Goal: Task Accomplishment & Management: Manage account settings

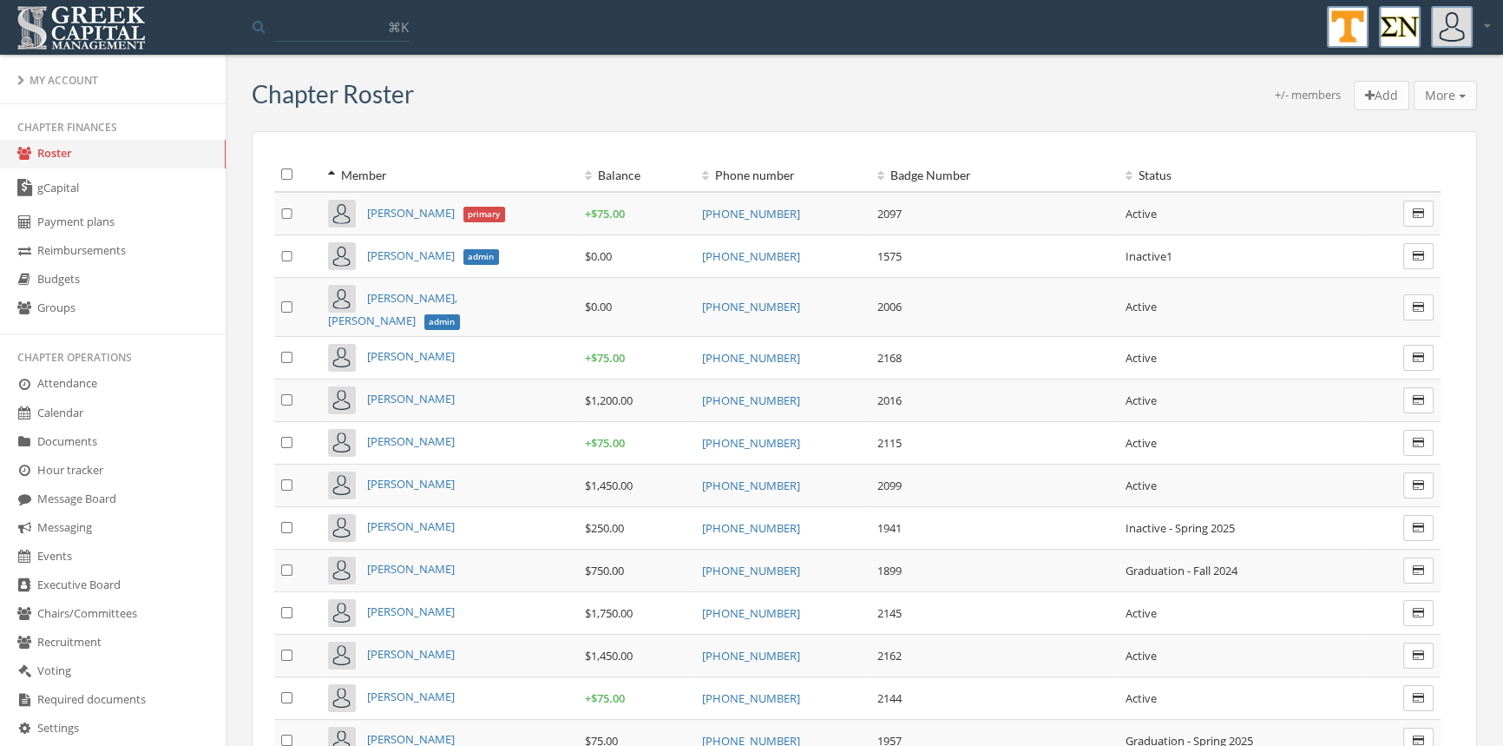
scroll to position [406, 0]
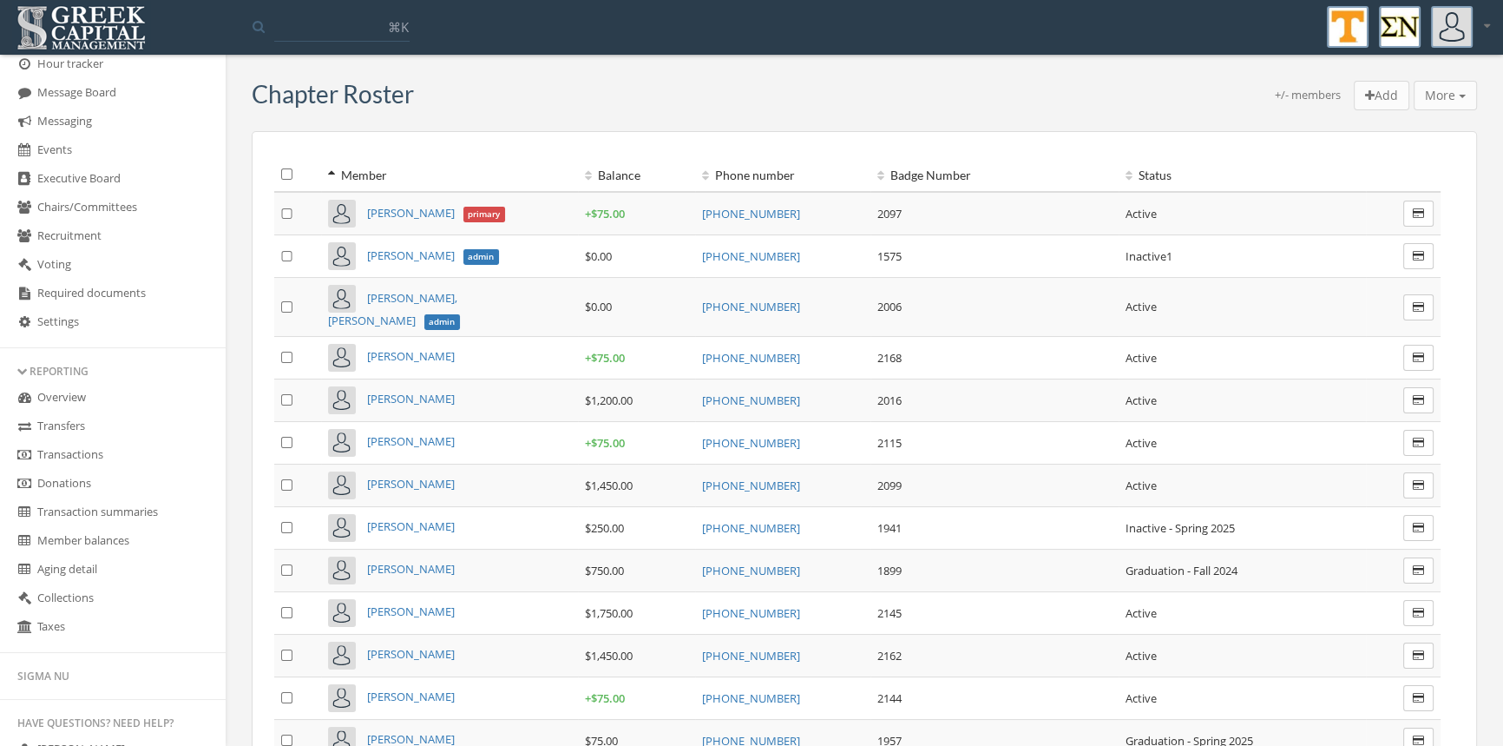
click at [92, 452] on link "Transactions" at bounding box center [113, 455] width 226 height 29
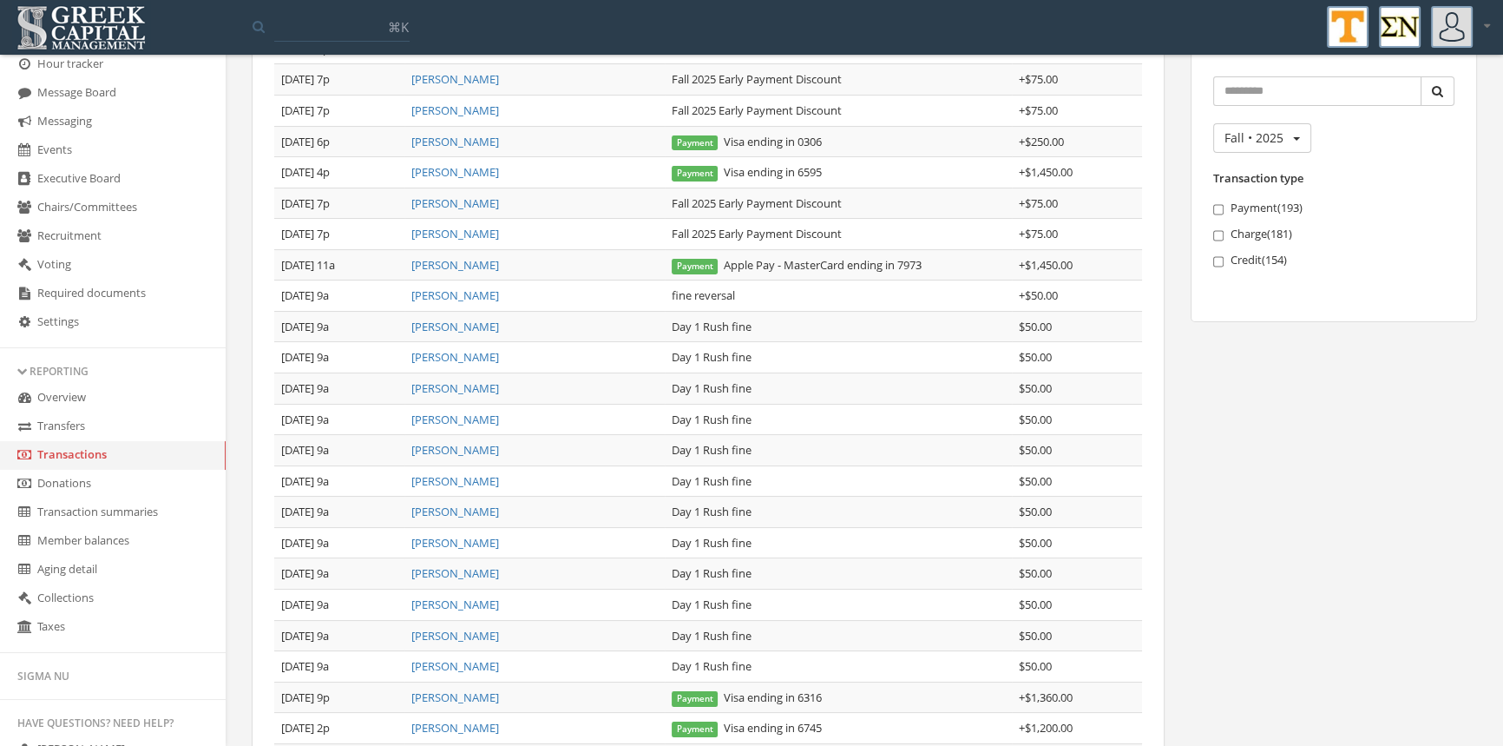
scroll to position [318, 0]
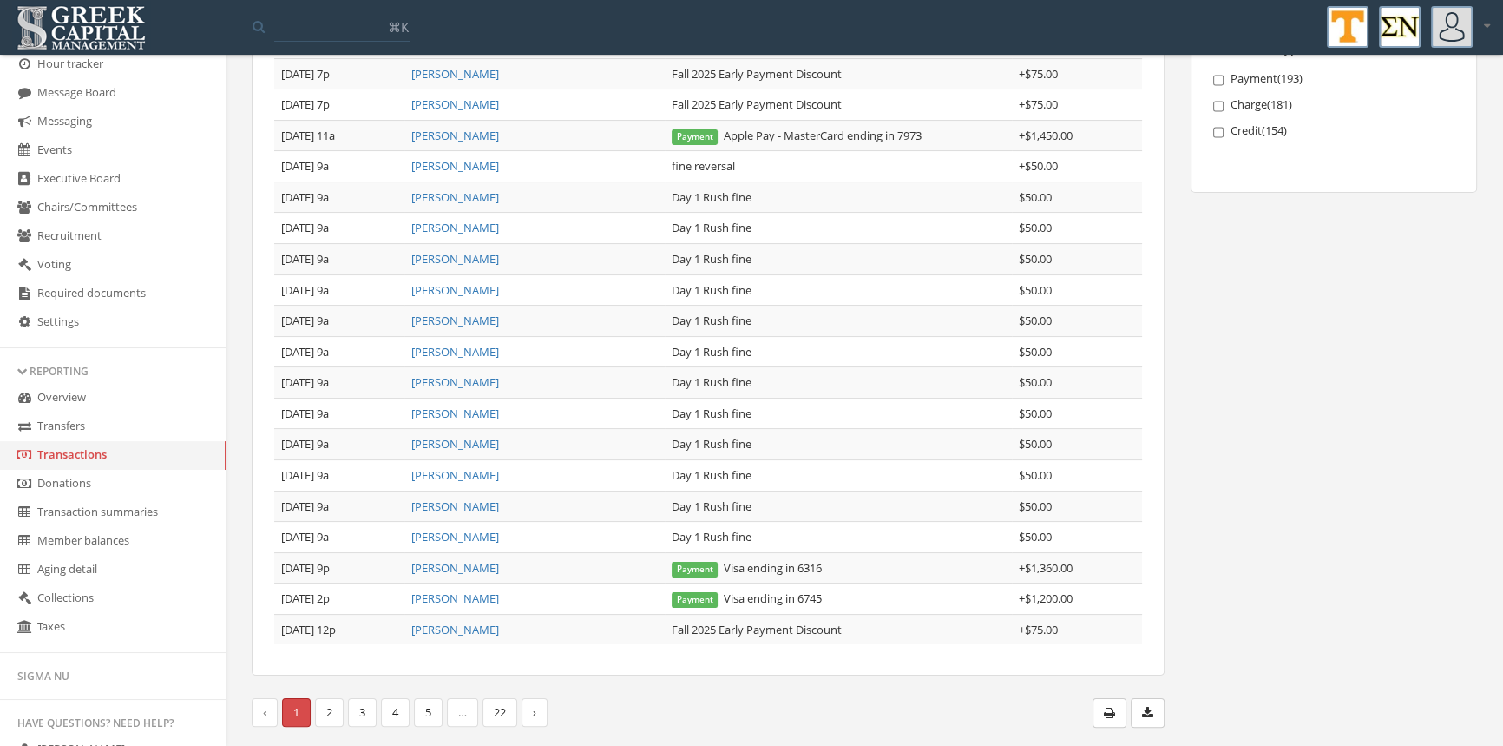
click at [361, 707] on link "3" at bounding box center [362, 712] width 29 height 29
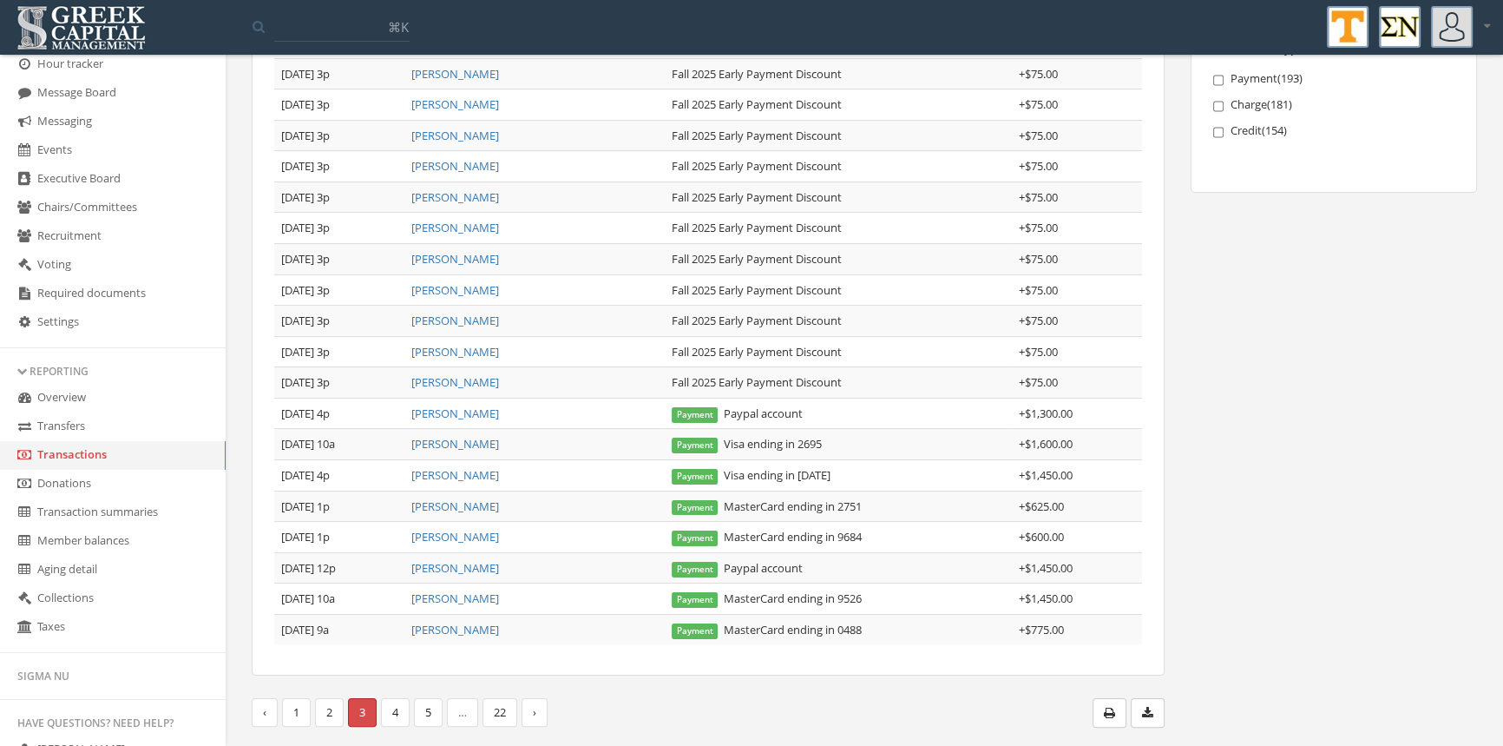
click at [447, 536] on link "[PERSON_NAME]" at bounding box center [455, 537] width 88 height 16
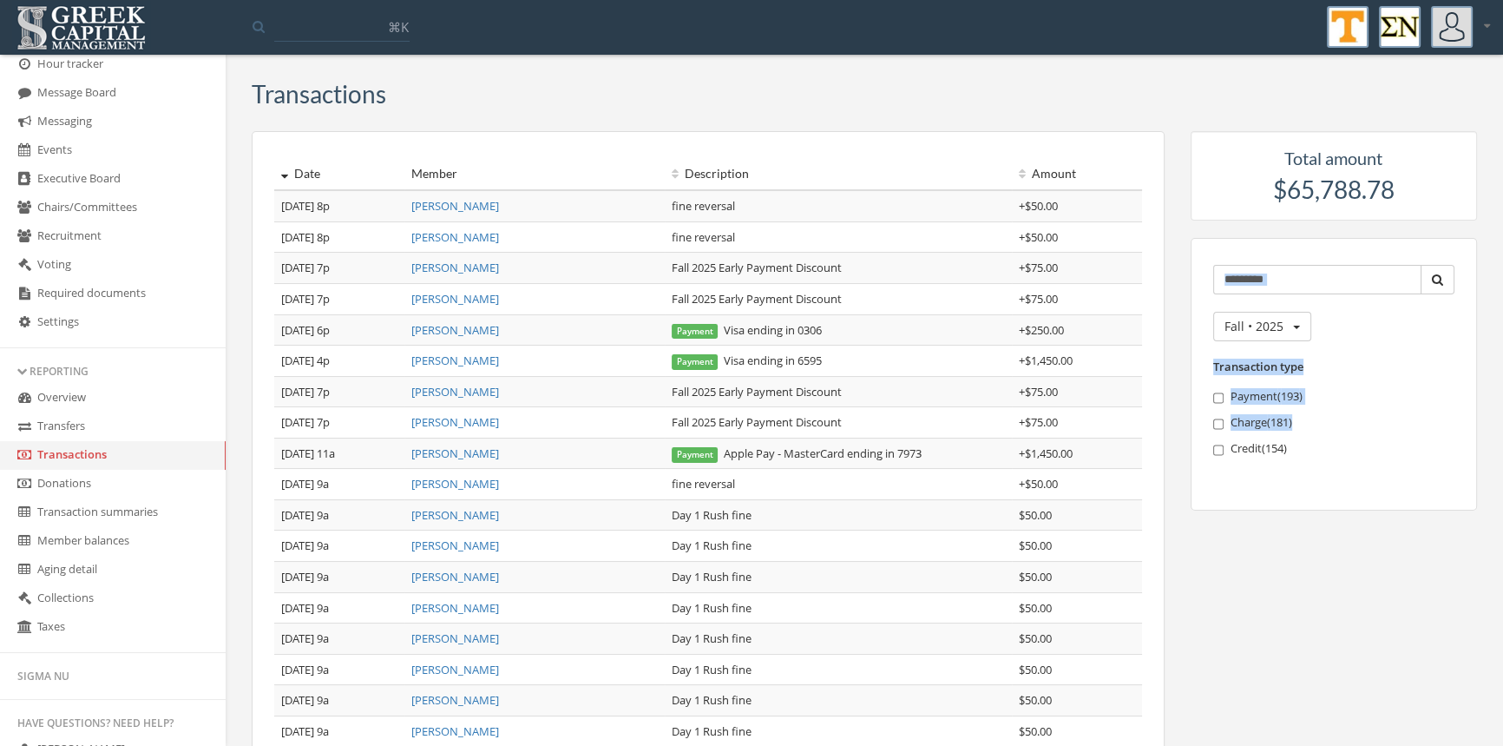
drag, startPoint x: 1501, startPoint y: 295, endPoint x: 1492, endPoint y: 424, distance: 129.6
click at [1492, 424] on div "Transactions Date Member Description Amount [DATE] 8p [PERSON_NAME] fine revers…" at bounding box center [865, 566] width 1278 height 997
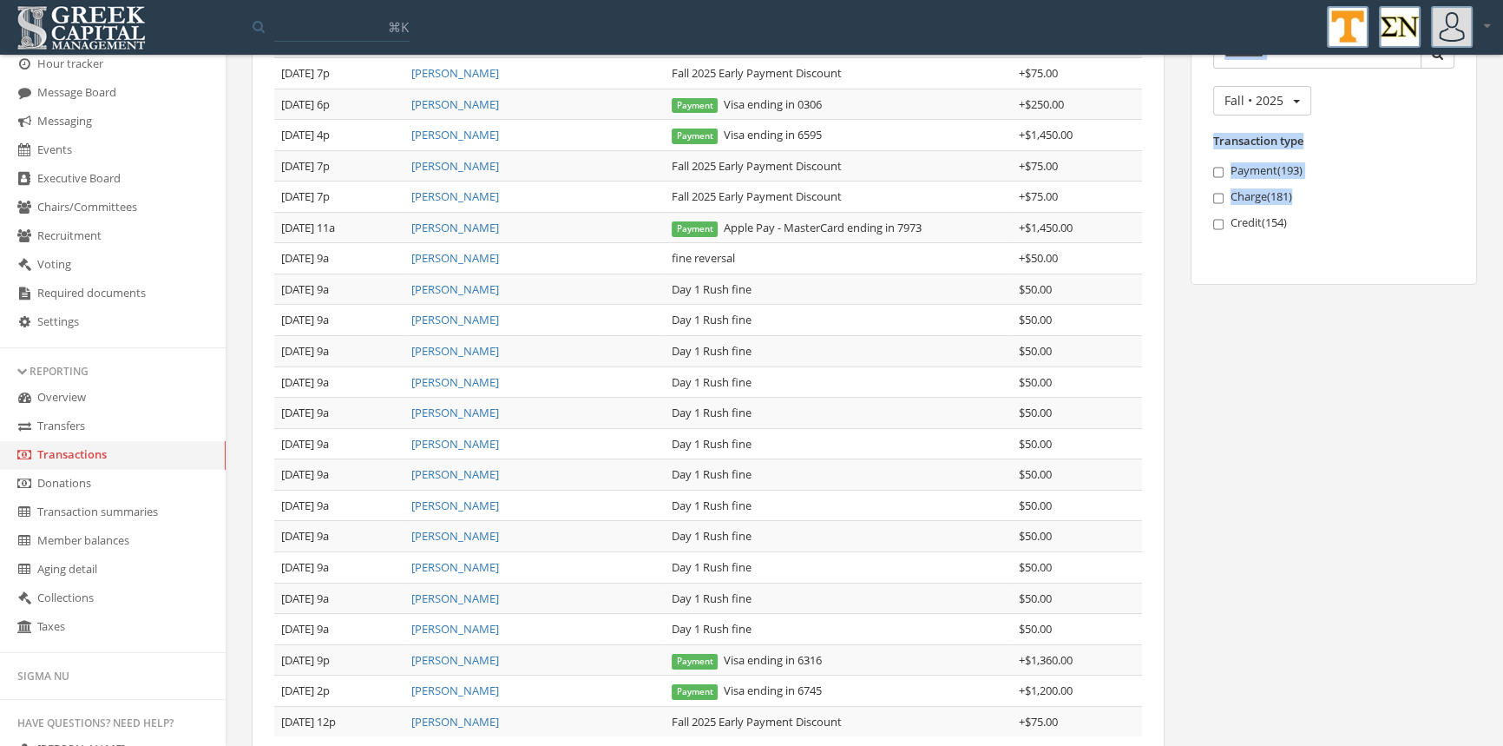
scroll to position [318, 0]
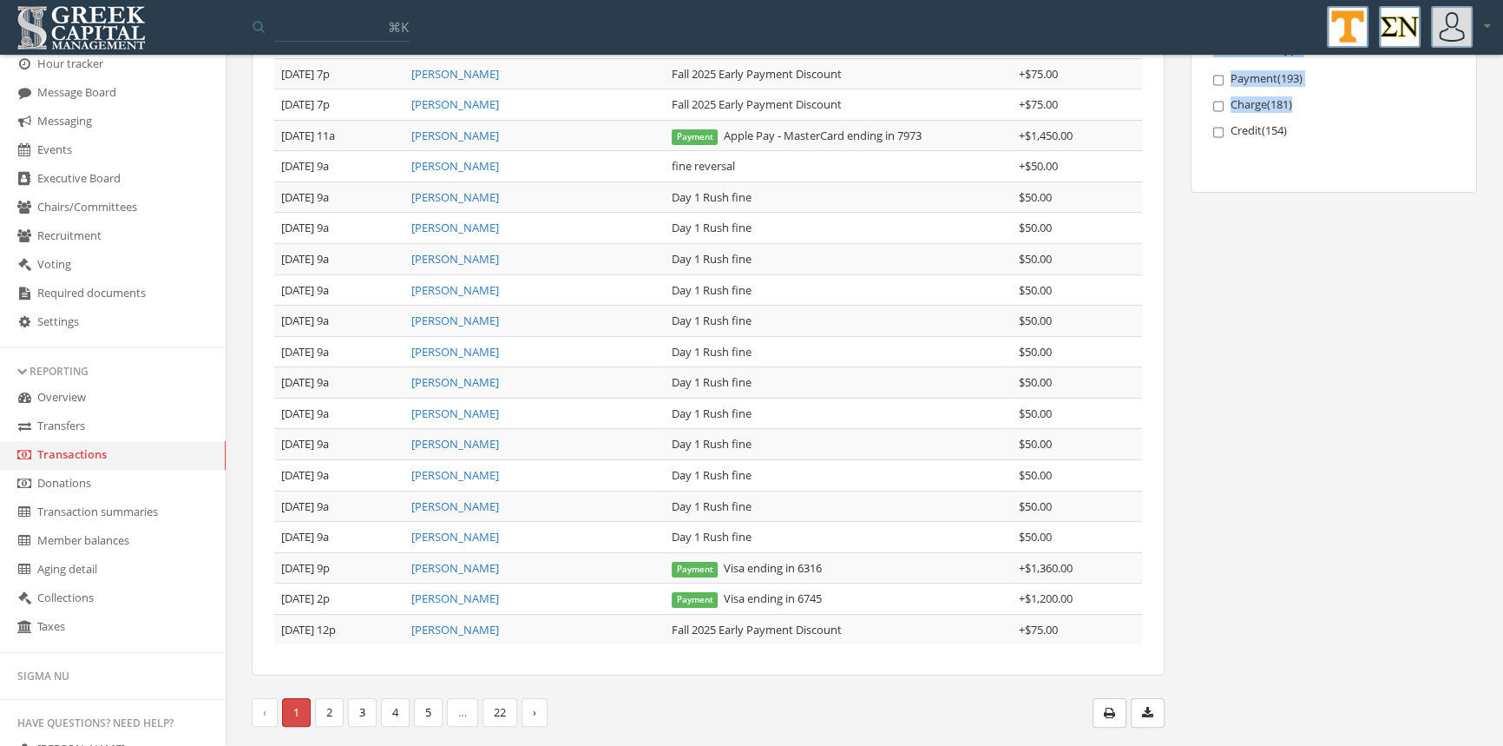
click at [371, 709] on link "3" at bounding box center [362, 712] width 29 height 29
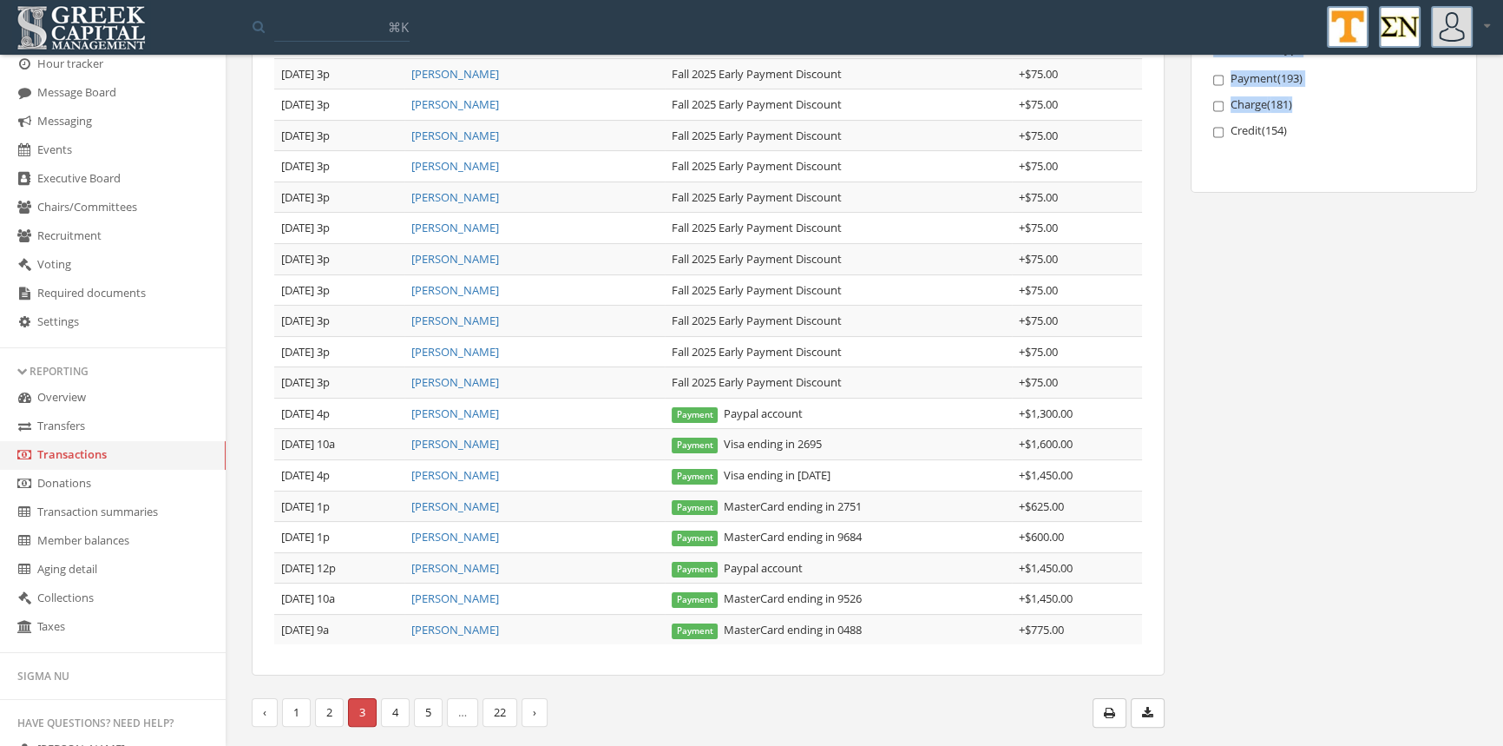
click at [339, 713] on link "2" at bounding box center [329, 712] width 29 height 29
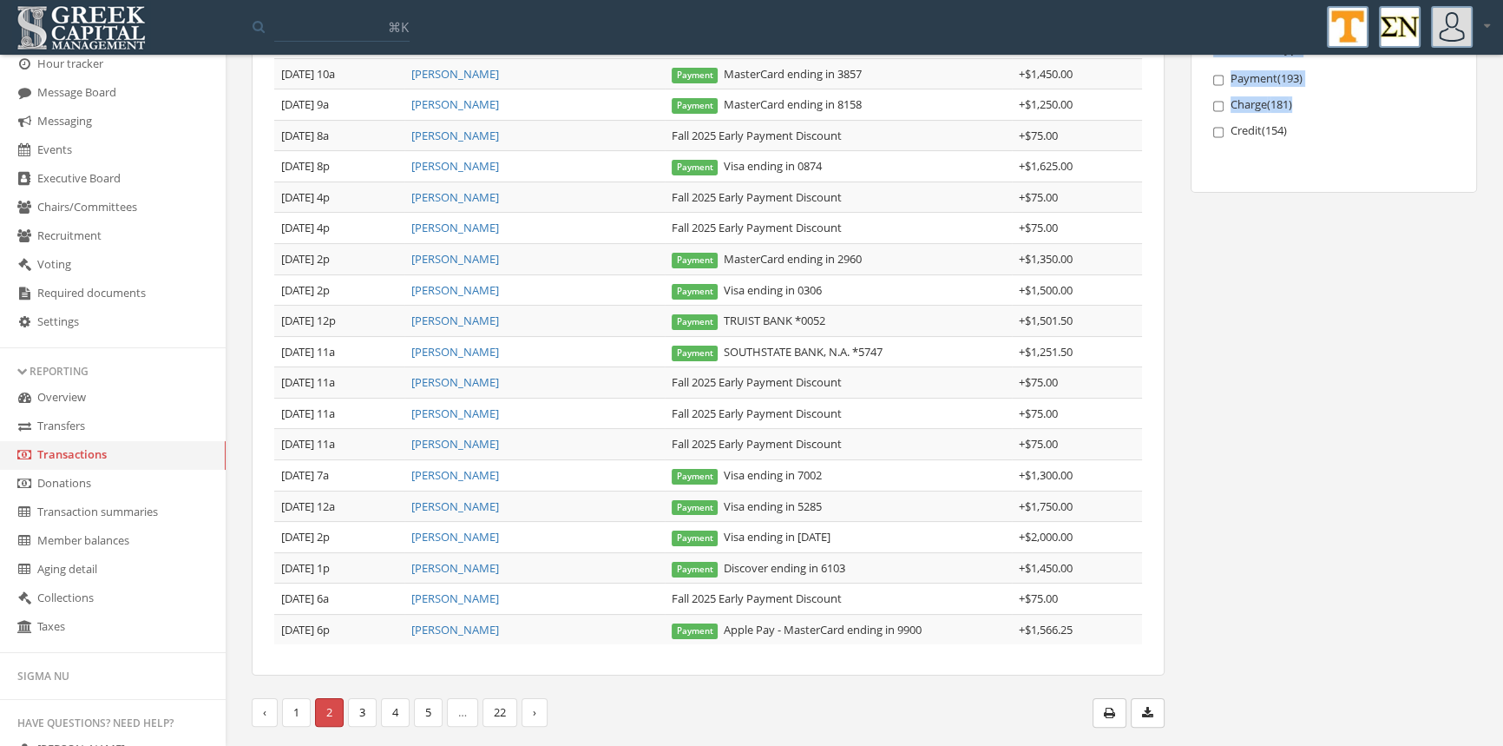
click at [1154, 707] on button "button" at bounding box center [1148, 713] width 34 height 30
click at [451, 536] on link "[PERSON_NAME]" at bounding box center [455, 537] width 88 height 16
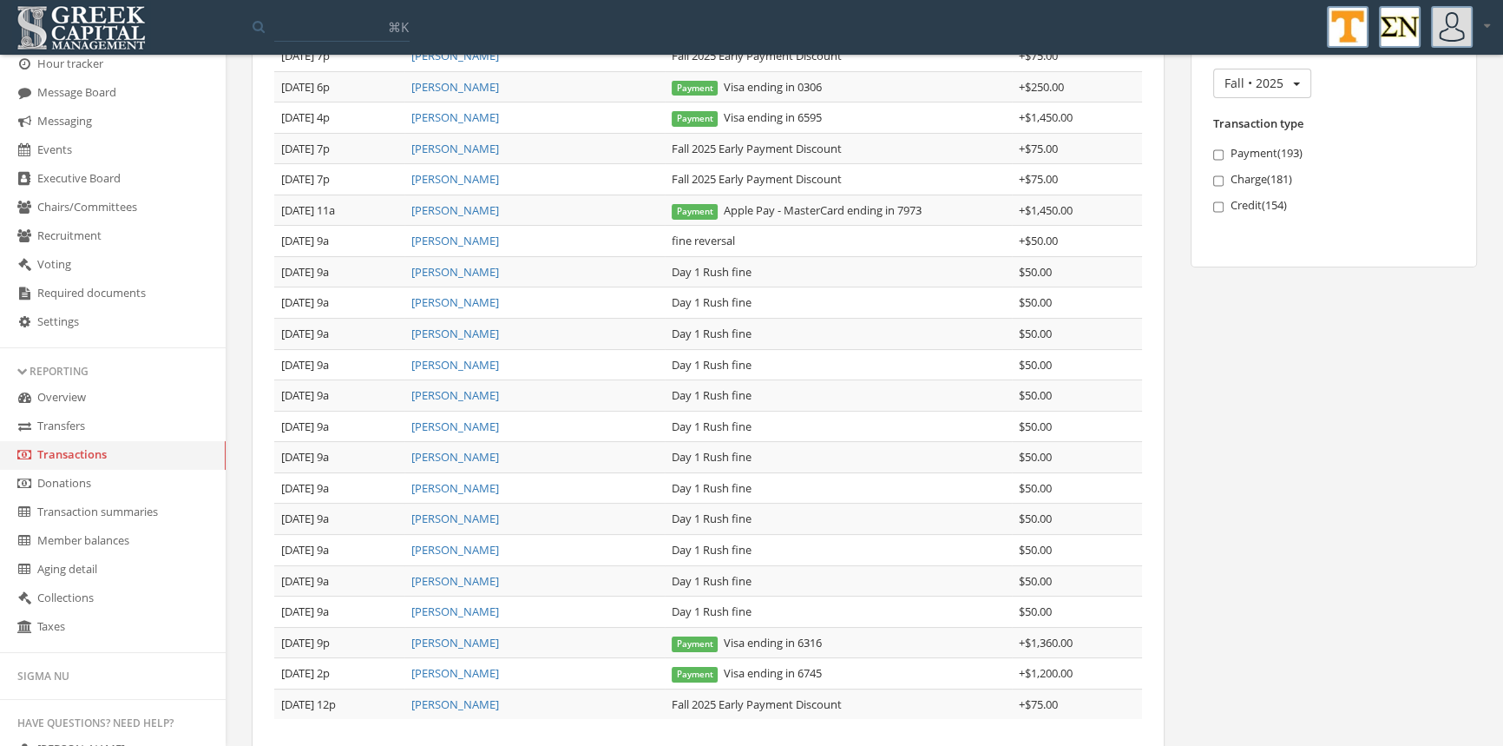
scroll to position [318, 0]
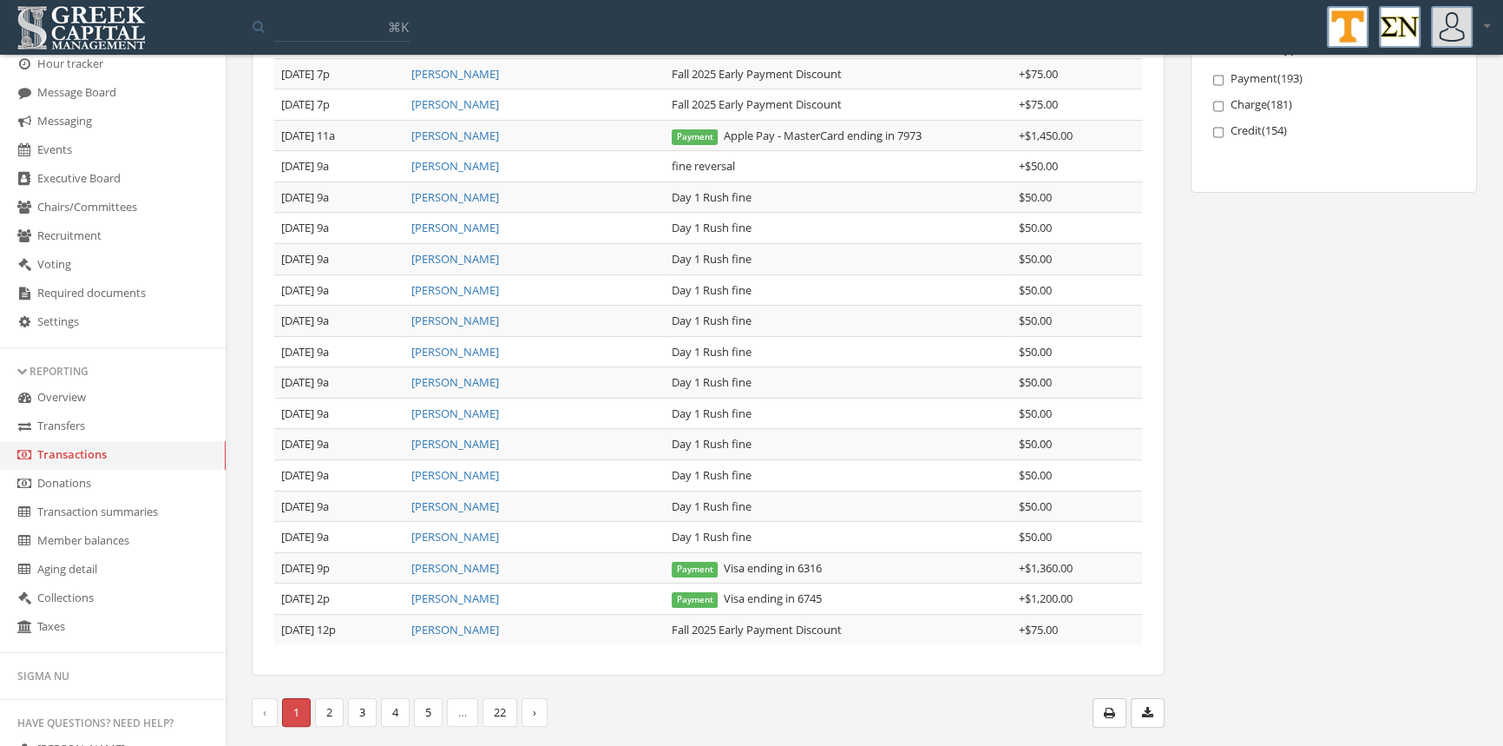
click at [330, 712] on link "2" at bounding box center [329, 712] width 29 height 29
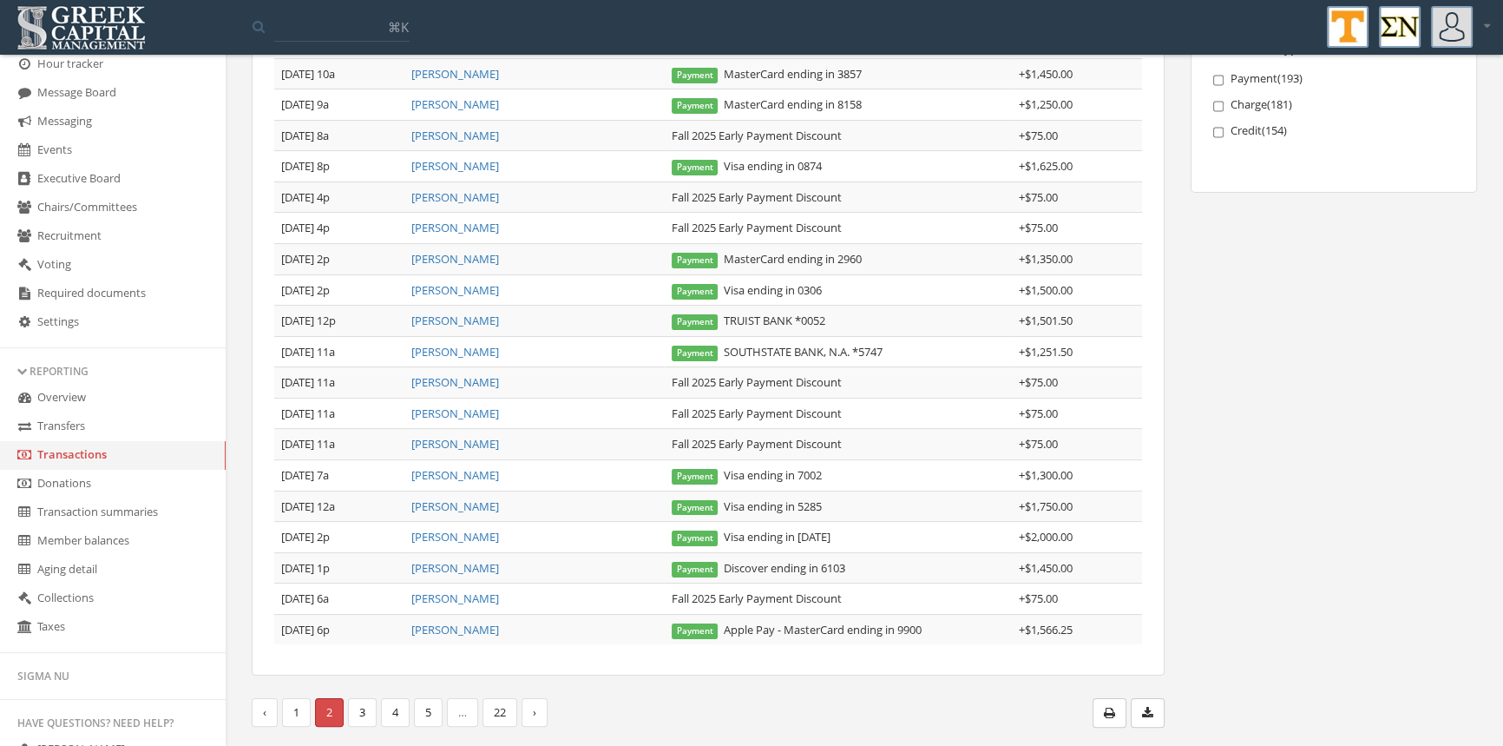
click at [466, 349] on link "[PERSON_NAME]" at bounding box center [455, 352] width 88 height 16
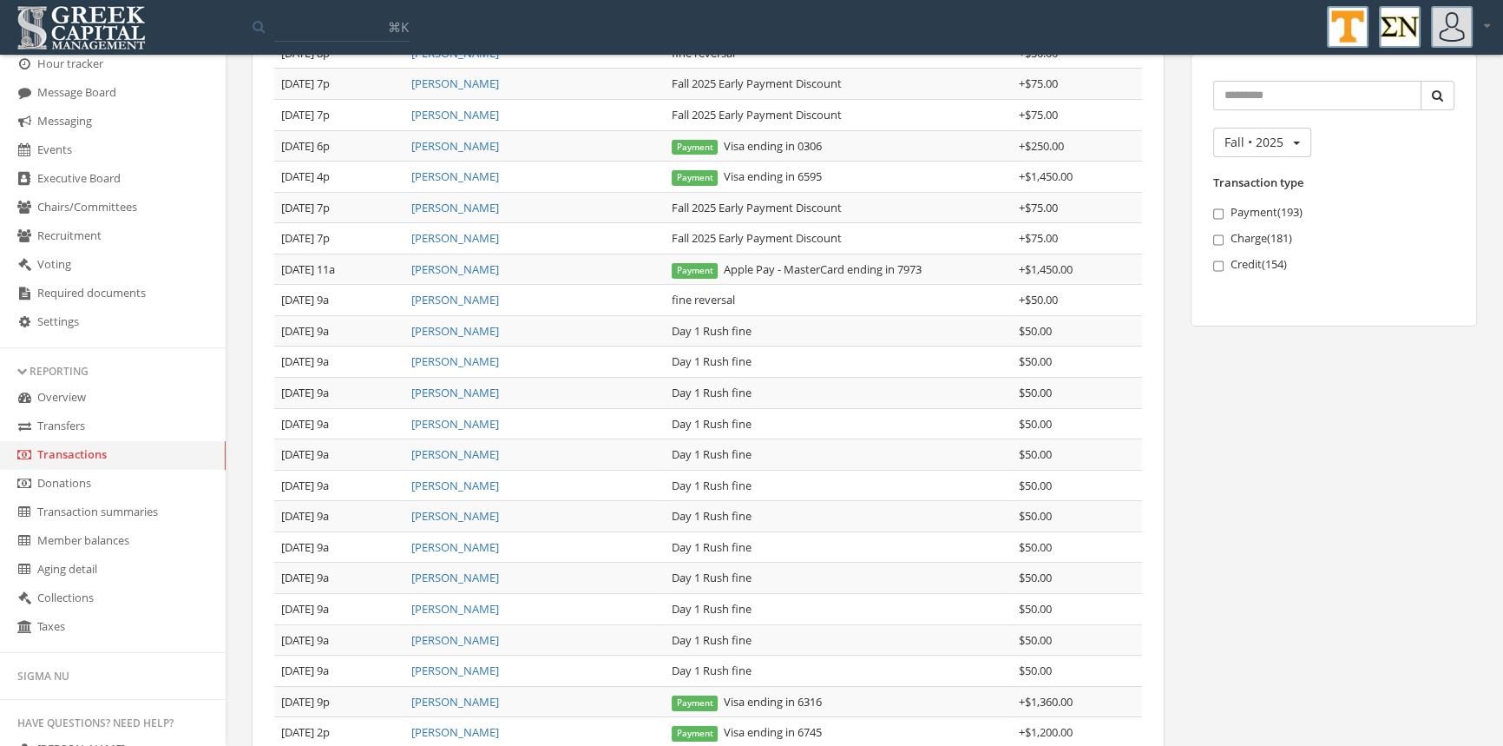
scroll to position [318, 0]
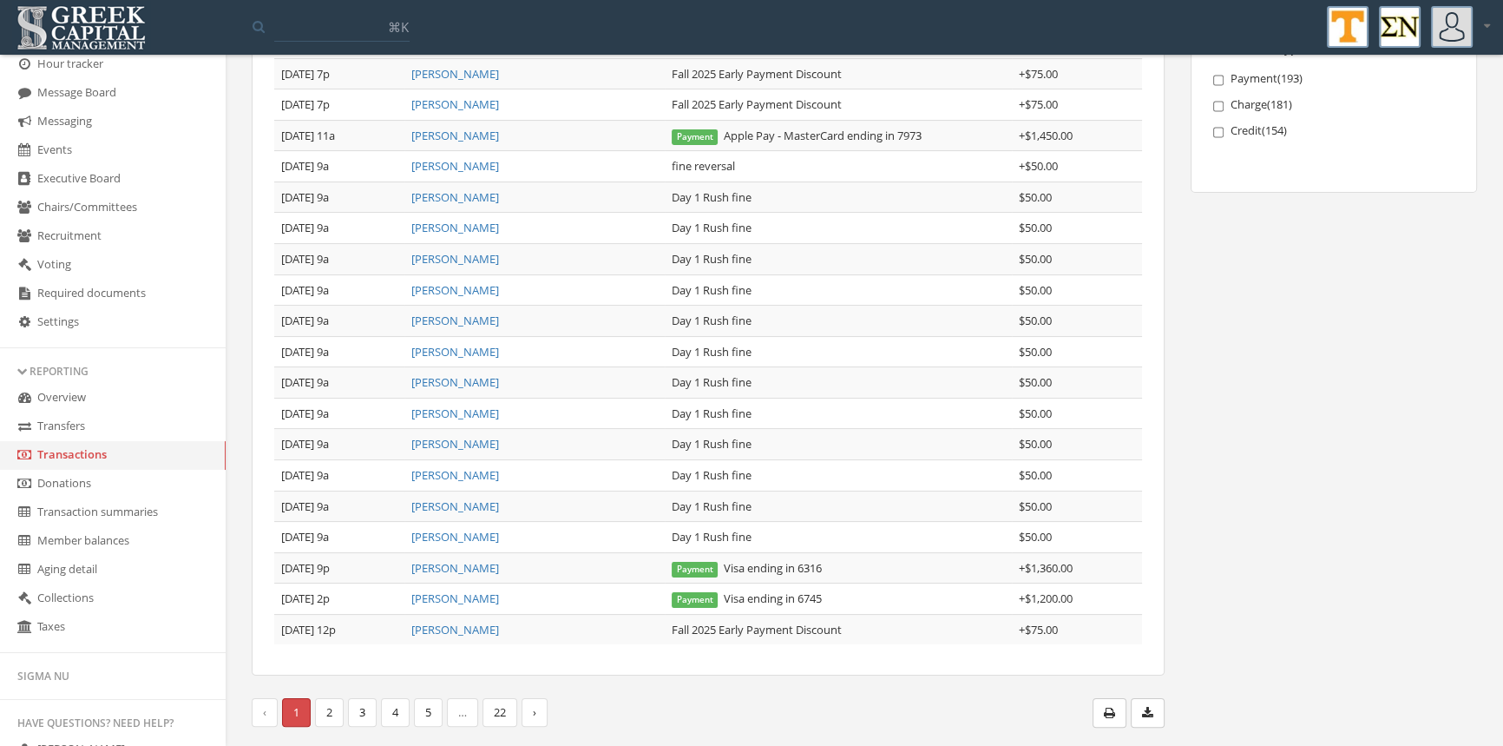
click at [329, 707] on link "2" at bounding box center [329, 712] width 29 height 29
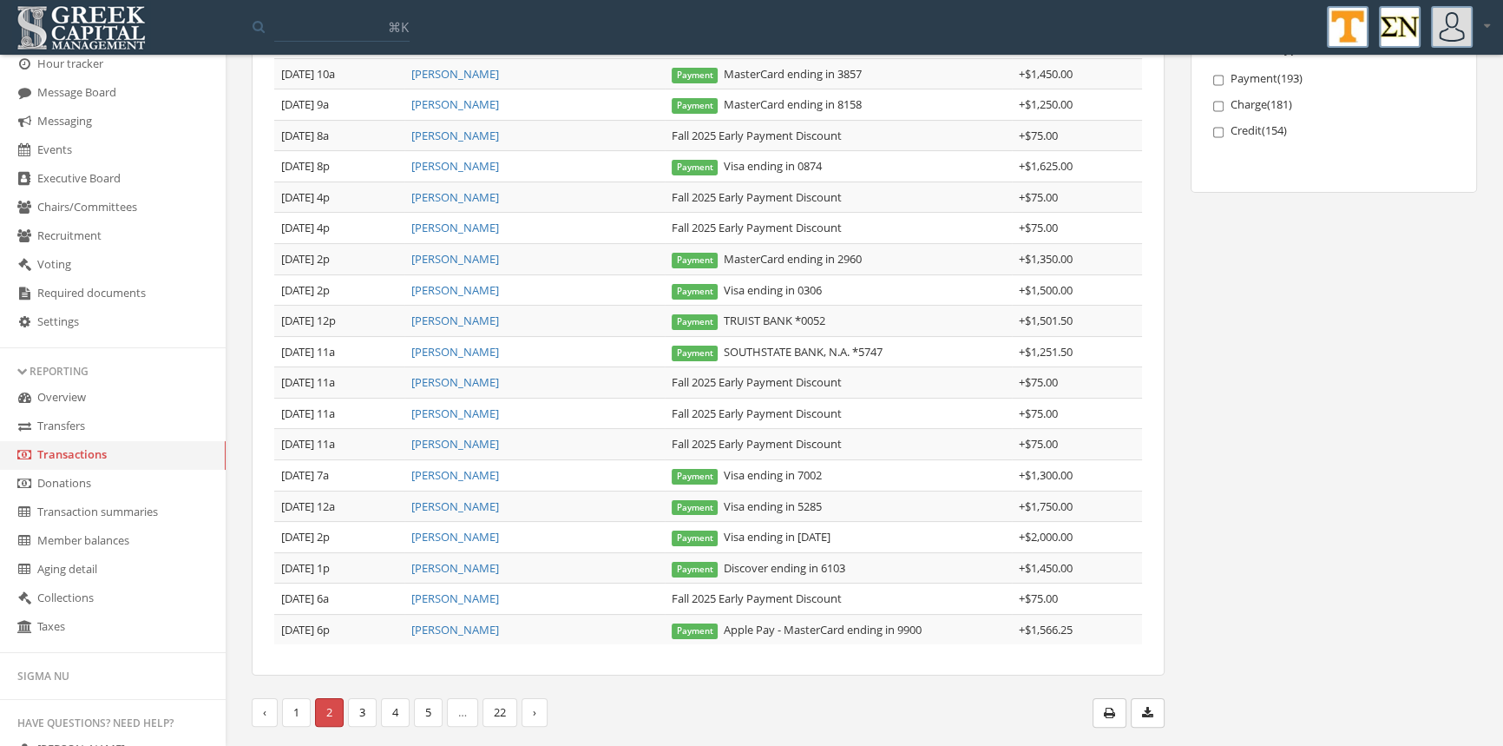
click at [484, 317] on link "[PERSON_NAME]" at bounding box center [455, 320] width 88 height 16
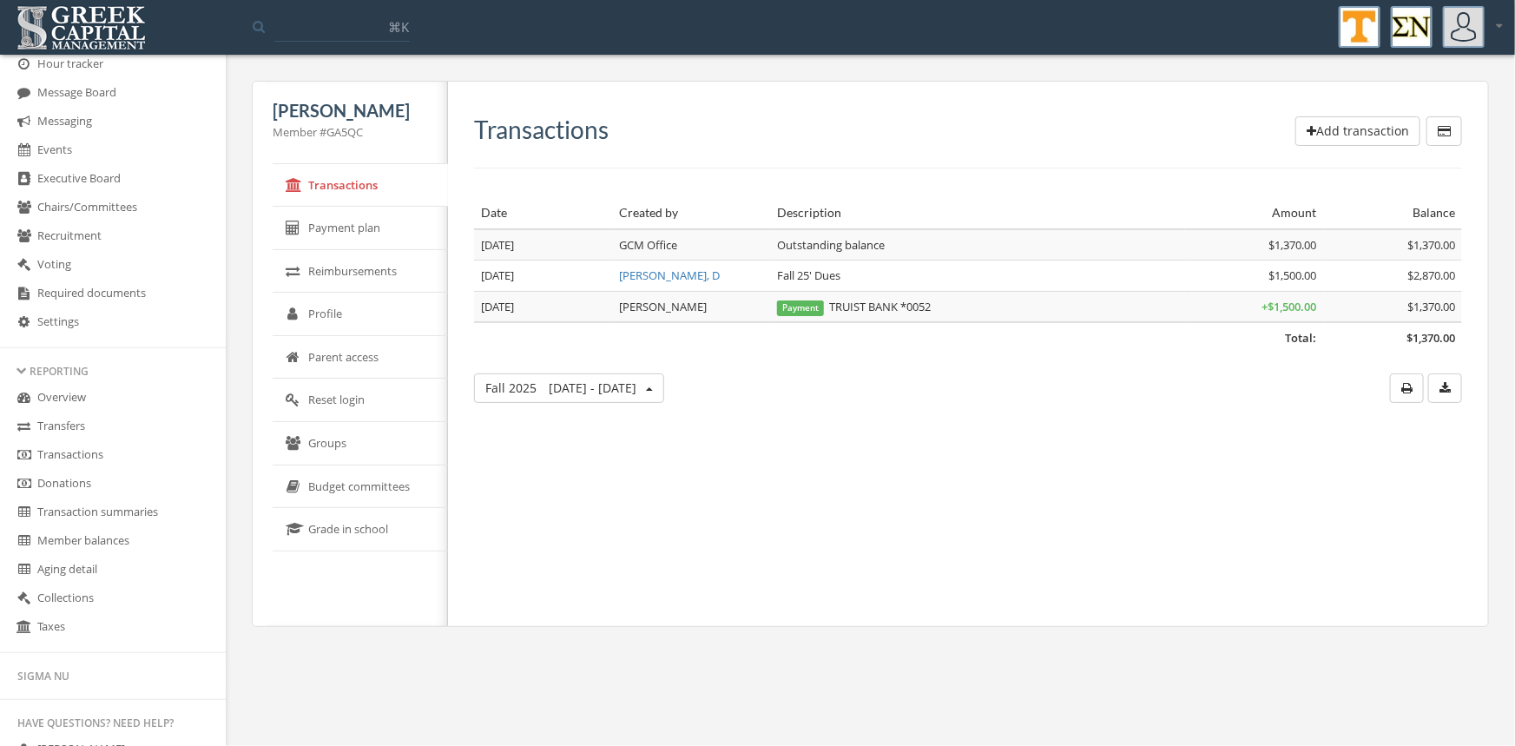
click at [78, 451] on link "Transactions" at bounding box center [113, 455] width 226 height 29
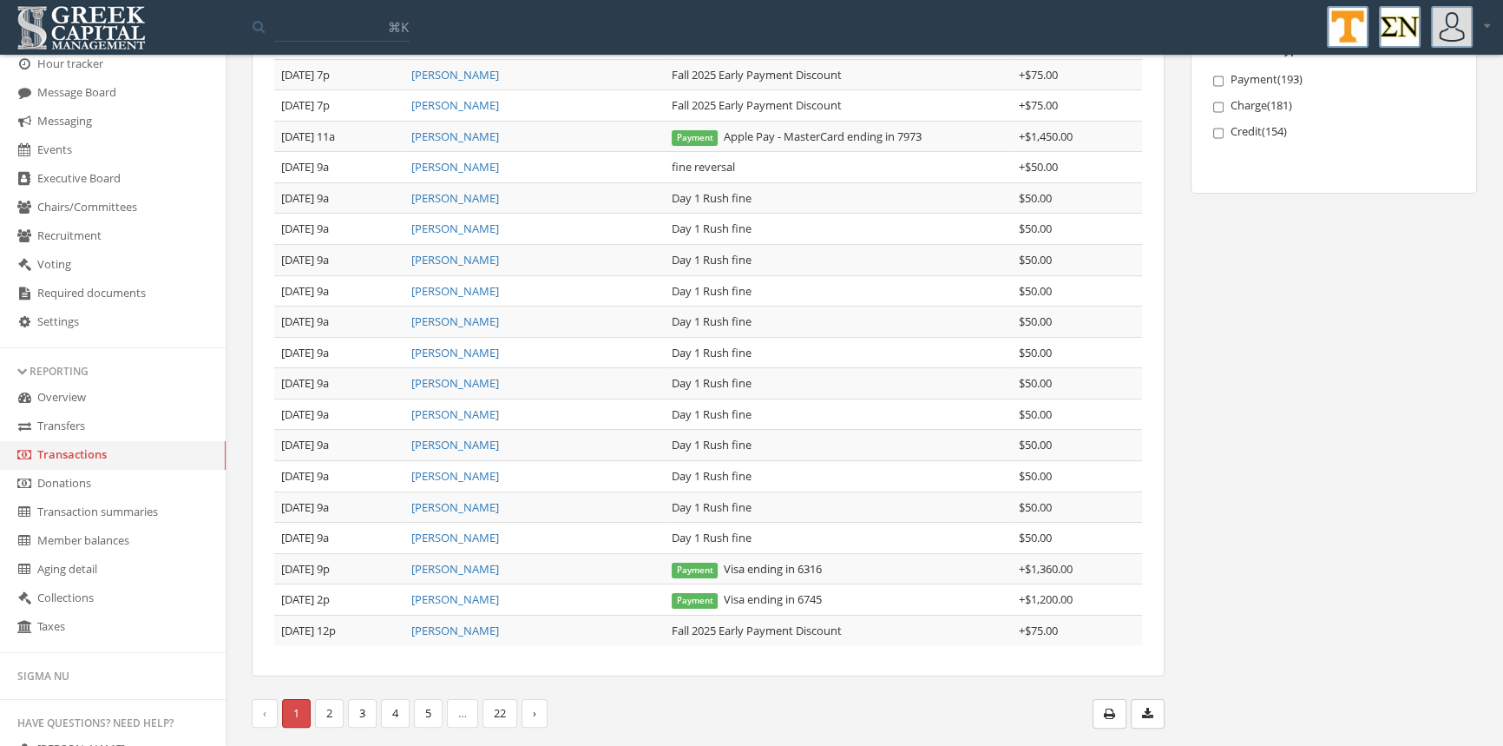
scroll to position [318, 0]
click at [322, 710] on link "2" at bounding box center [329, 712] width 29 height 29
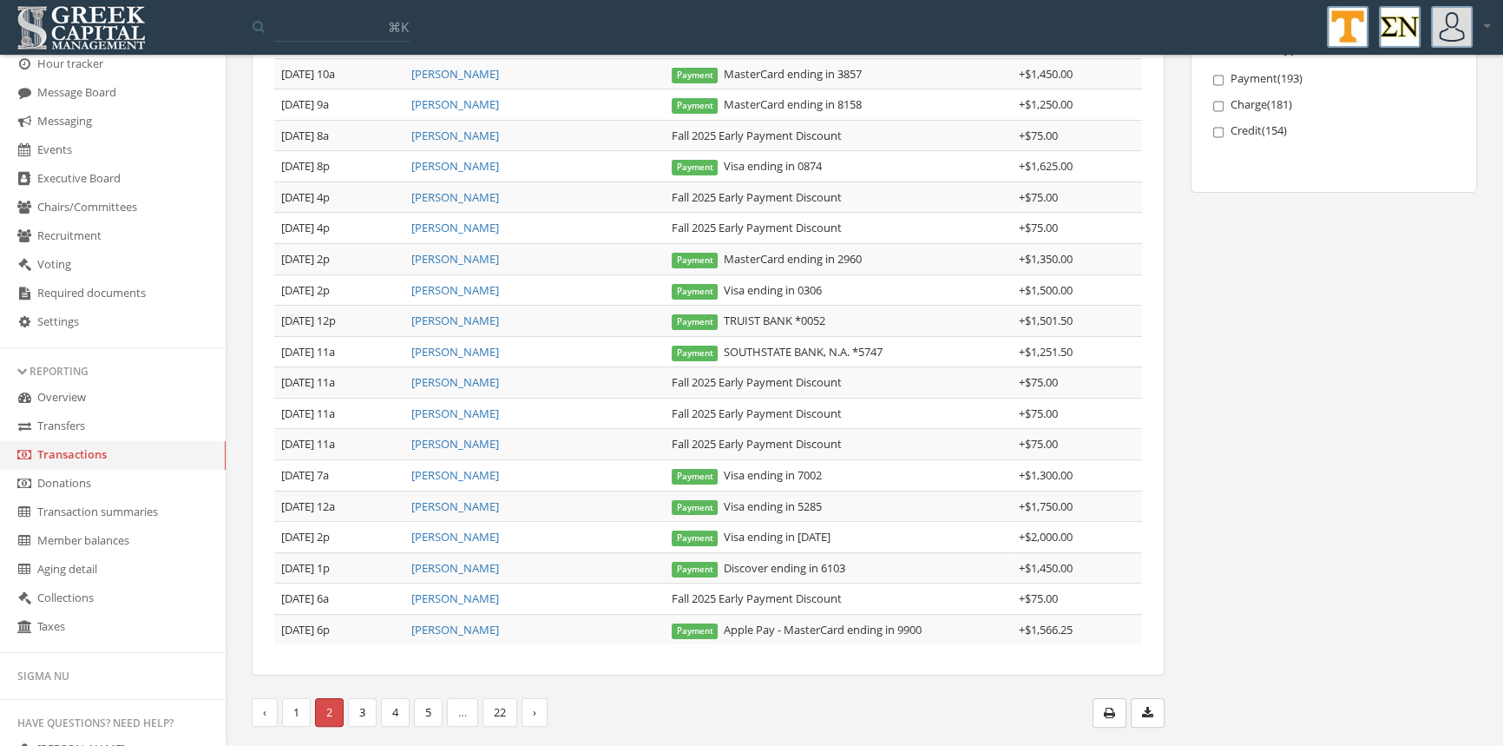
click at [299, 712] on link "1" at bounding box center [296, 712] width 29 height 29
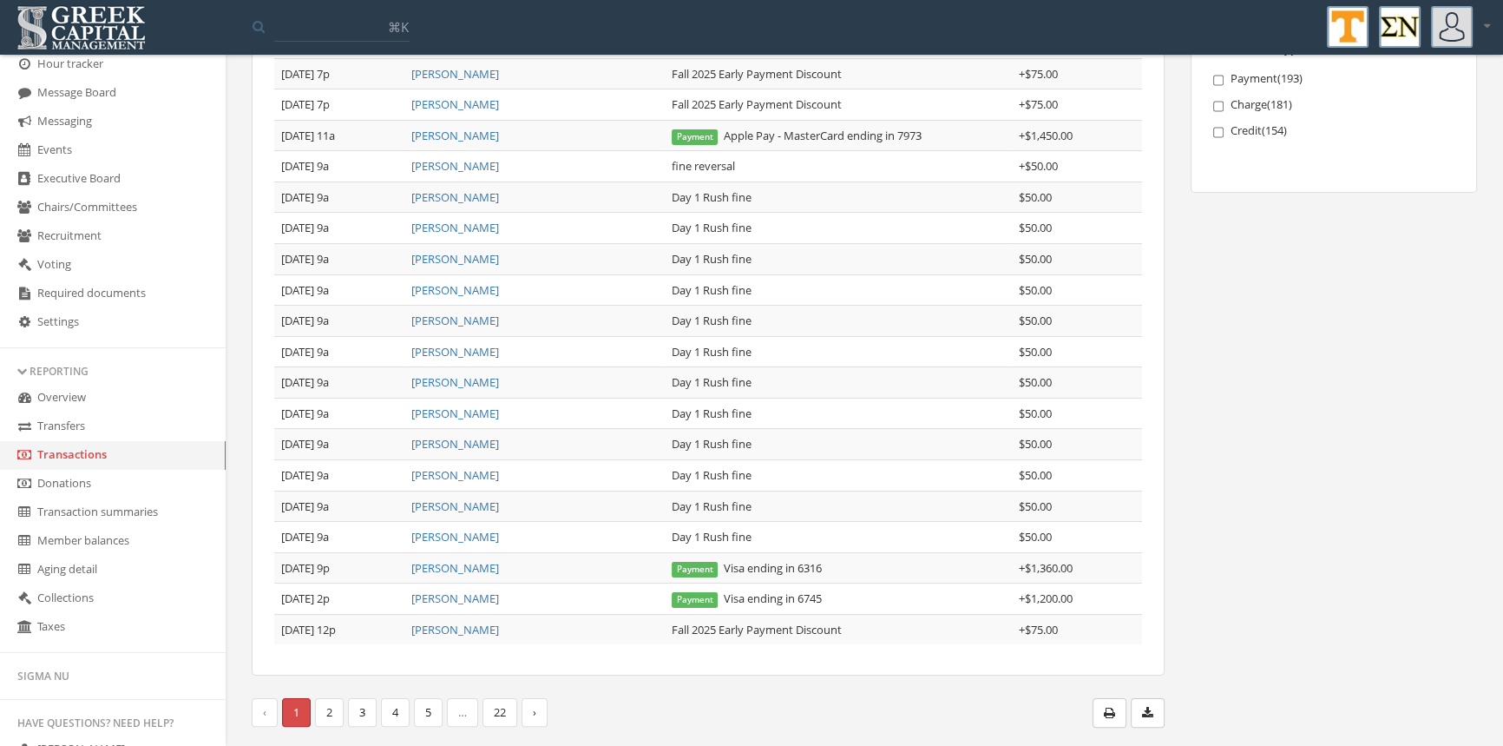
click at [495, 566] on link "[PERSON_NAME]" at bounding box center [455, 568] width 88 height 16
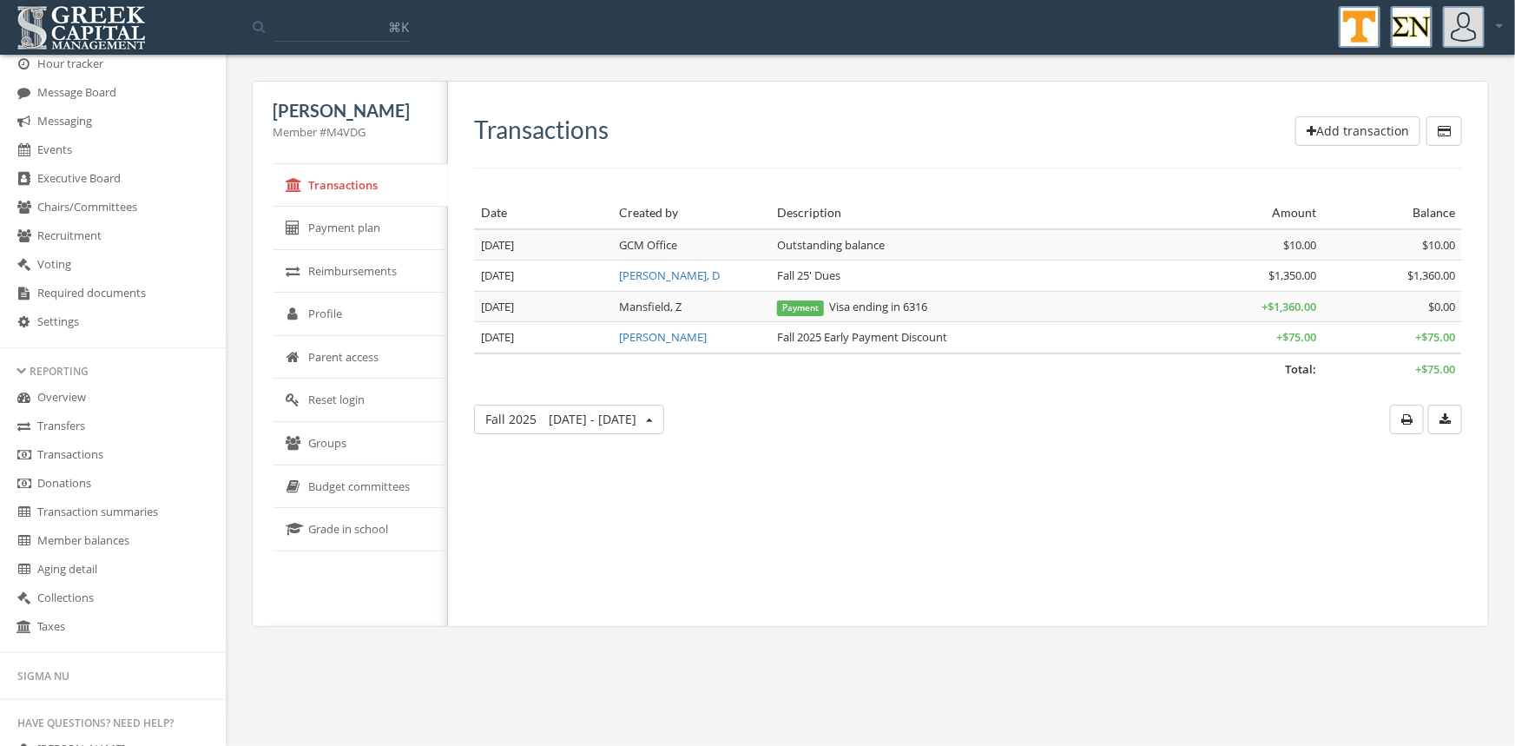
click at [73, 446] on link "Transactions" at bounding box center [113, 455] width 226 height 29
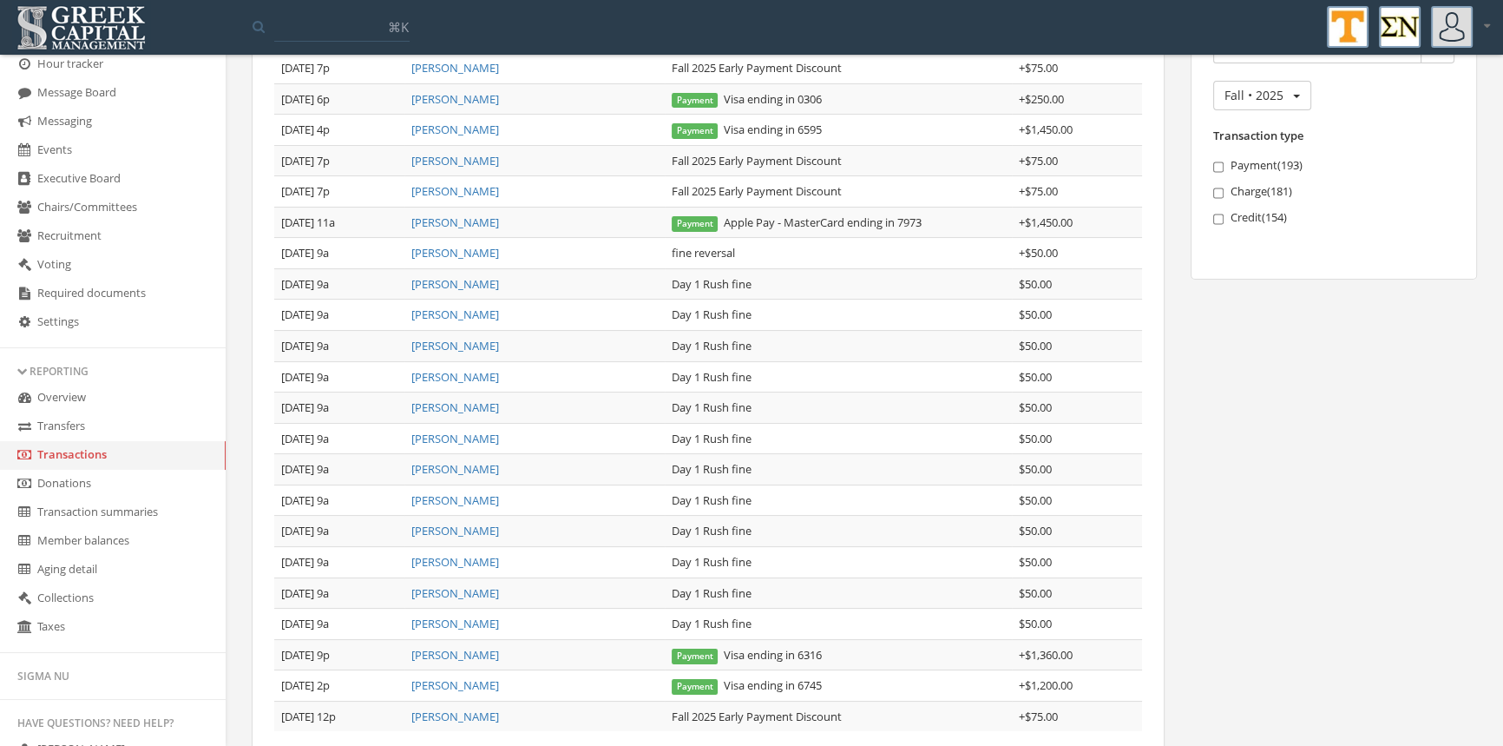
scroll to position [318, 0]
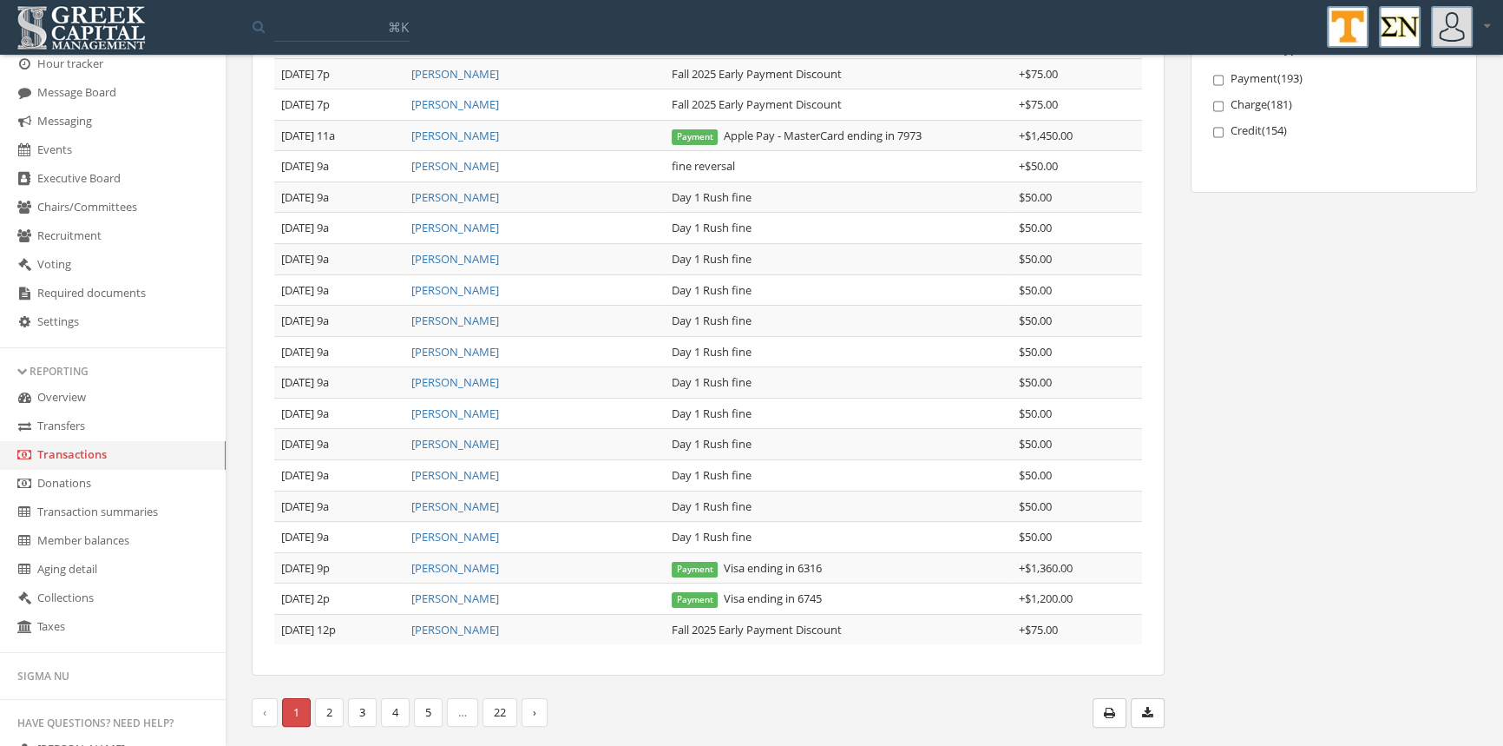
click at [1147, 714] on icon "button" at bounding box center [1147, 713] width 11 height 12
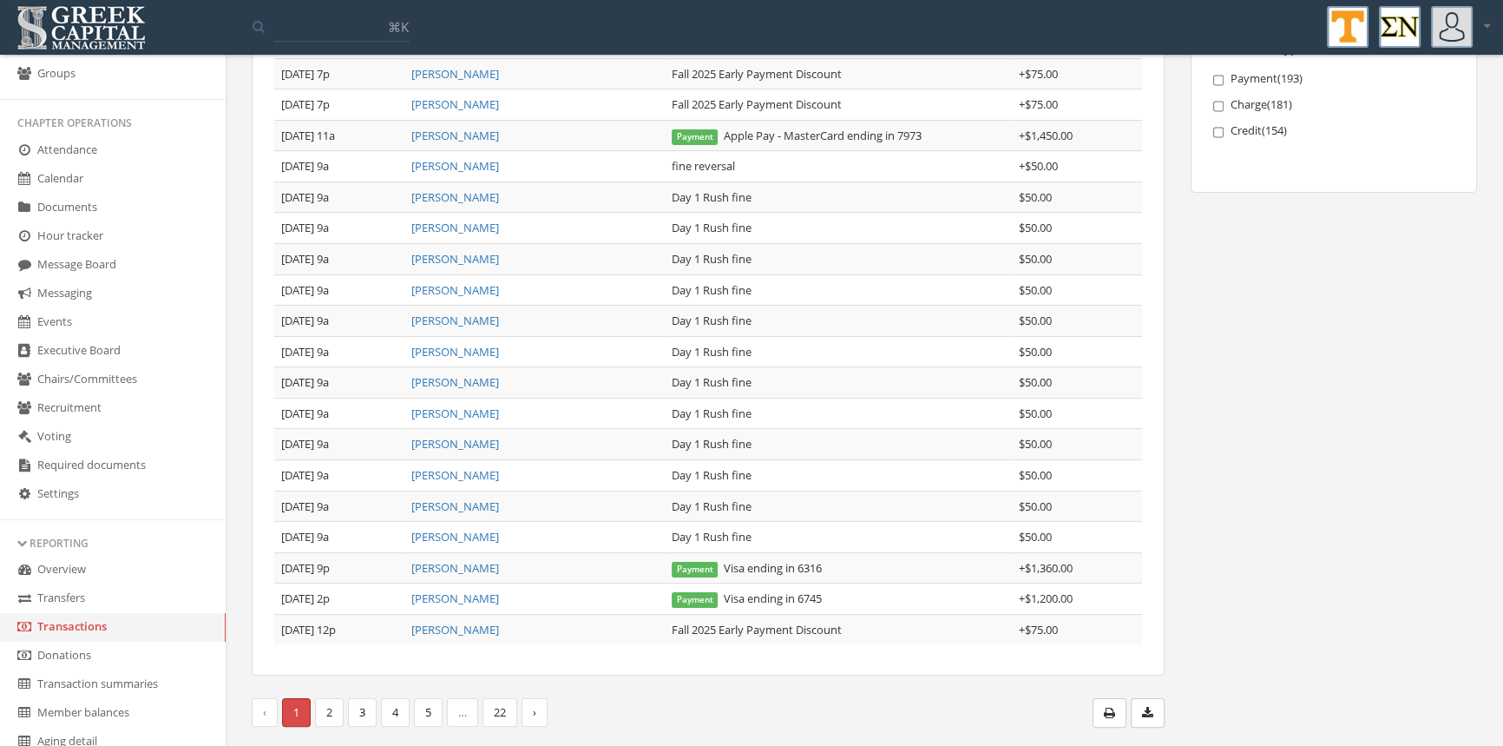
scroll to position [0, 0]
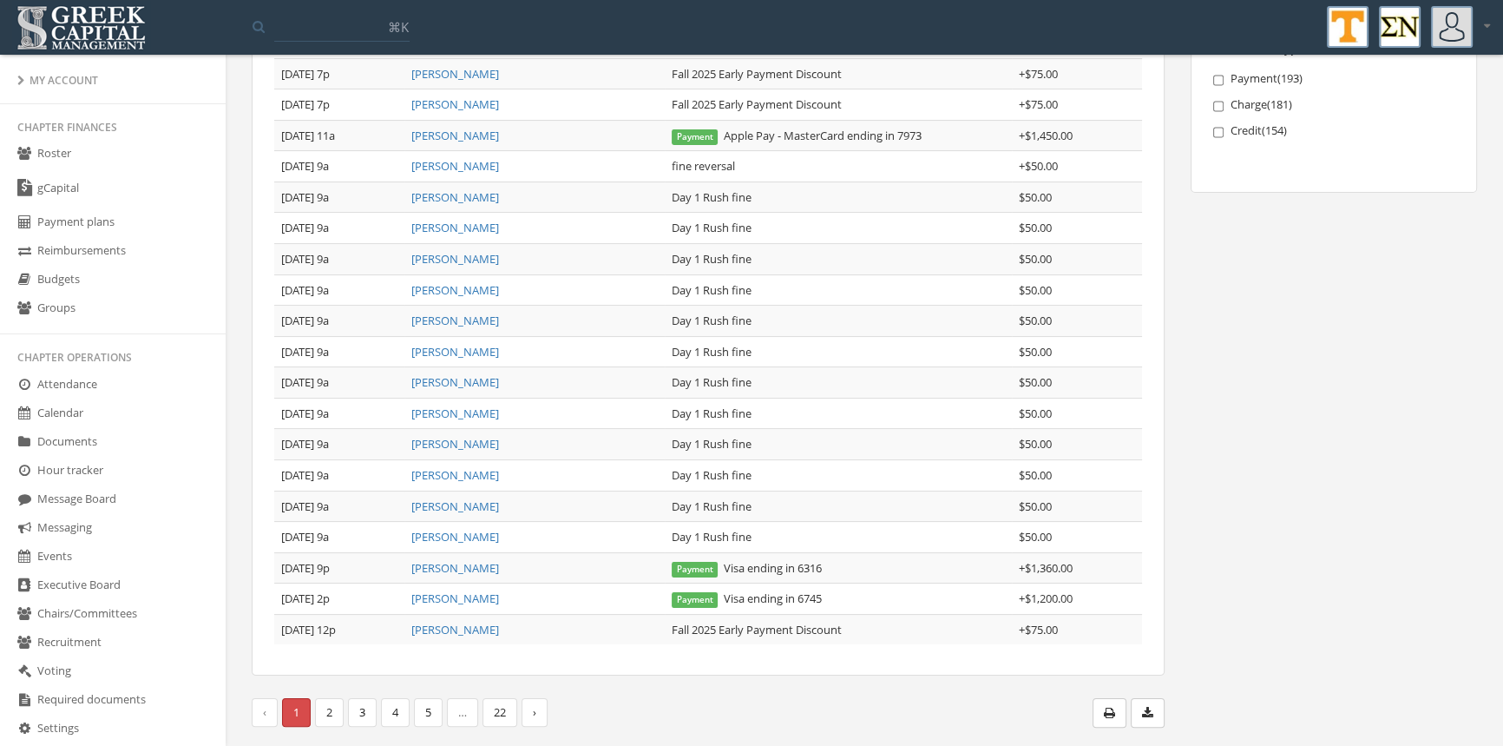
click at [76, 146] on link "Roster" at bounding box center [113, 154] width 226 height 29
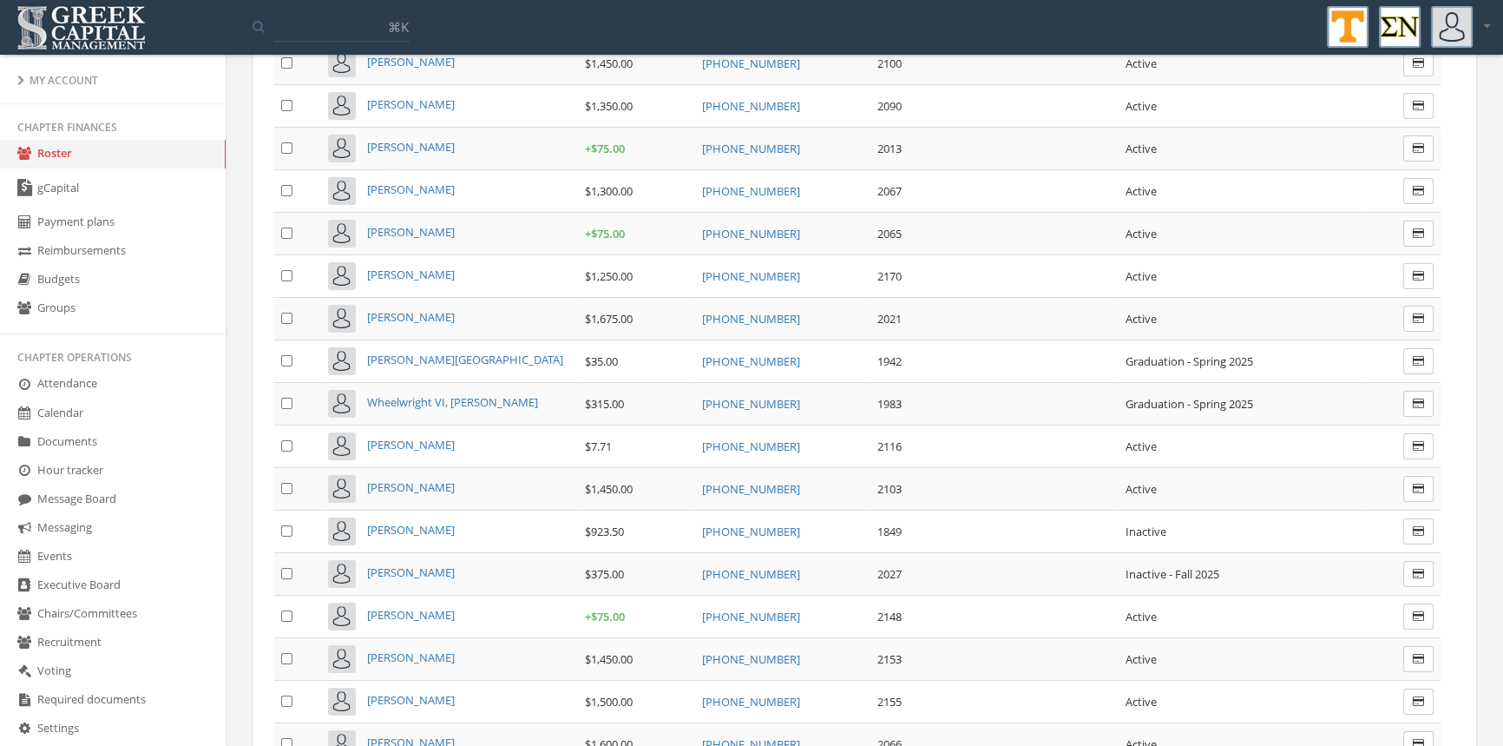
scroll to position [8222, 0]
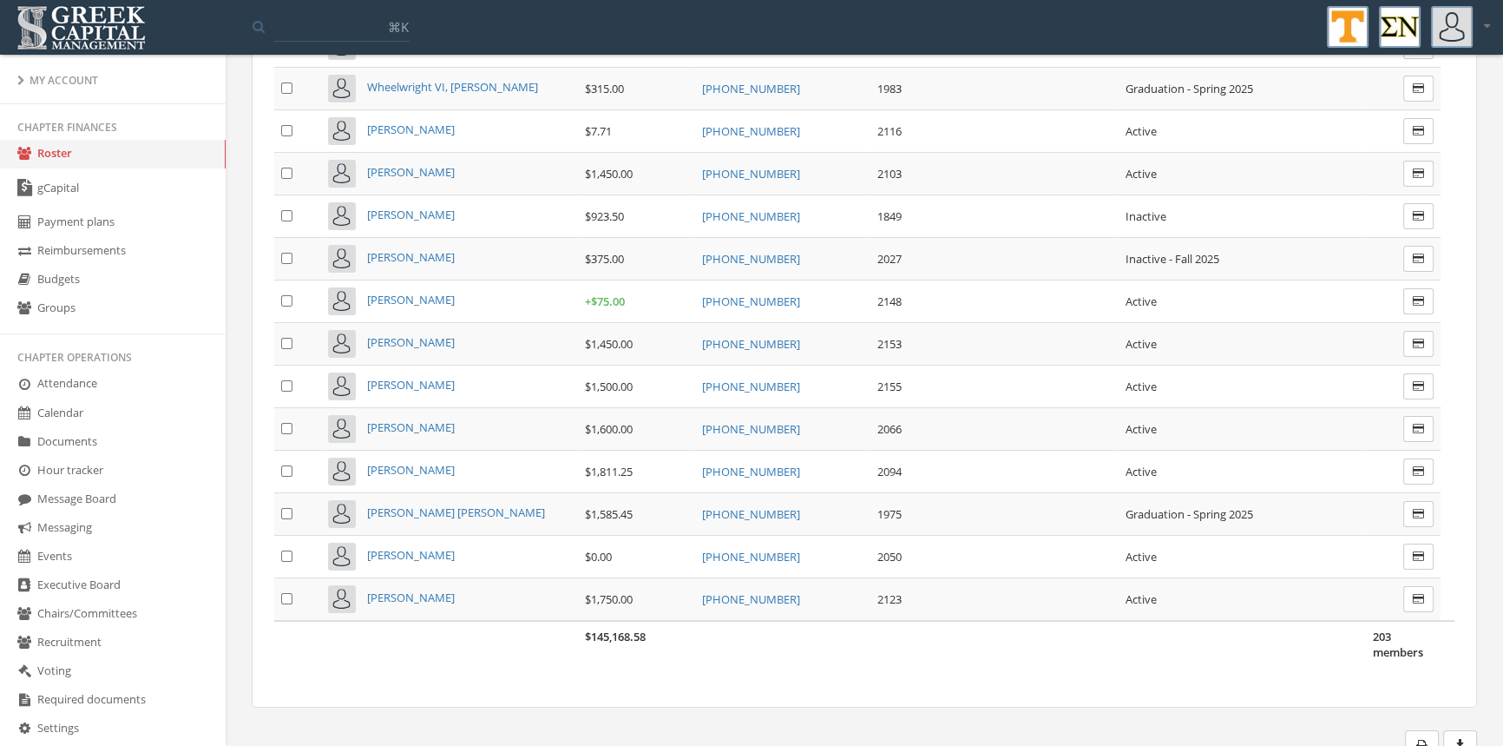
click at [1456, 739] on icon "button" at bounding box center [1460, 745] width 11 height 12
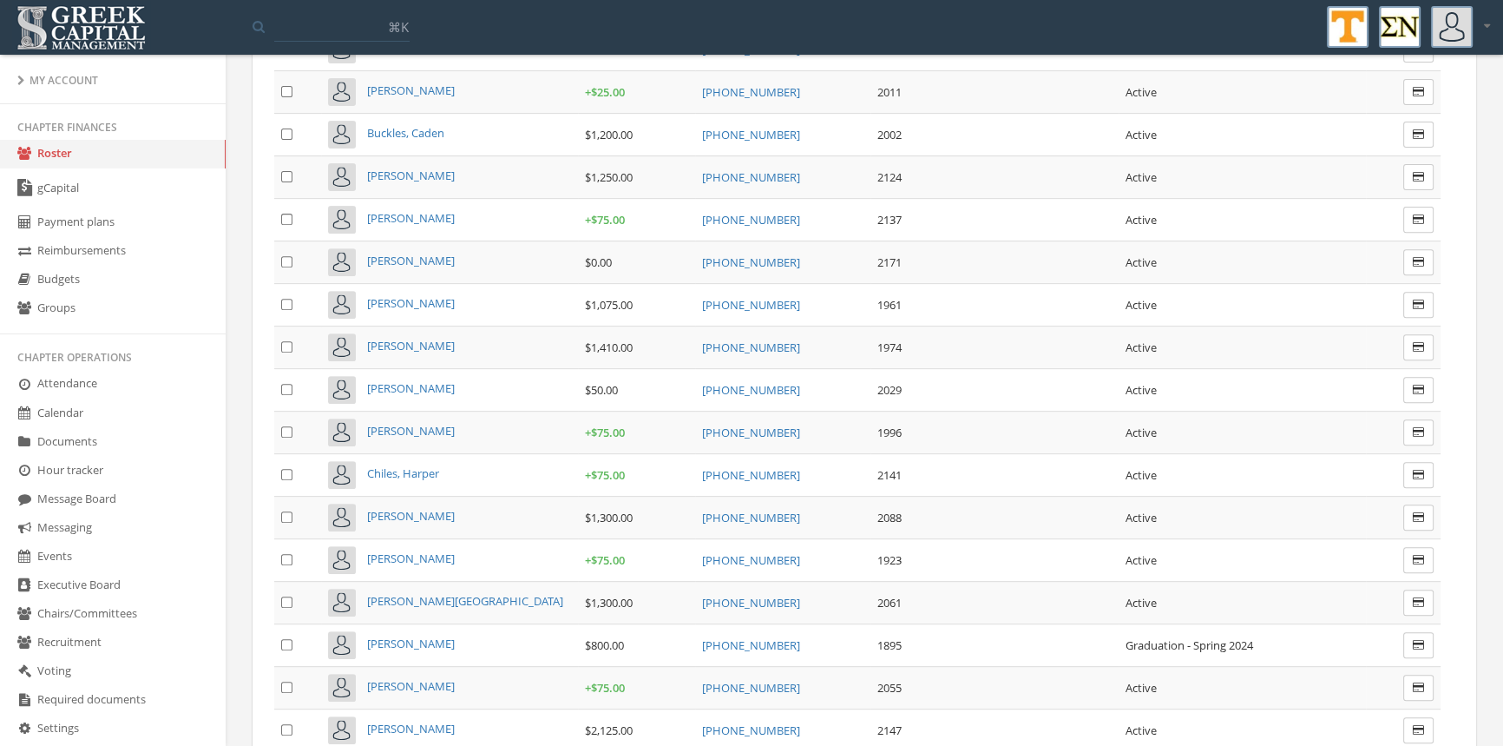
scroll to position [799, 0]
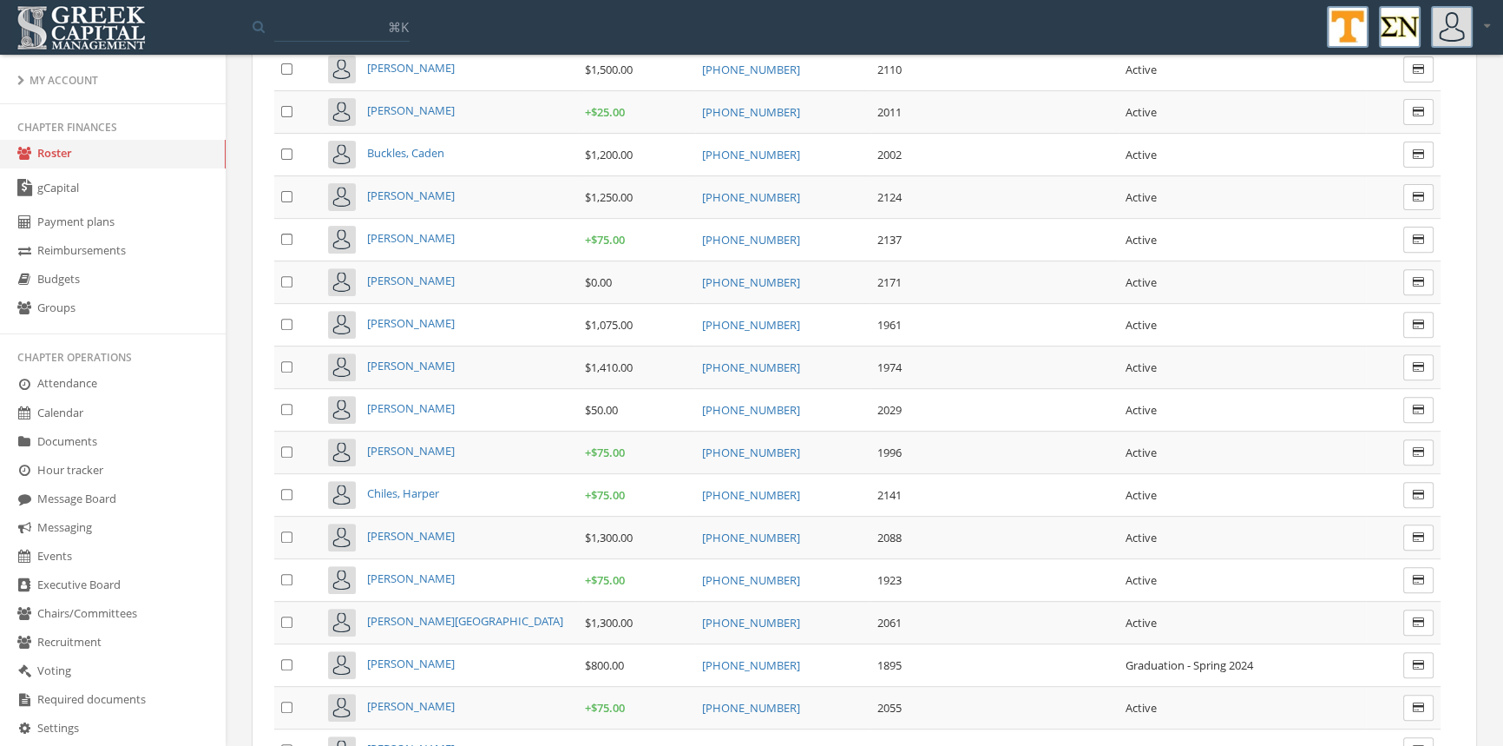
click at [434, 273] on span "[PERSON_NAME]" at bounding box center [411, 281] width 88 height 16
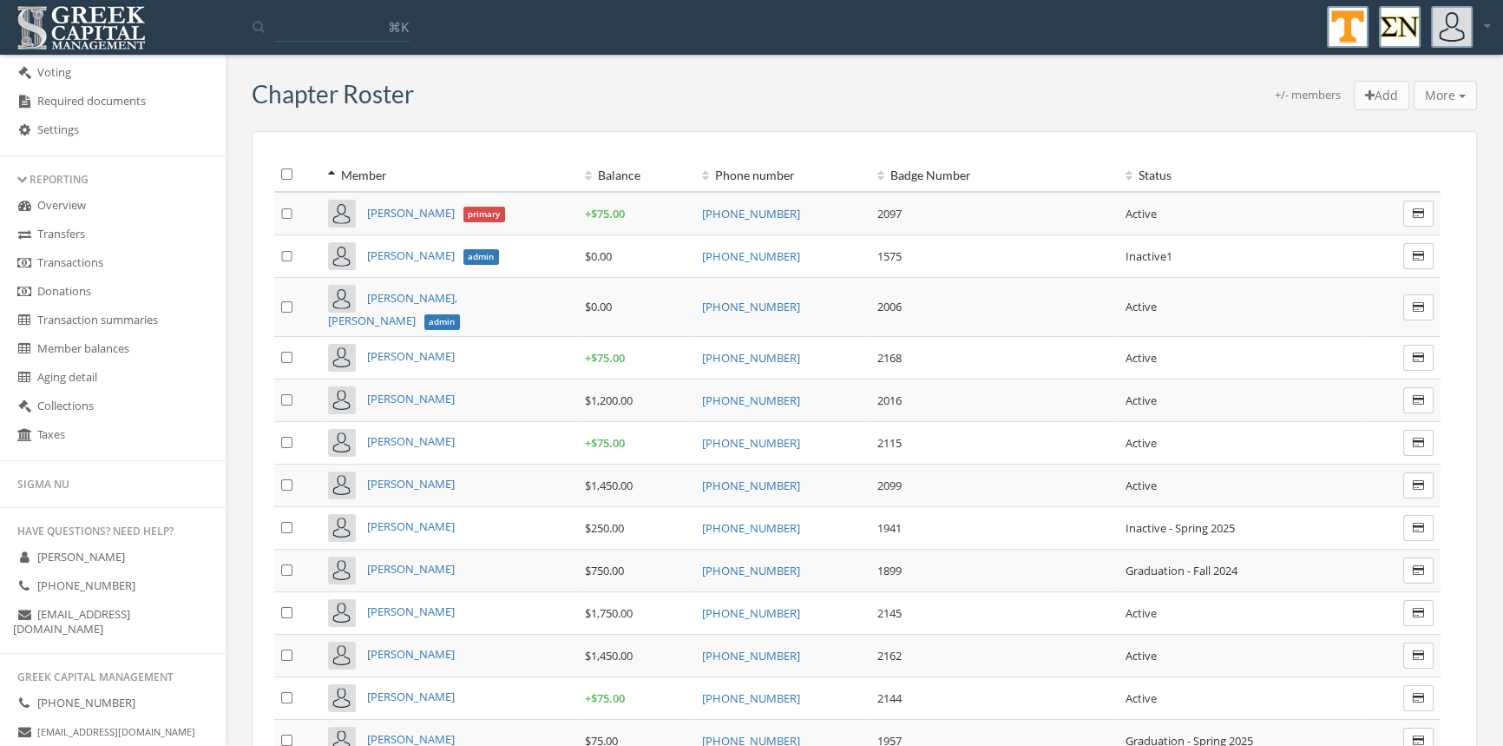
scroll to position [550, 0]
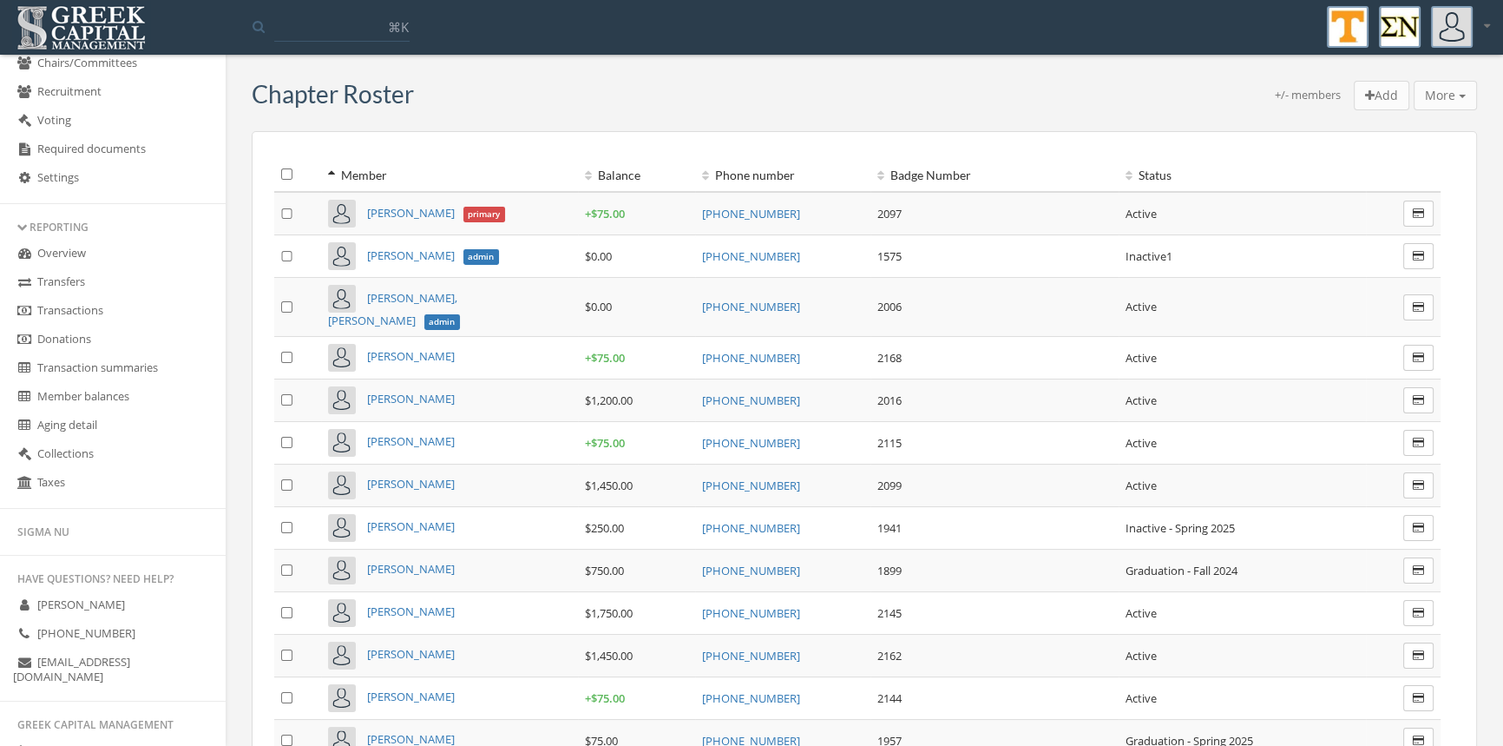
click at [73, 313] on link "Transactions" at bounding box center [113, 311] width 226 height 29
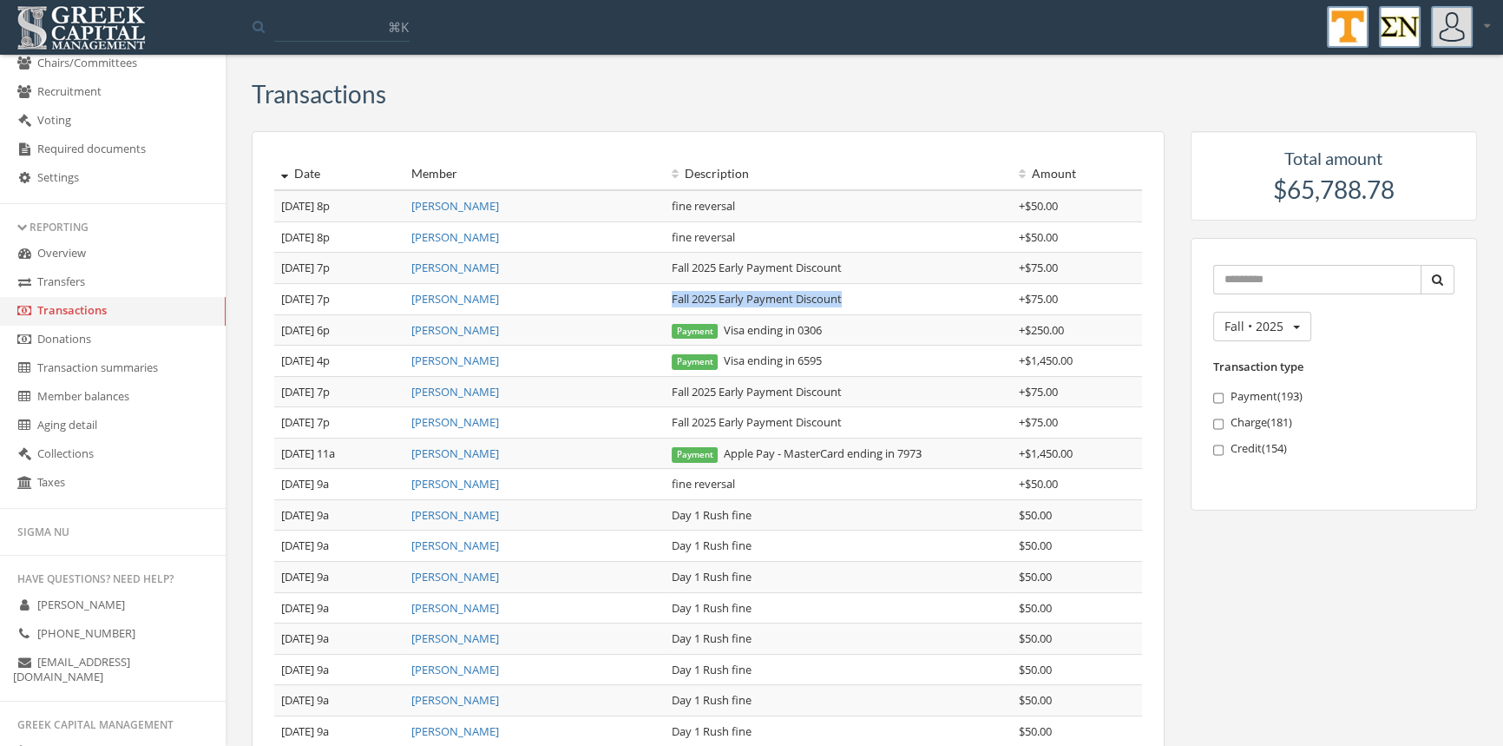
drag, startPoint x: 867, startPoint y: 303, endPoint x: 668, endPoint y: 295, distance: 198.9
click at [668, 295] on td "Fall 2025 Early Payment Discount" at bounding box center [838, 298] width 347 height 31
copy td "Fall 2025 Early Payment Discount"
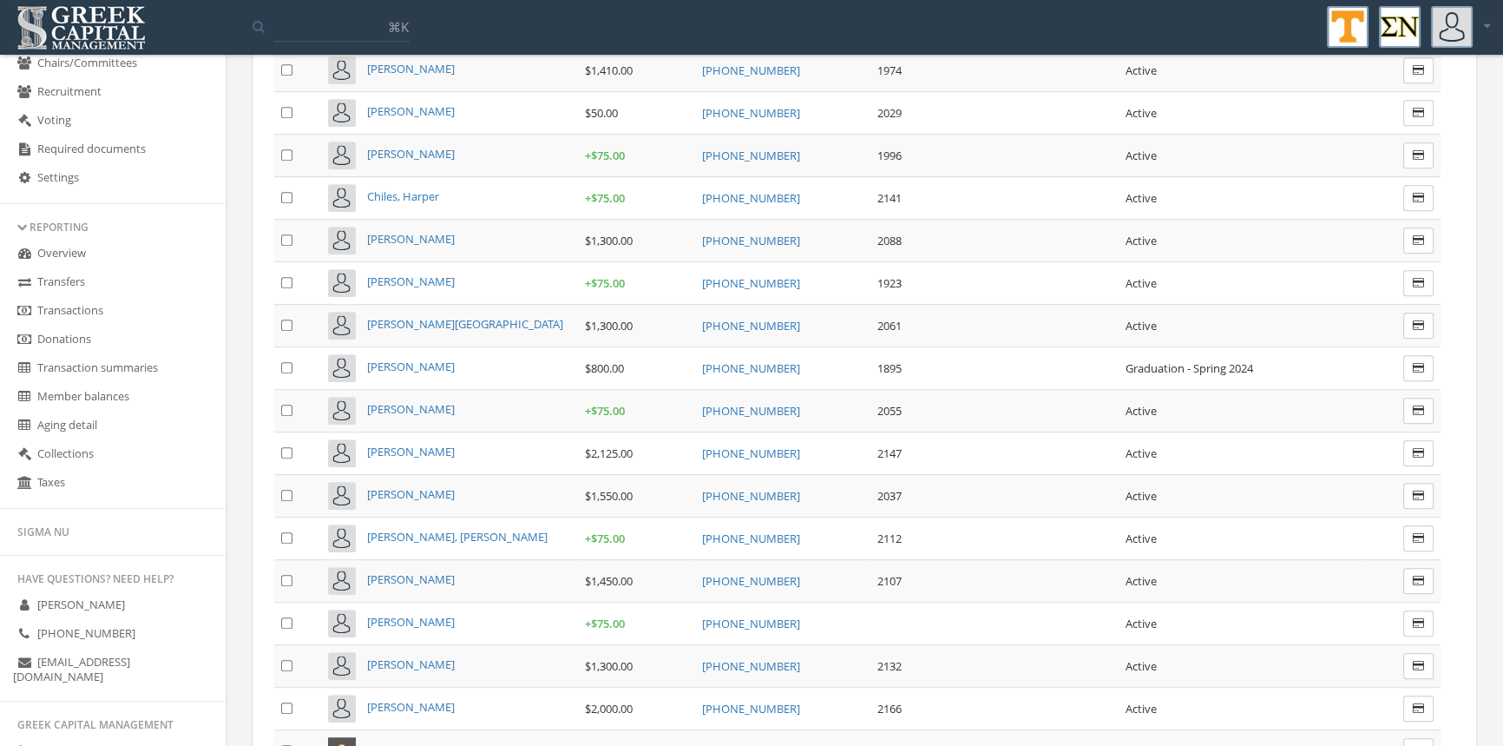
scroll to position [928, 0]
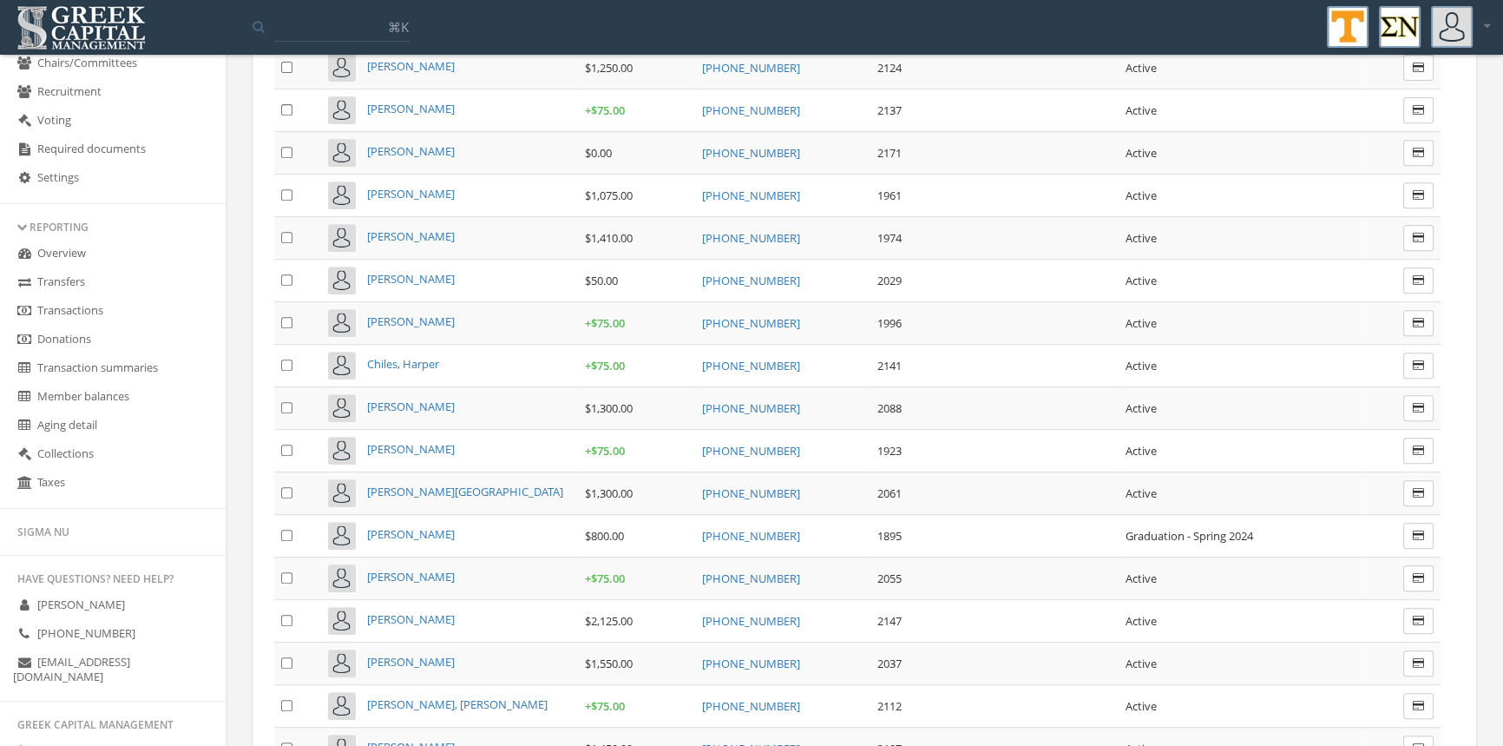
click at [433, 143] on span "[PERSON_NAME]" at bounding box center [411, 151] width 88 height 16
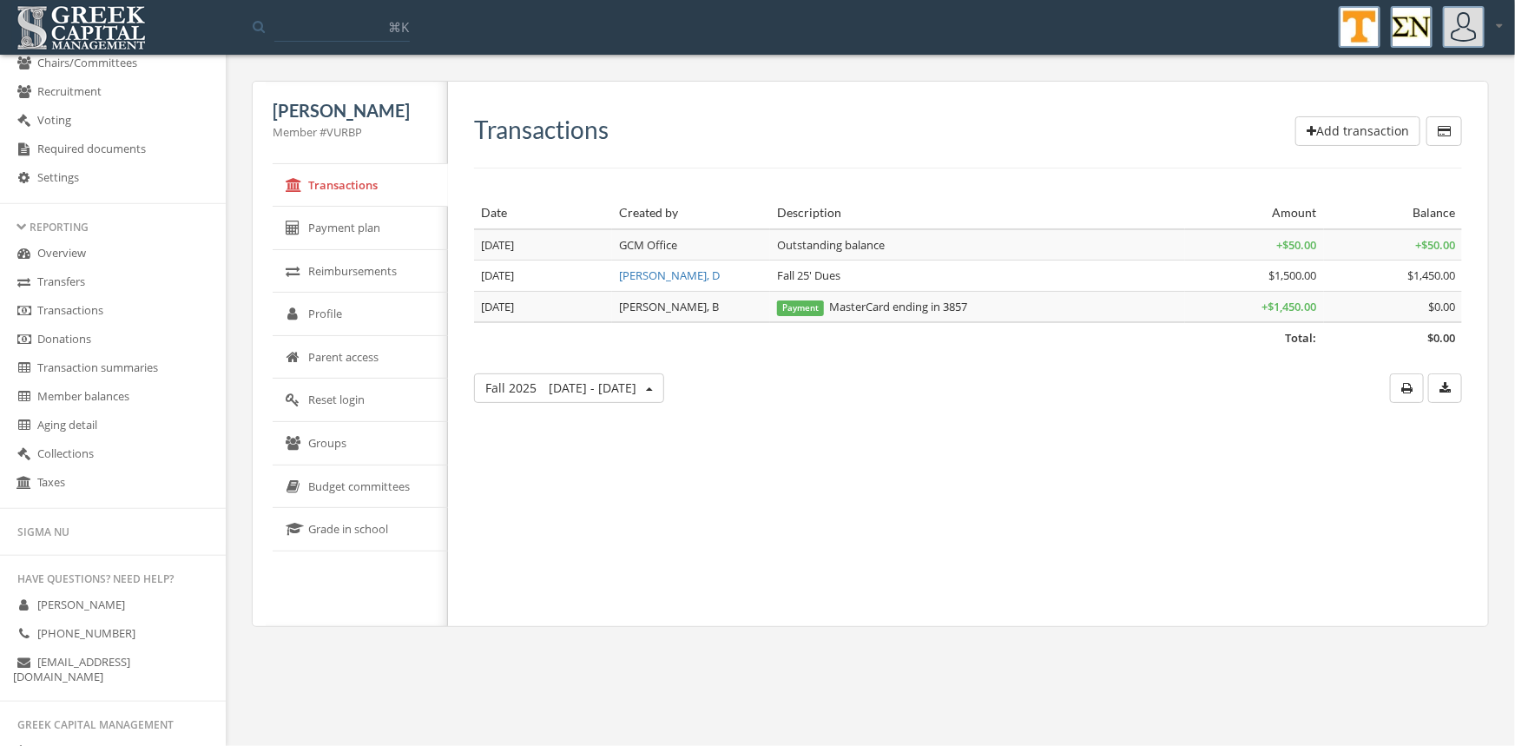
click at [1315, 124] on button "Add transaction" at bounding box center [1357, 131] width 125 height 30
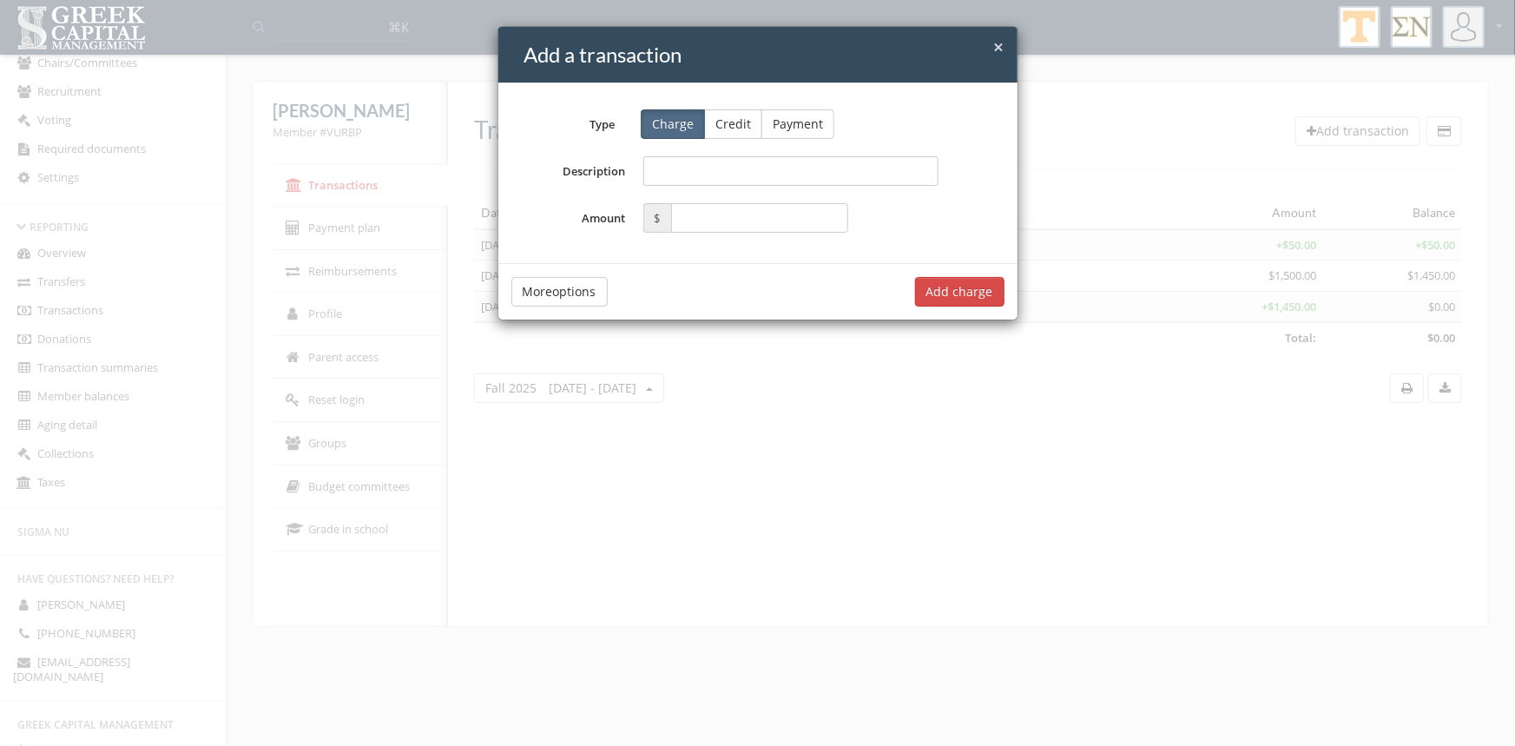
click at [733, 121] on button "Credit" at bounding box center [733, 124] width 58 height 30
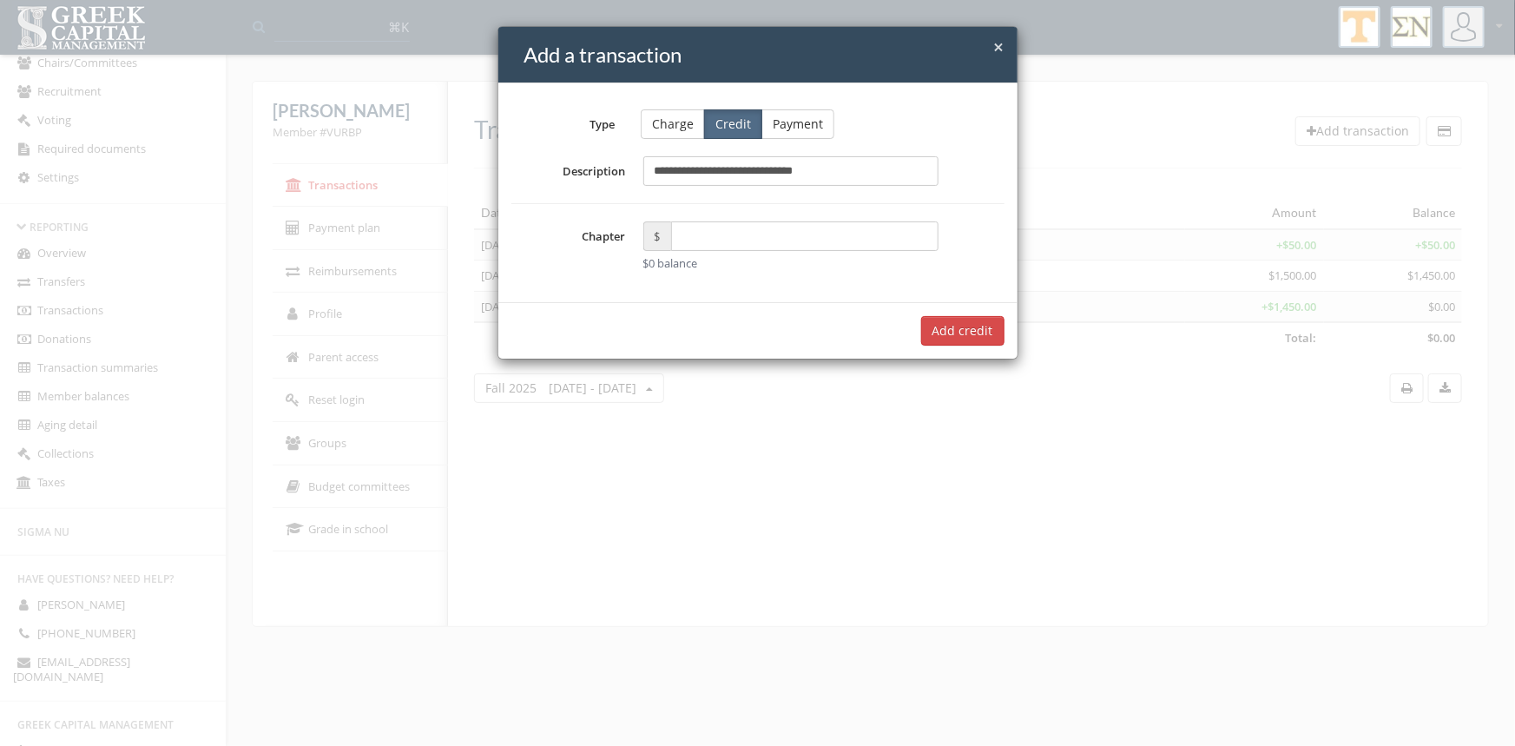
type input "**********"
click at [718, 241] on input "text" at bounding box center [805, 236] width 268 height 30
type input "*****"
click at [972, 326] on button "Add $75.00 credit" at bounding box center [941, 331] width 125 height 30
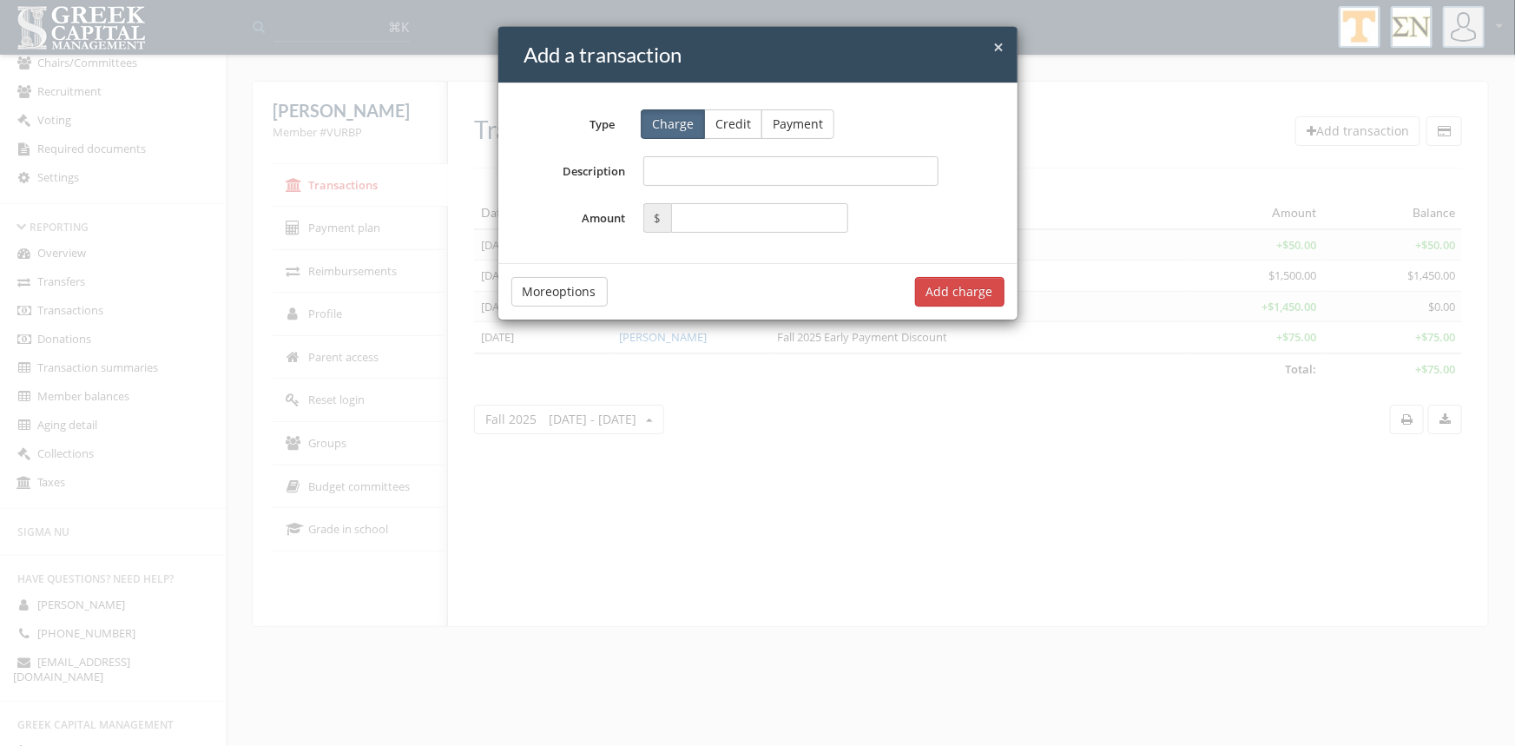
click at [997, 36] on span "×" at bounding box center [999, 47] width 10 height 24
click at [996, 38] on span "×" at bounding box center [999, 47] width 10 height 24
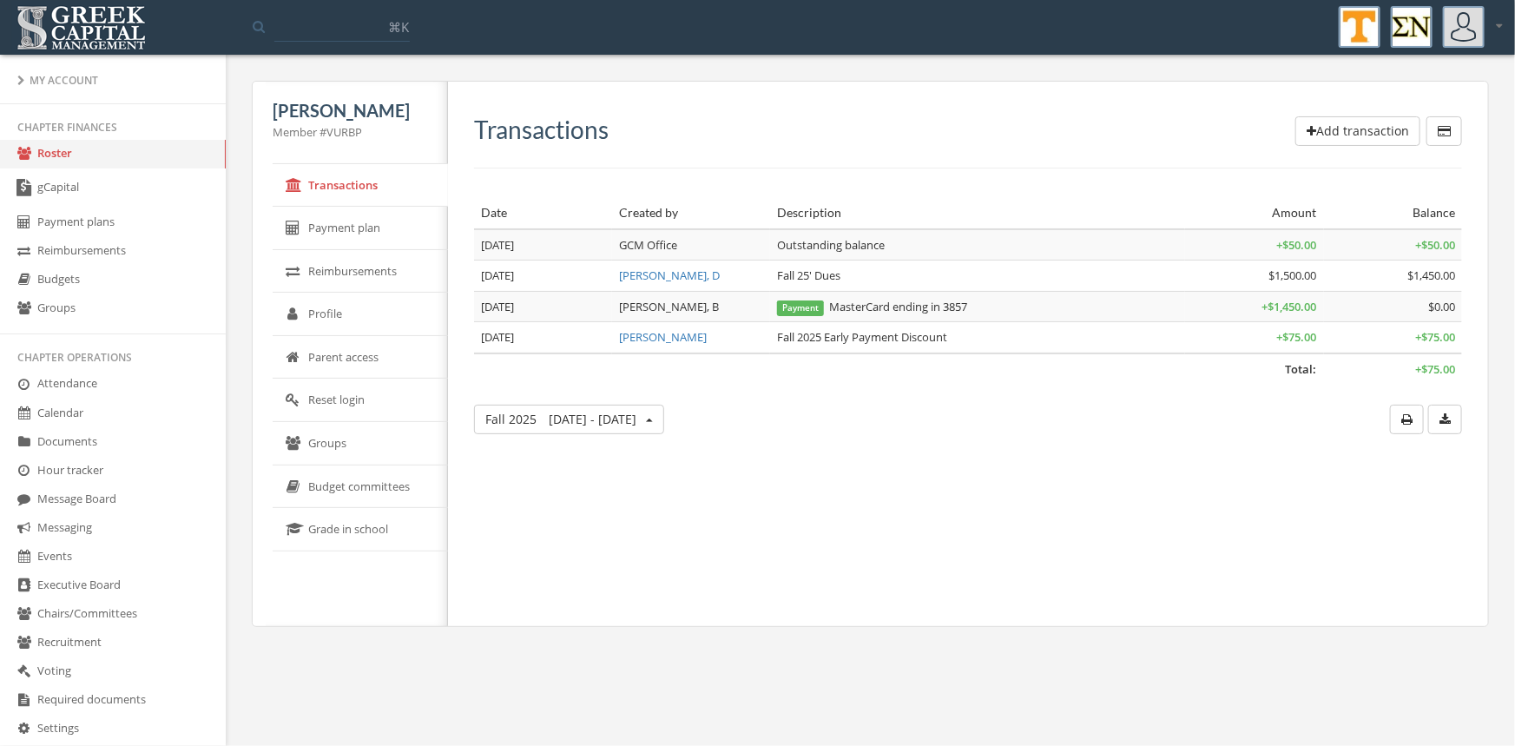
click at [46, 149] on link "Roster" at bounding box center [113, 154] width 226 height 29
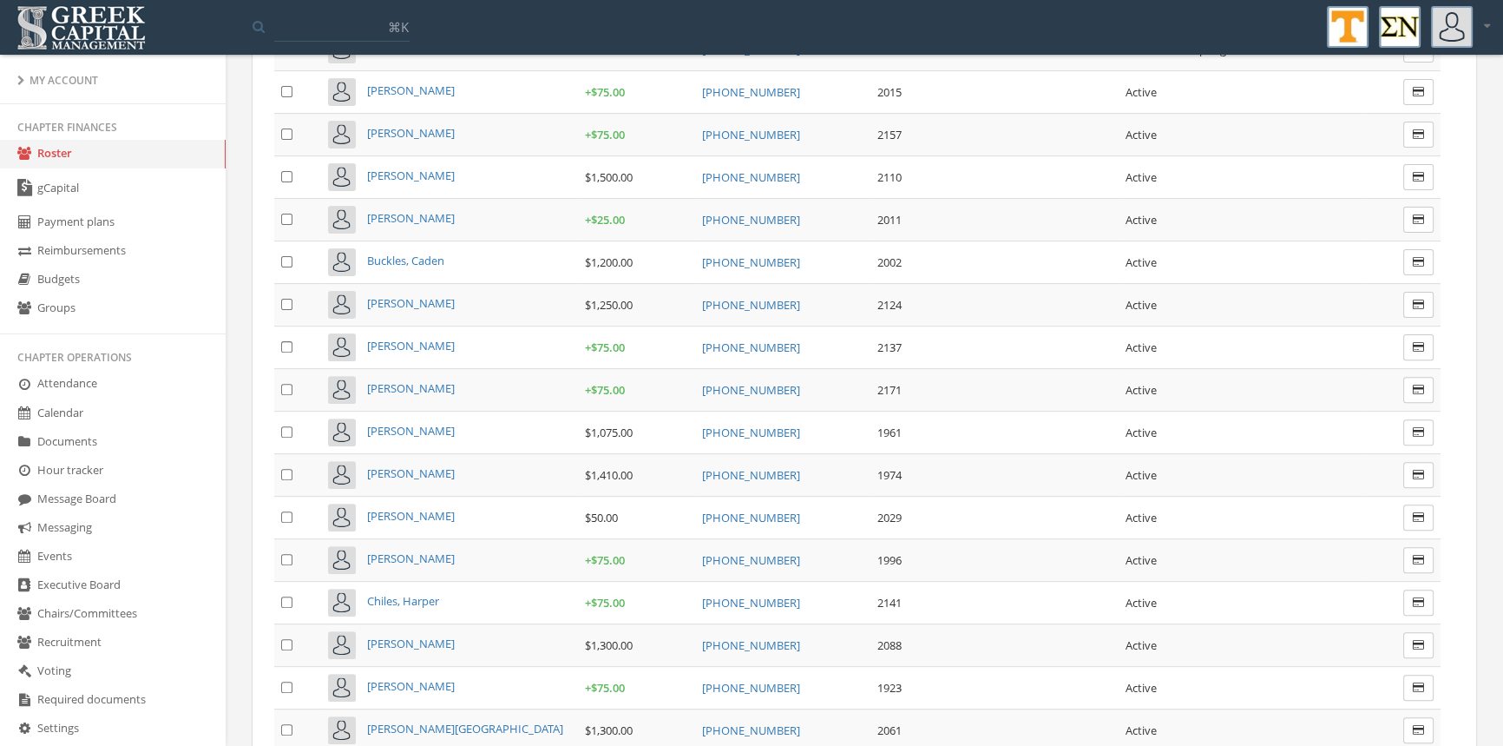
scroll to position [700, 0]
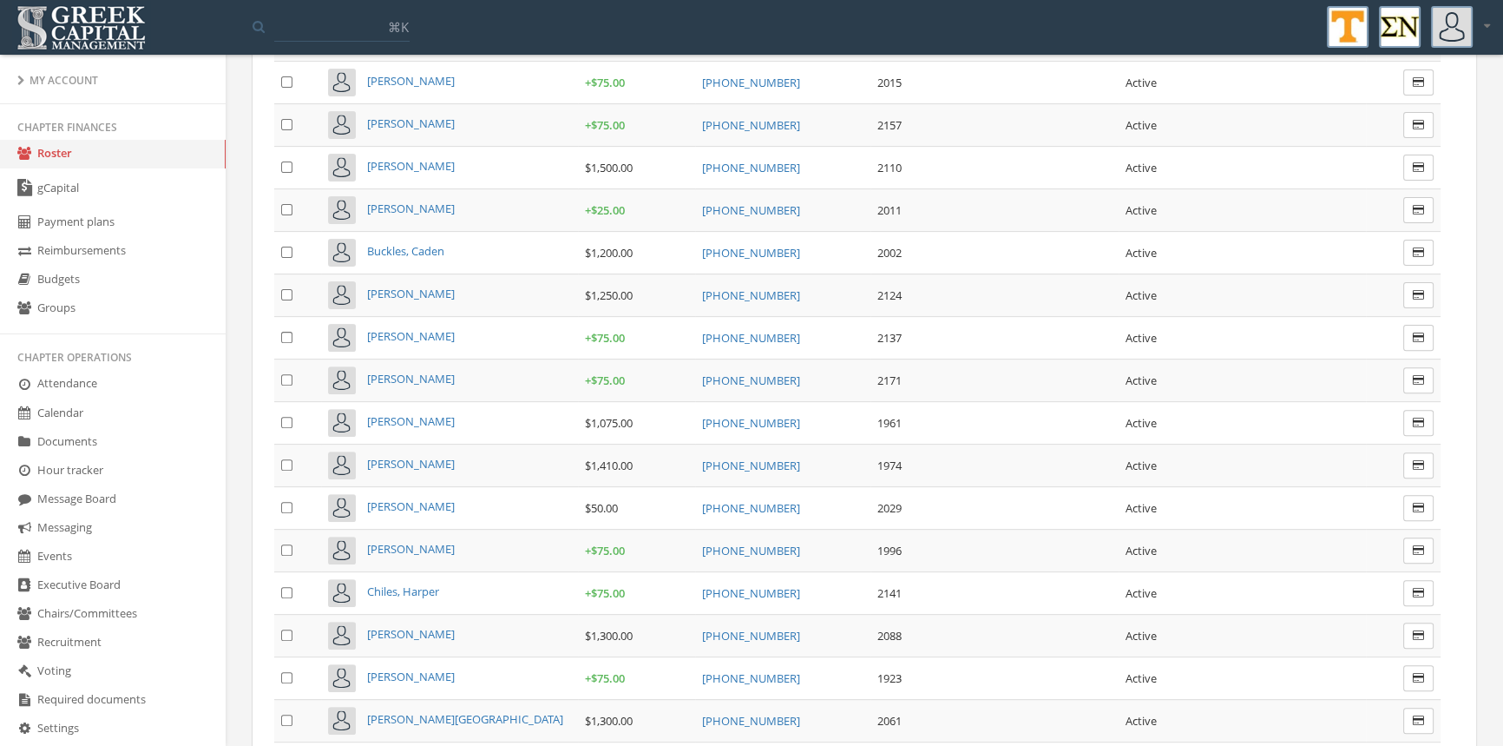
click at [419, 413] on span "[PERSON_NAME]" at bounding box center [411, 421] width 88 height 16
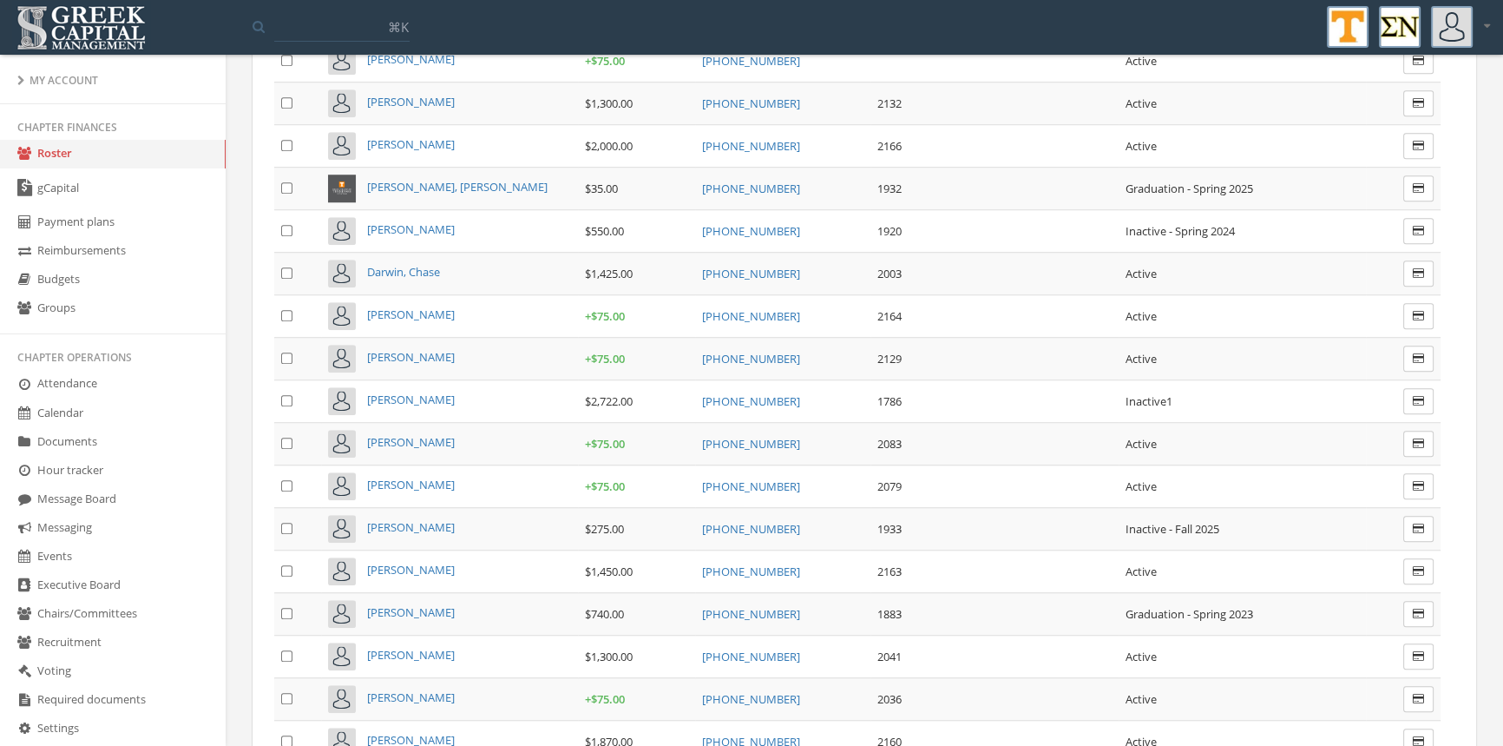
scroll to position [1342, 0]
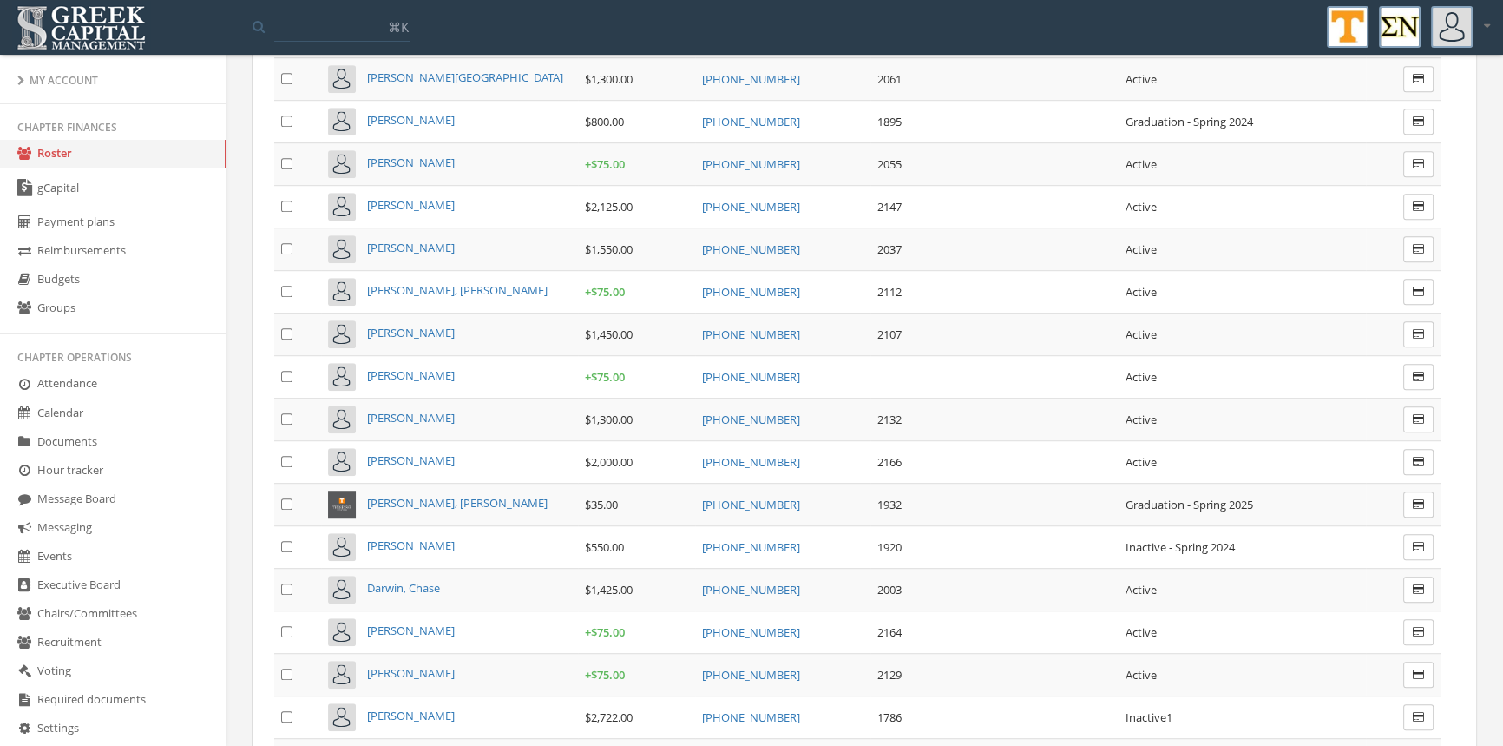
click at [404, 240] on span "[PERSON_NAME]" at bounding box center [411, 248] width 88 height 16
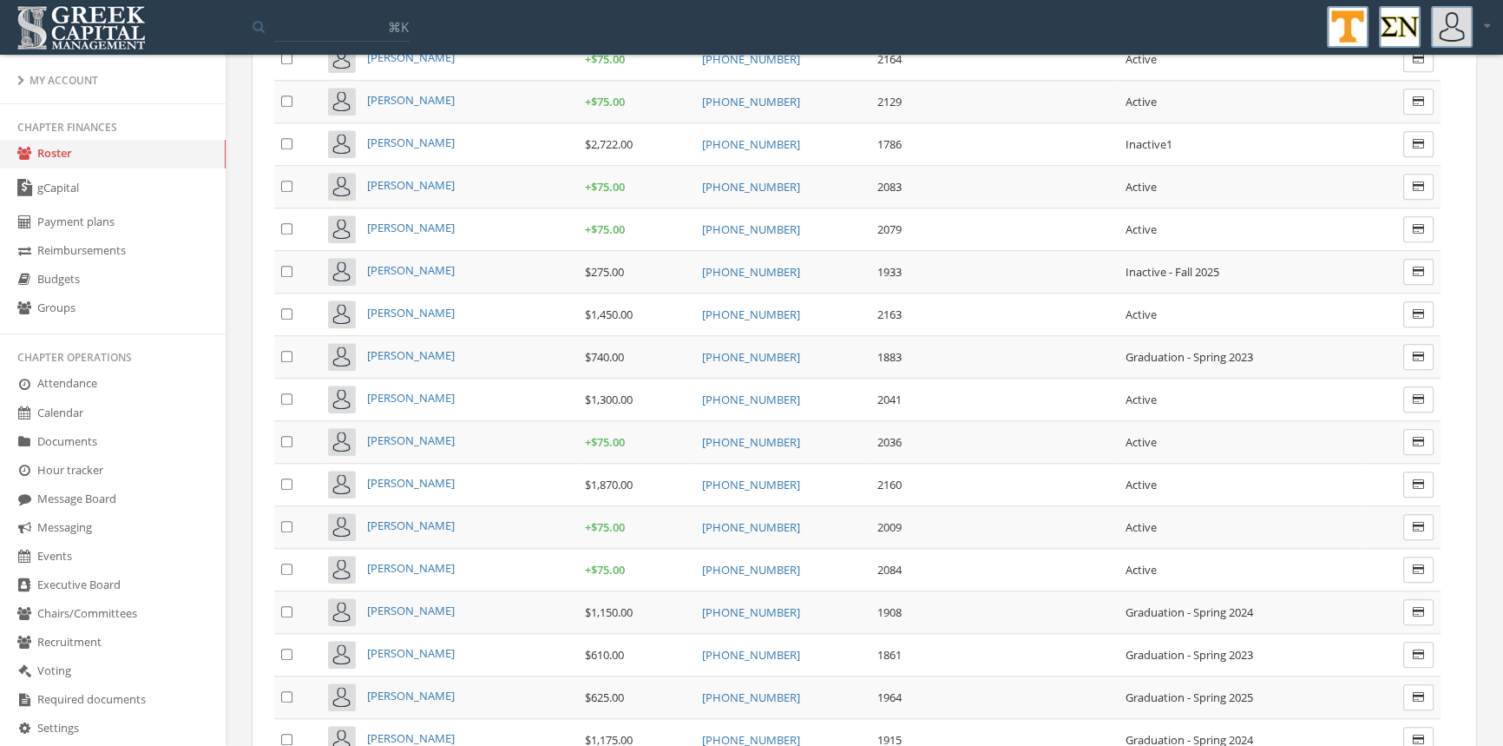
scroll to position [1461, 0]
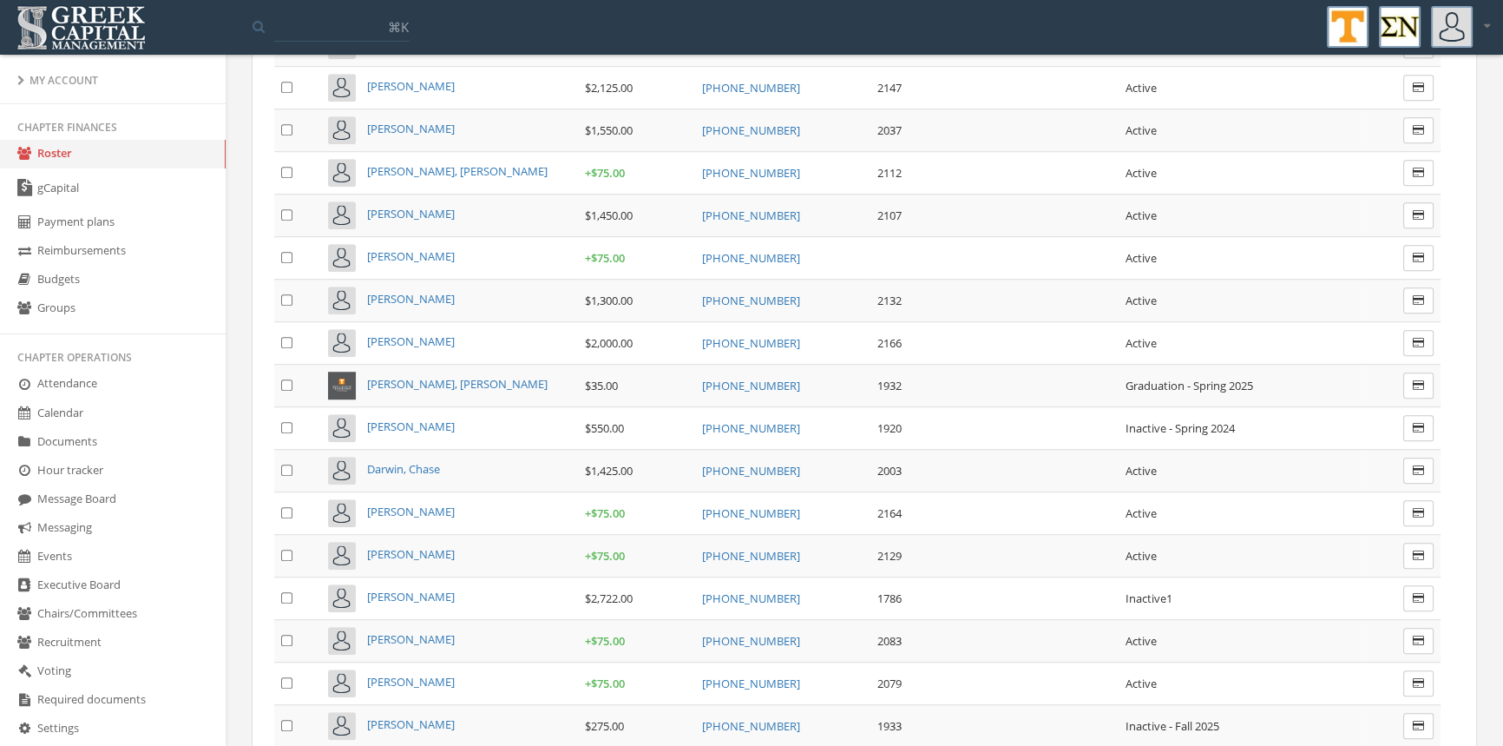
click at [391, 163] on span "[PERSON_NAME], [PERSON_NAME]" at bounding box center [457, 171] width 181 height 16
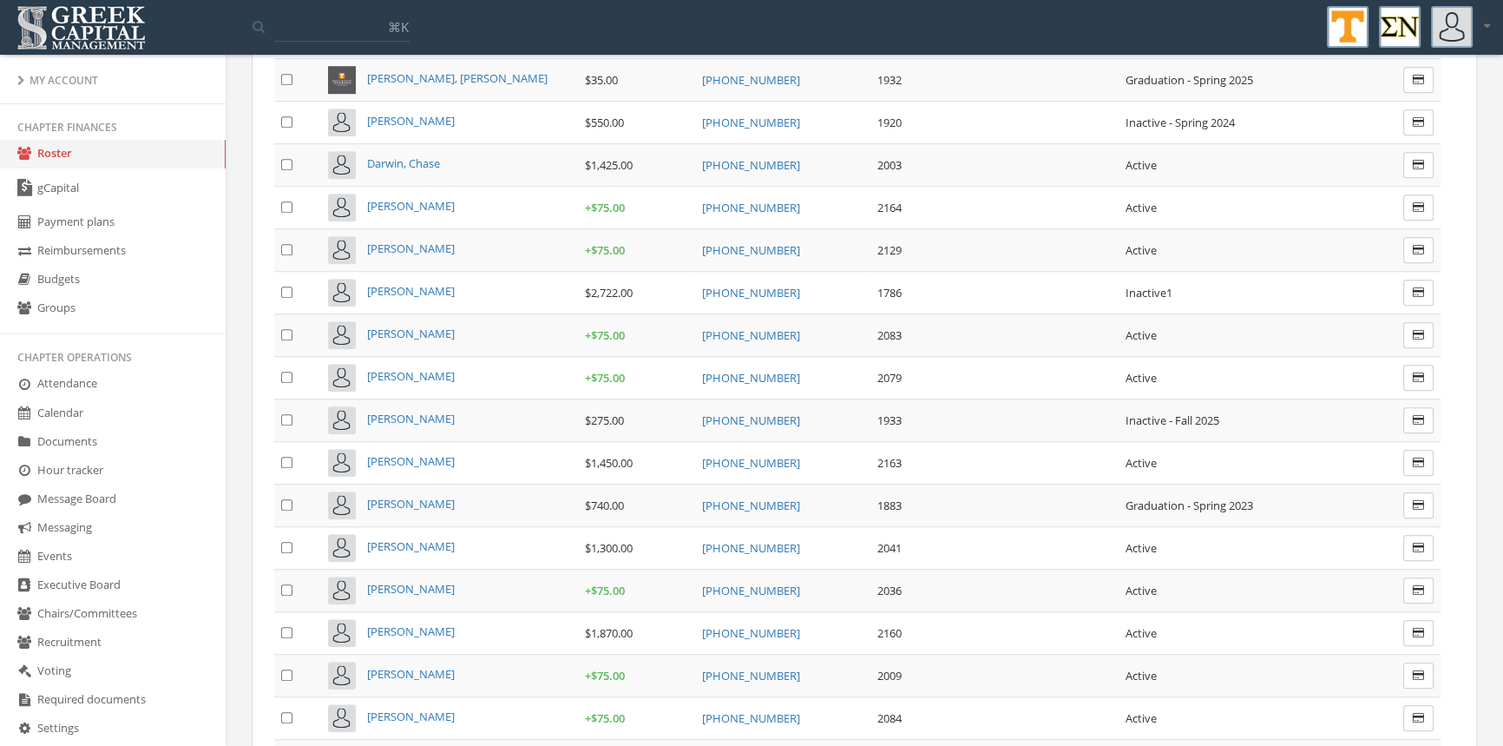
scroll to position [1243, 0]
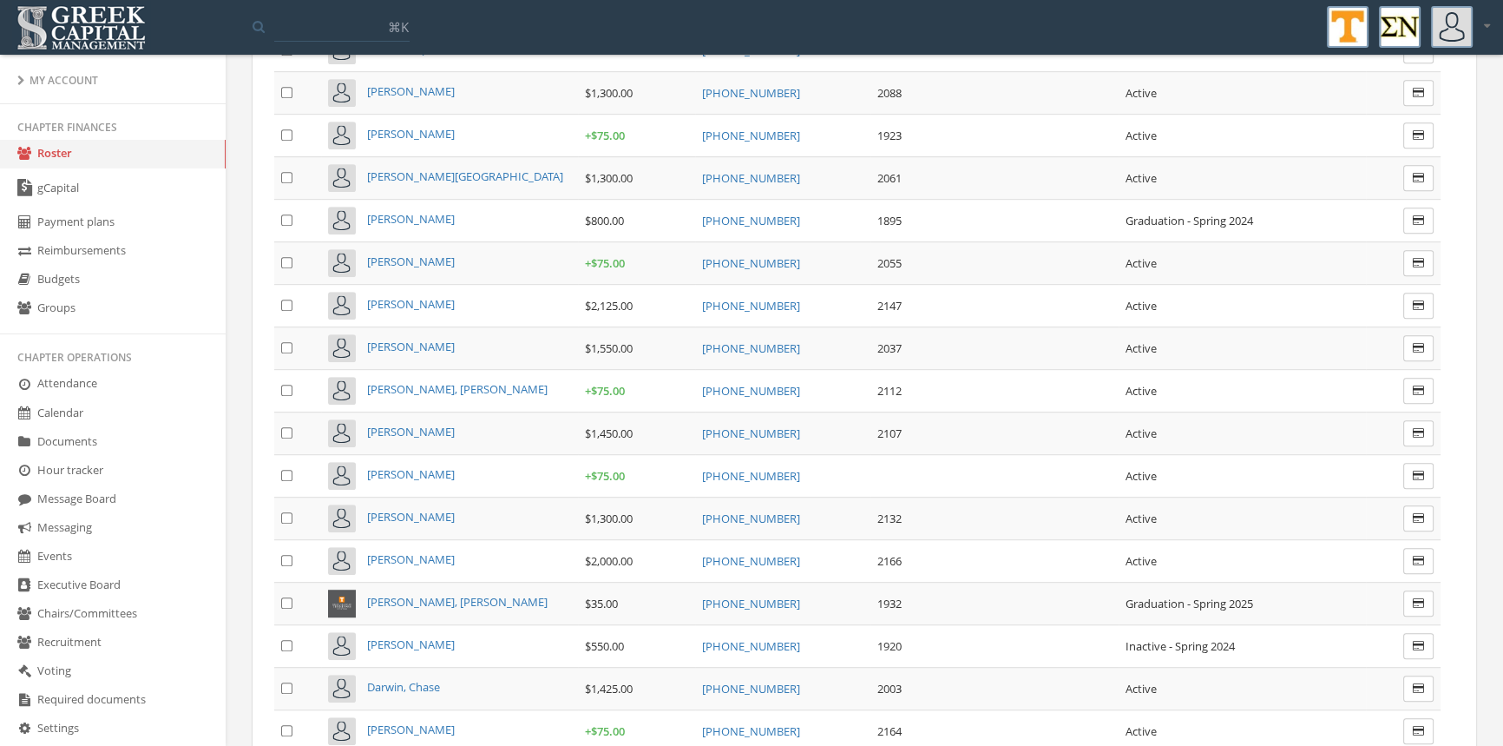
click at [418, 466] on span "[PERSON_NAME]" at bounding box center [411, 474] width 88 height 16
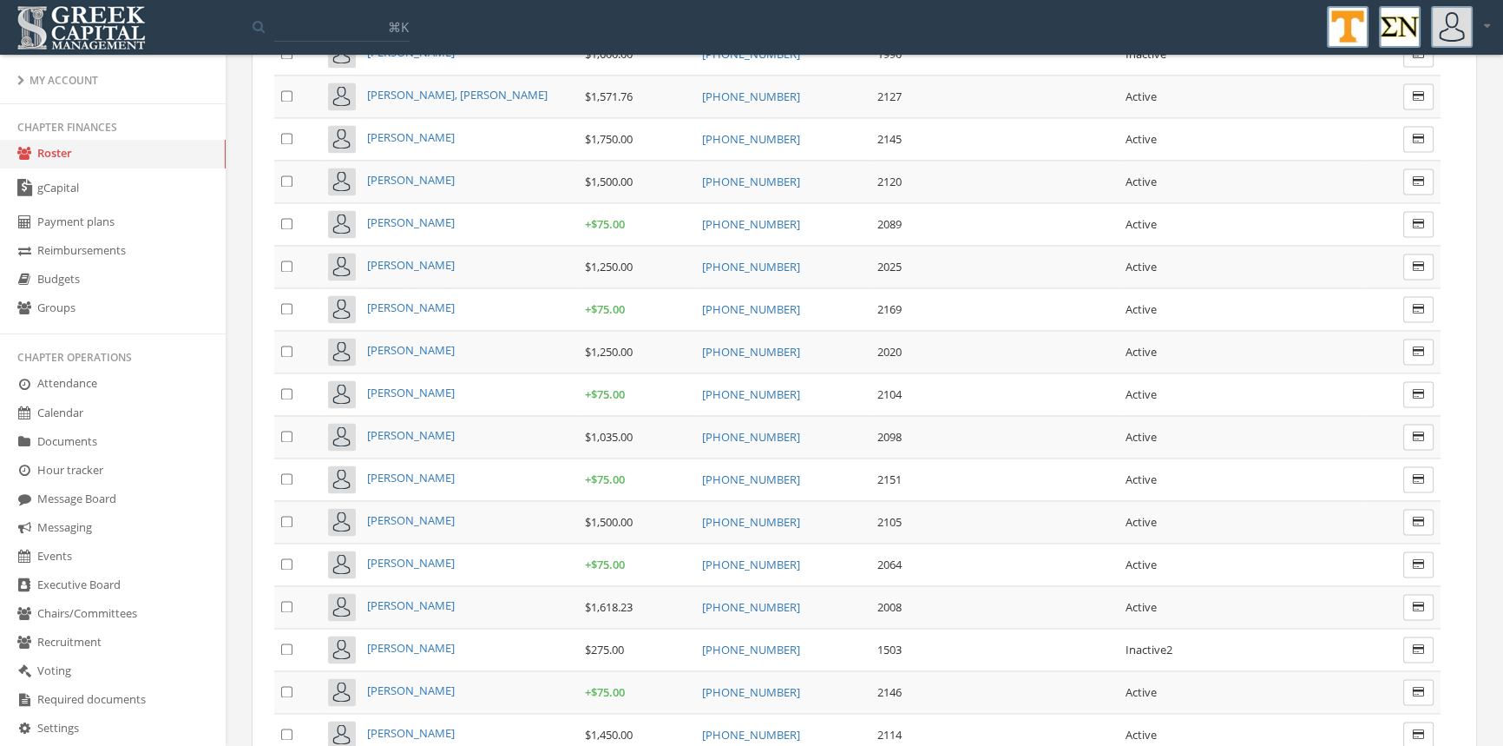
scroll to position [3543, 0]
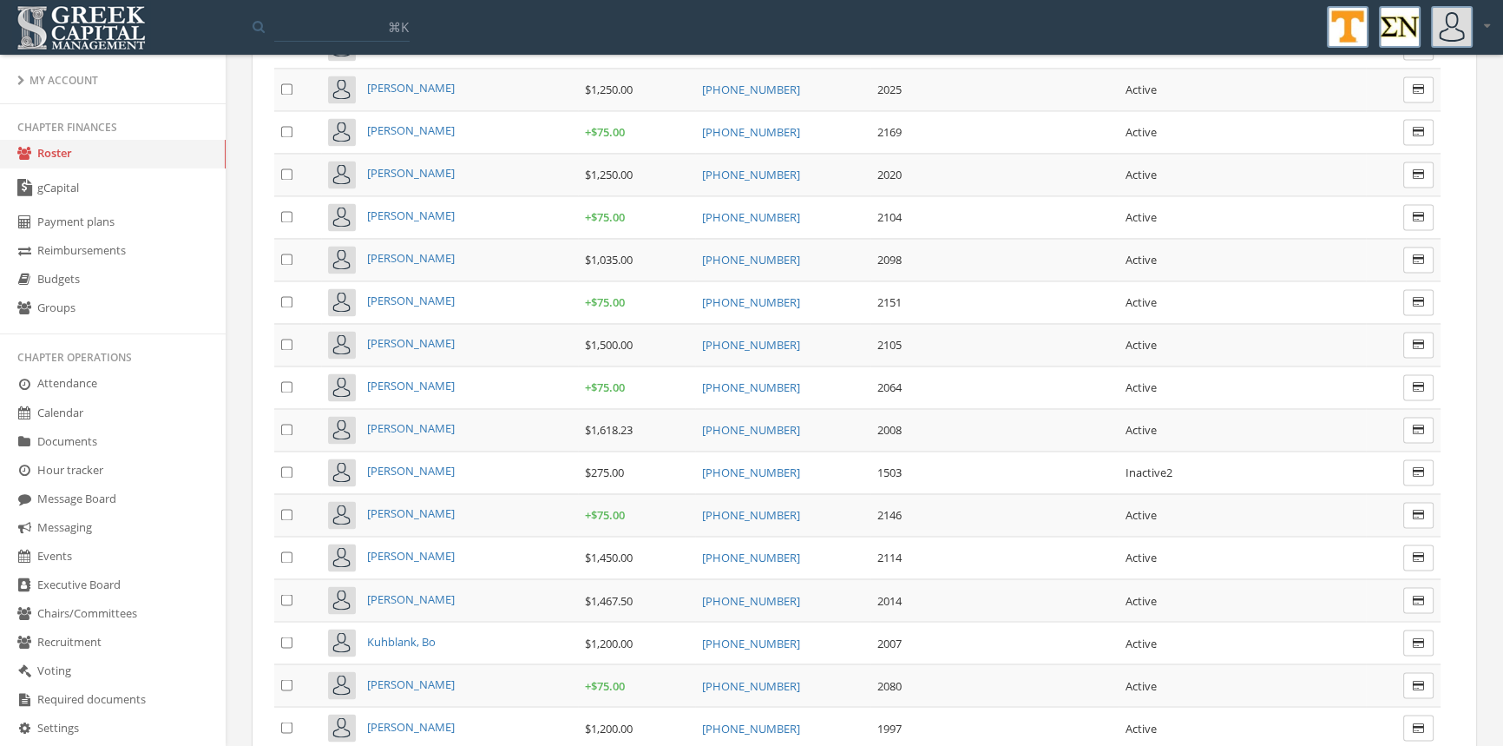
click at [394, 590] on span "[PERSON_NAME]" at bounding box center [411, 598] width 88 height 16
click at [402, 590] on span "[PERSON_NAME]" at bounding box center [411, 598] width 88 height 16
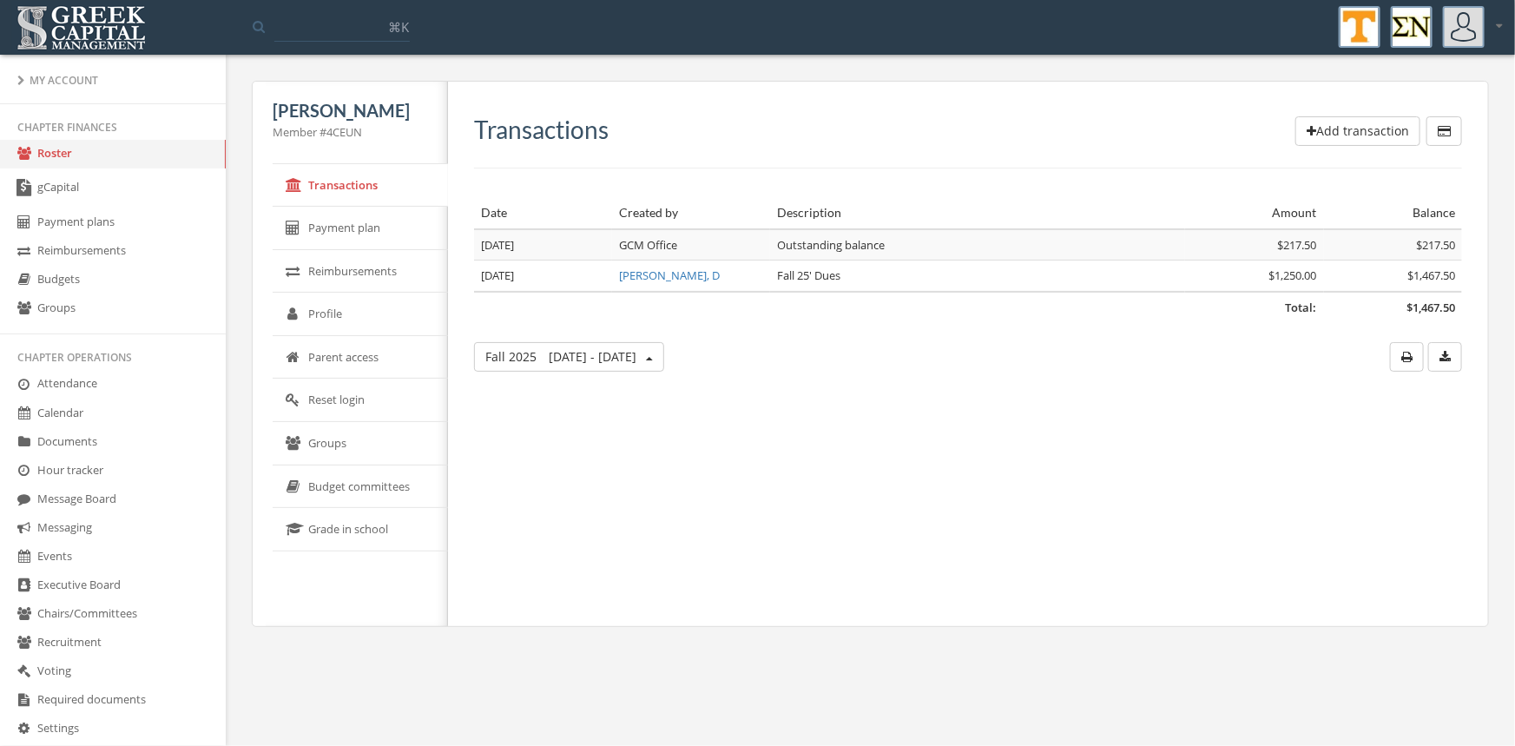
click at [634, 359] on button "Fall [DATE] - [DATE]" at bounding box center [569, 357] width 190 height 30
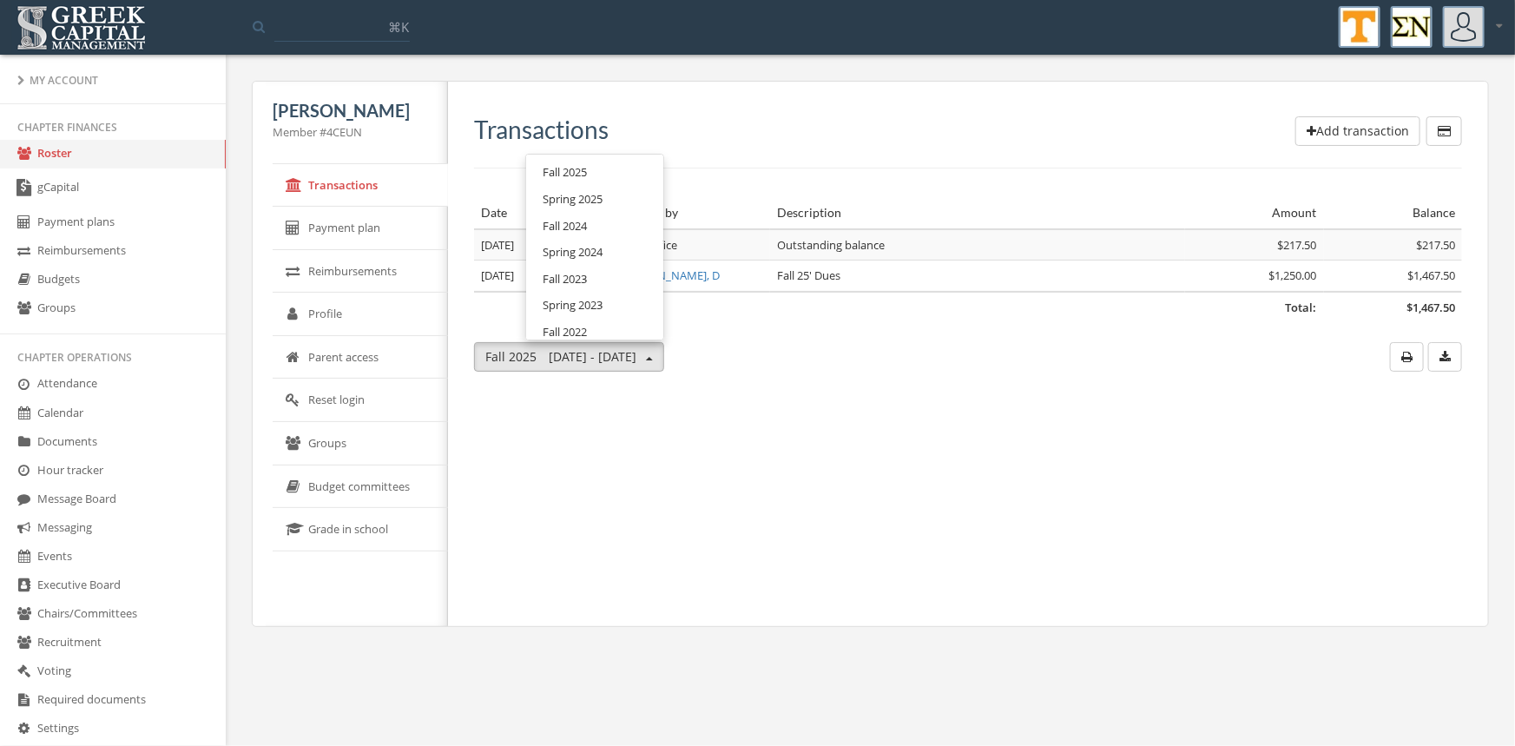
click at [590, 200] on link "Spring 2025" at bounding box center [594, 199] width 125 height 27
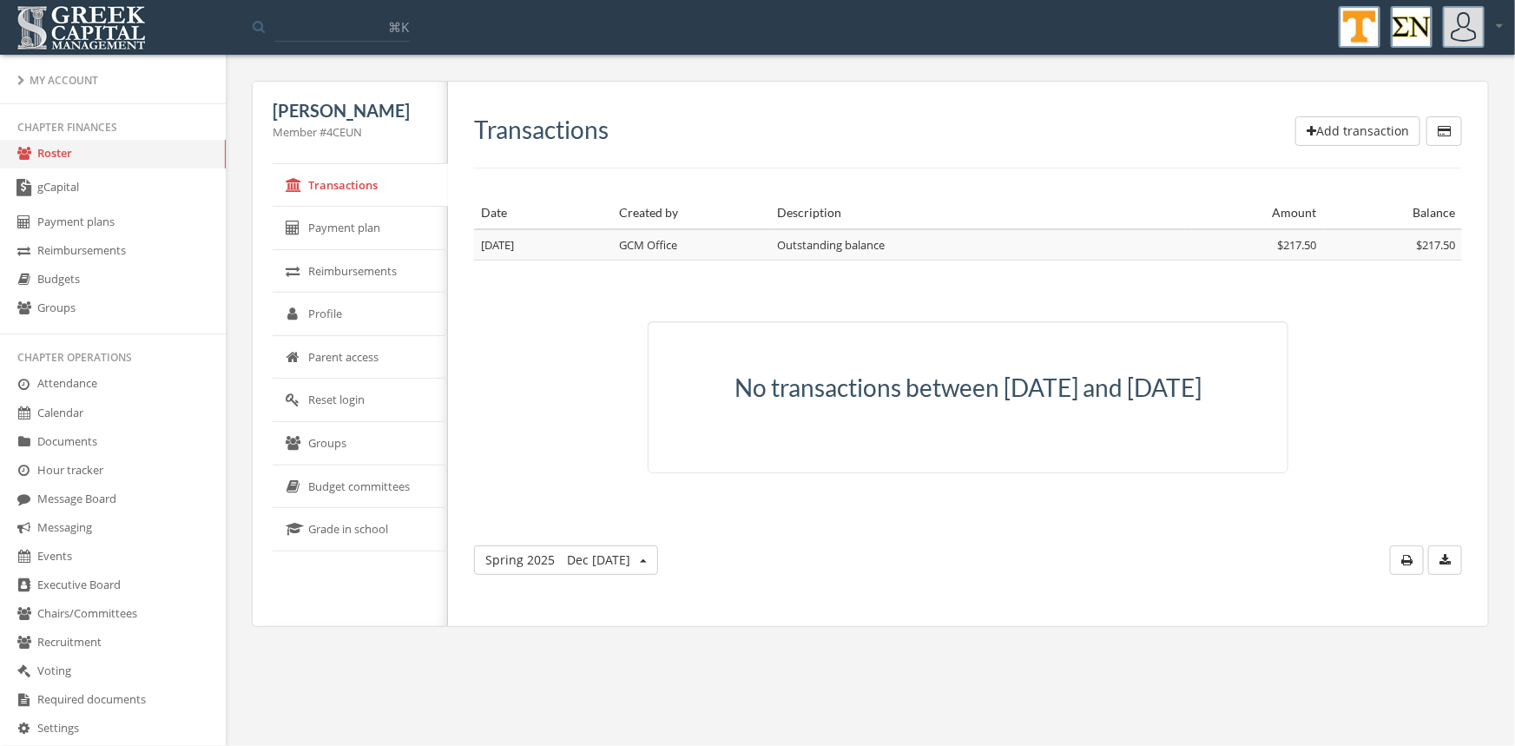
click at [658, 575] on button "Spring [DATE] - May 31" at bounding box center [566, 560] width 184 height 30
click at [618, 442] on link "Fall 2024" at bounding box center [588, 428] width 125 height 27
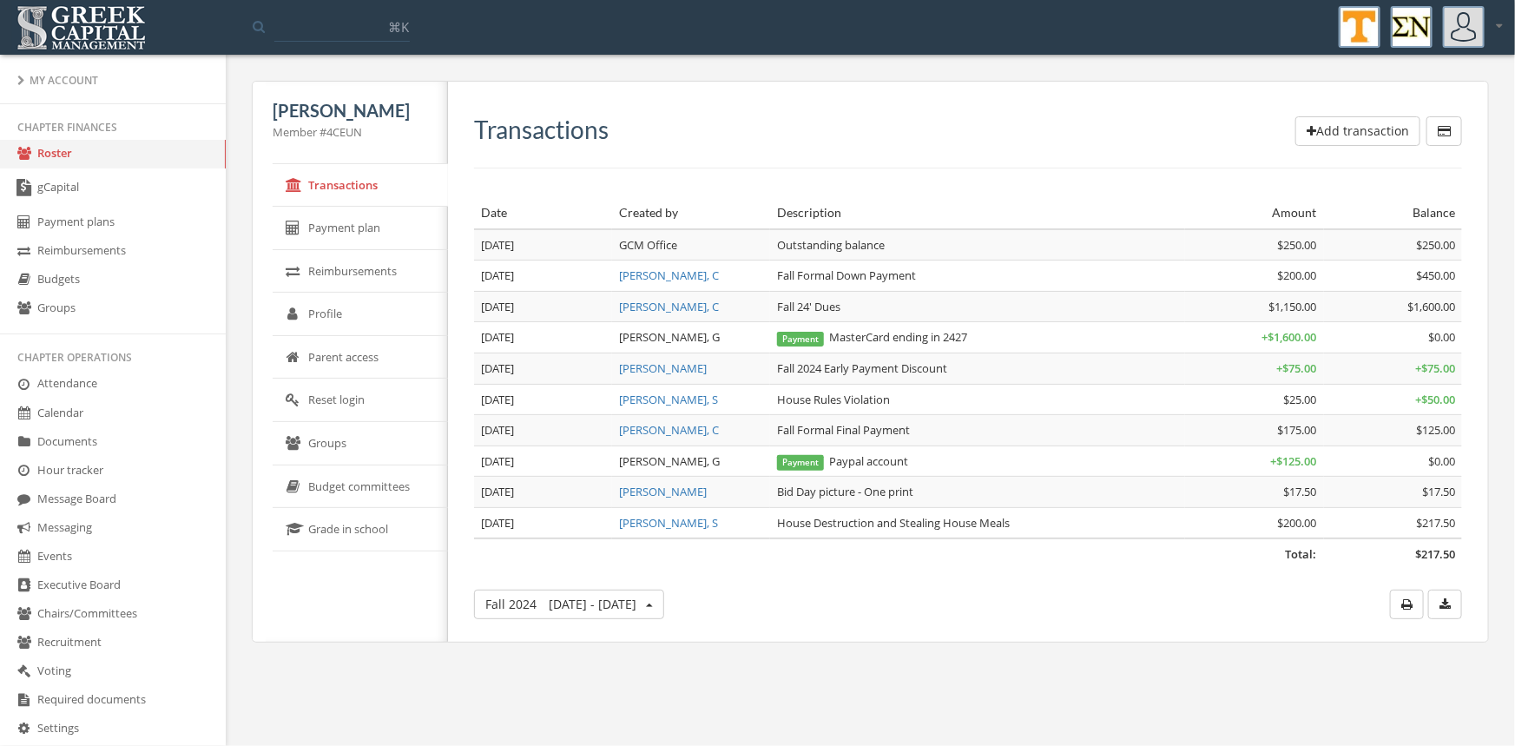
click at [40, 154] on link "Roster" at bounding box center [113, 154] width 226 height 29
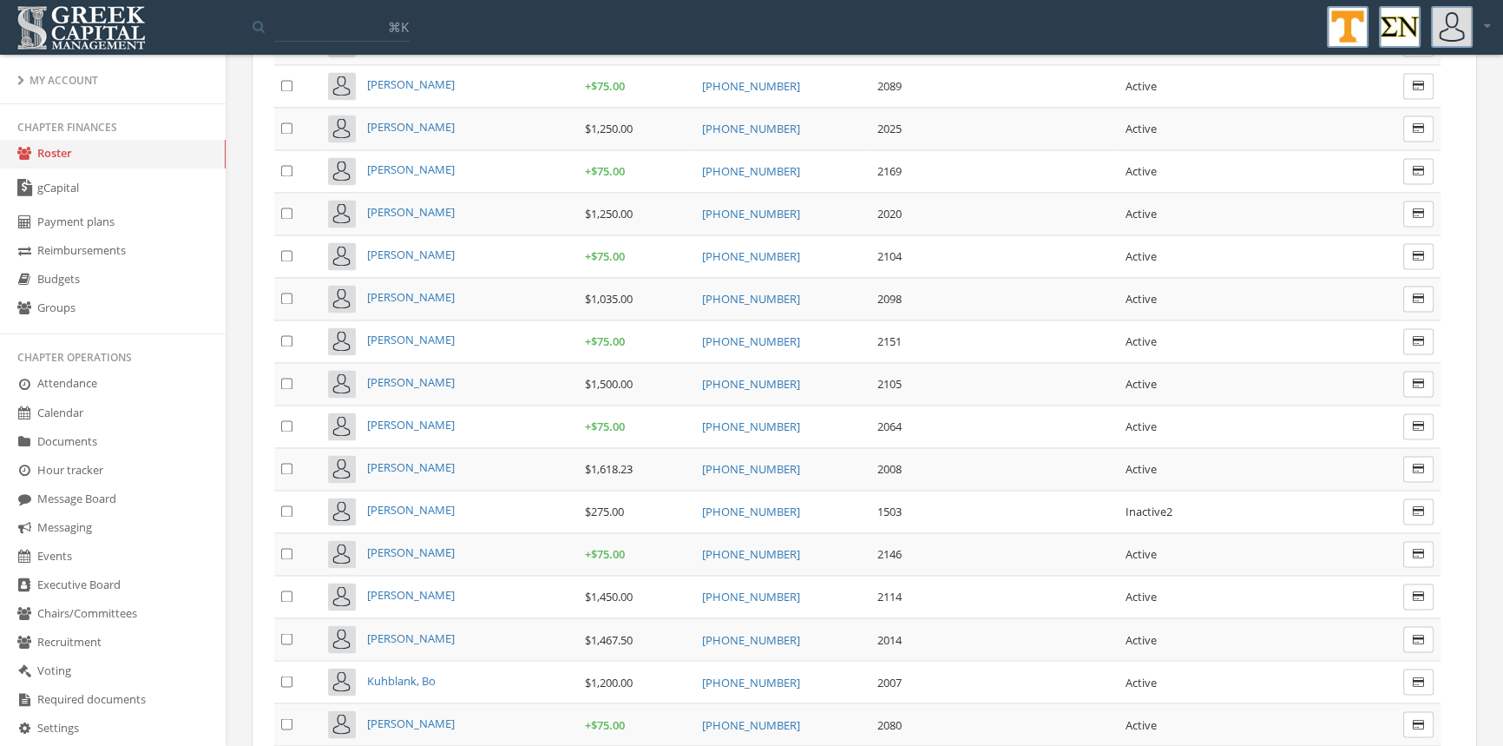
scroll to position [3652, 0]
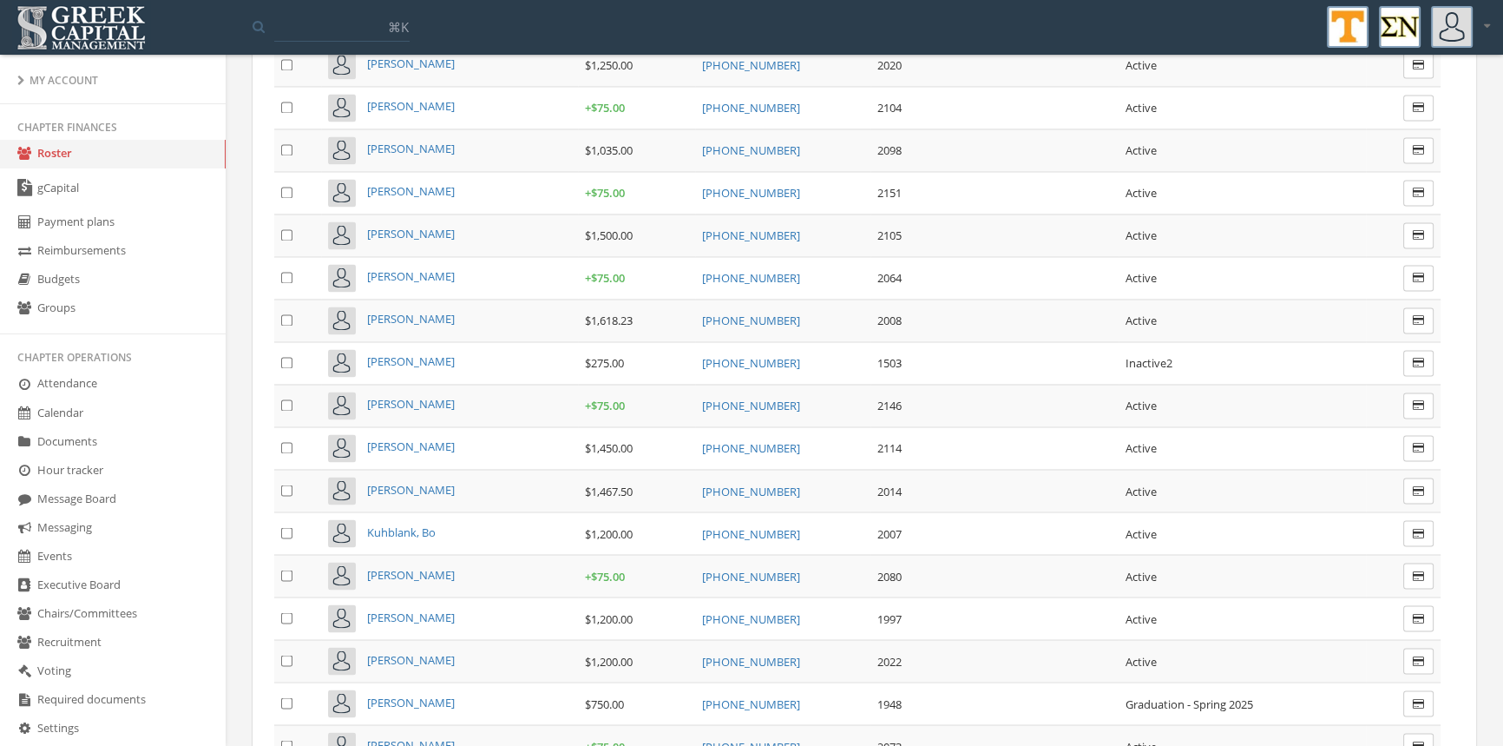
click at [417, 608] on span "[PERSON_NAME]" at bounding box center [411, 616] width 88 height 16
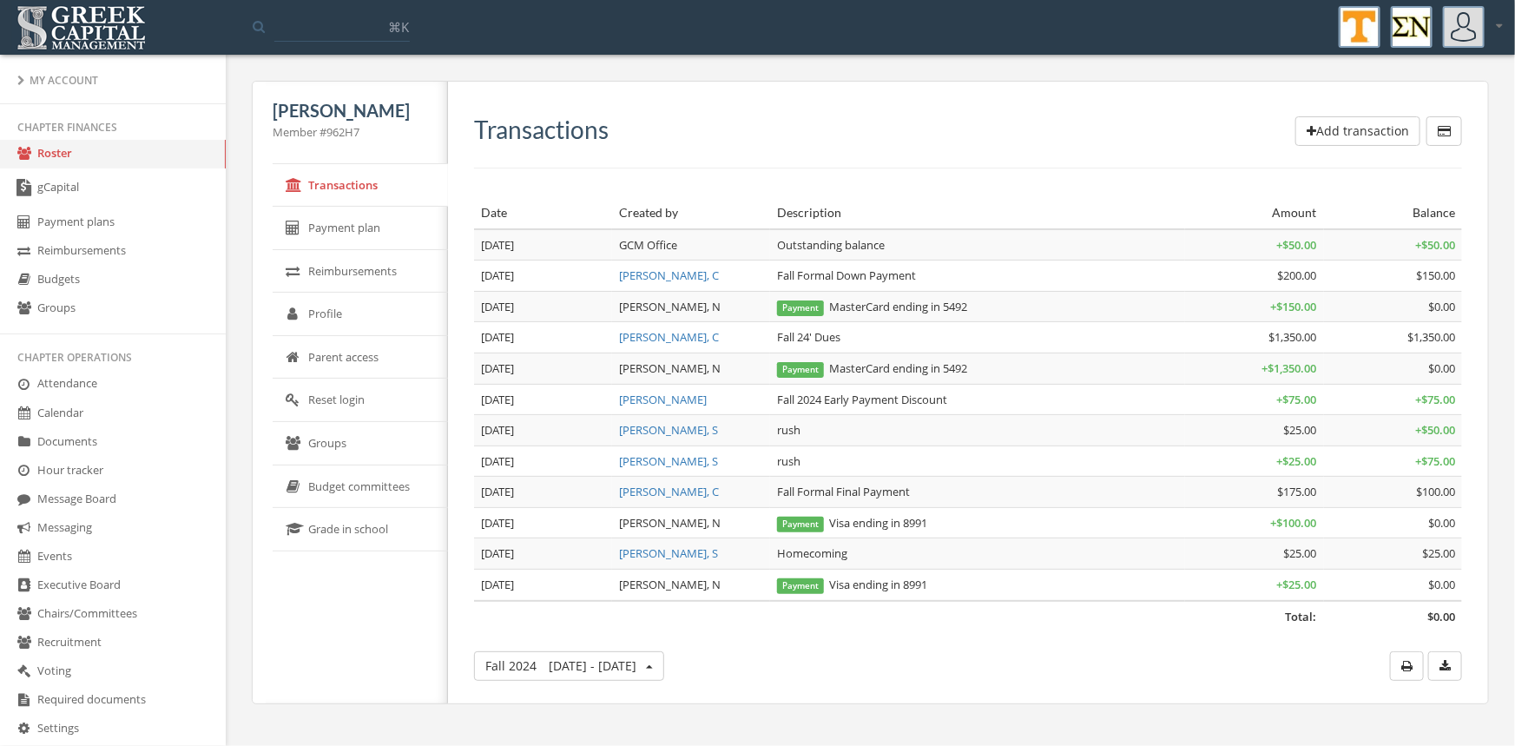
click at [646, 654] on button "Fall [DATE] - [DATE]" at bounding box center [569, 666] width 190 height 30
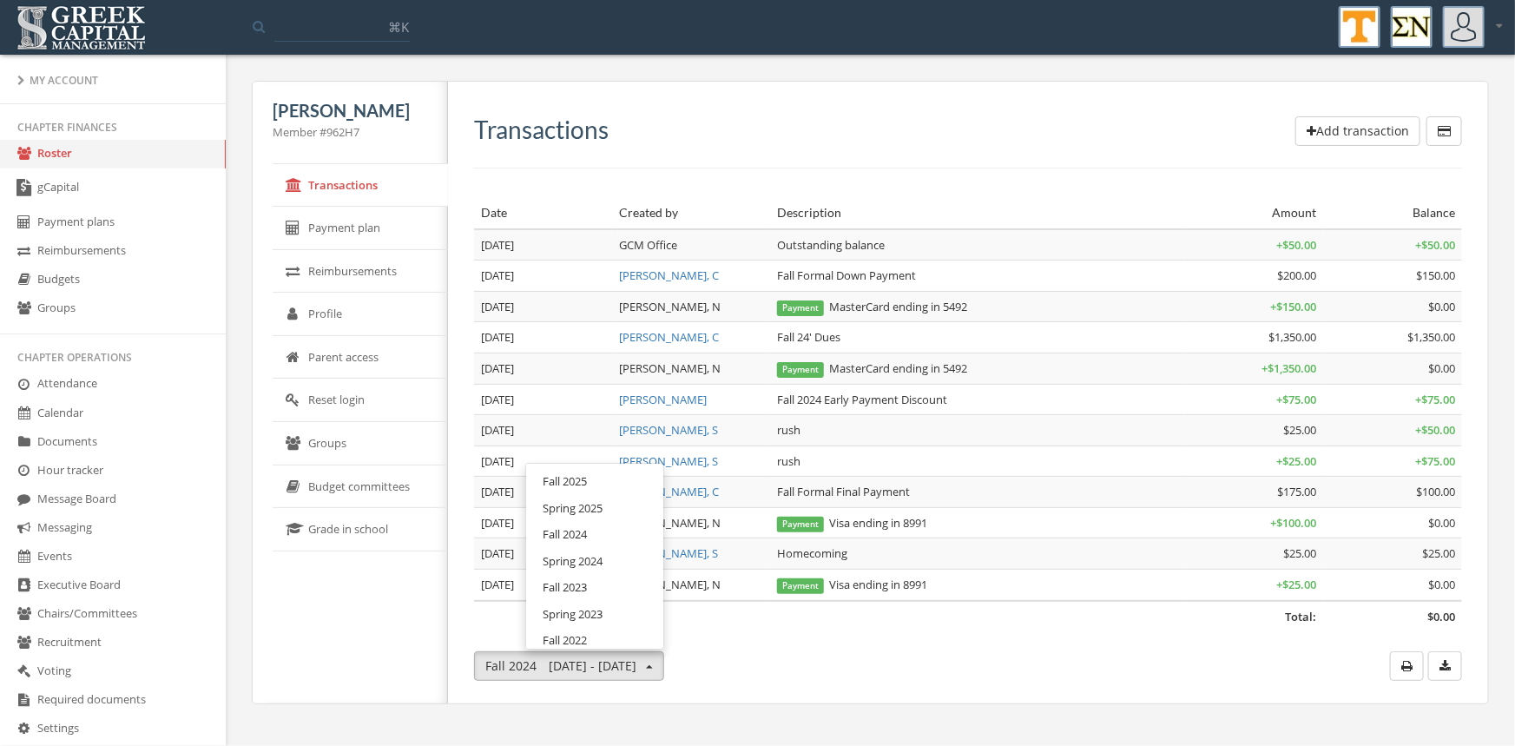
click at [582, 478] on link "Fall 2025" at bounding box center [594, 481] width 125 height 27
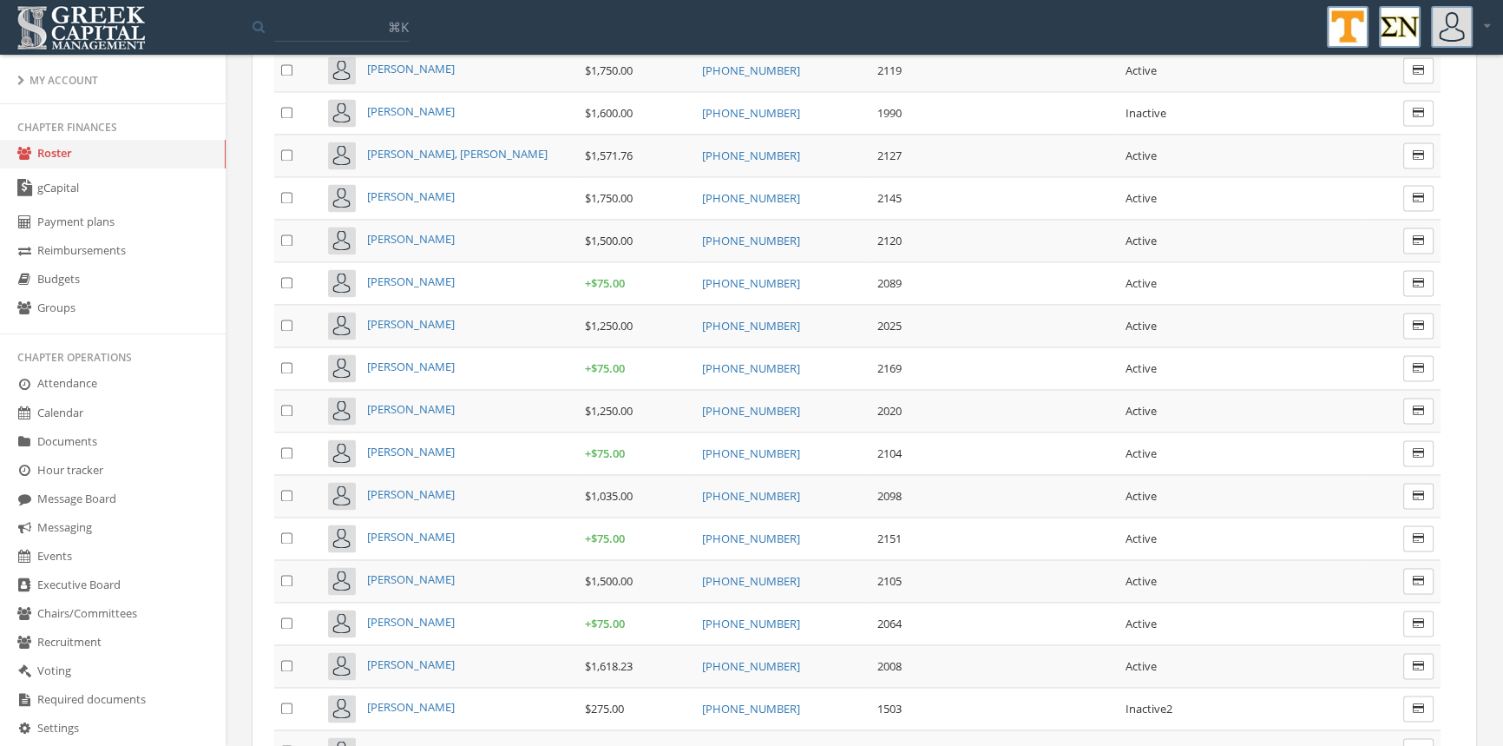
scroll to position [3099, 0]
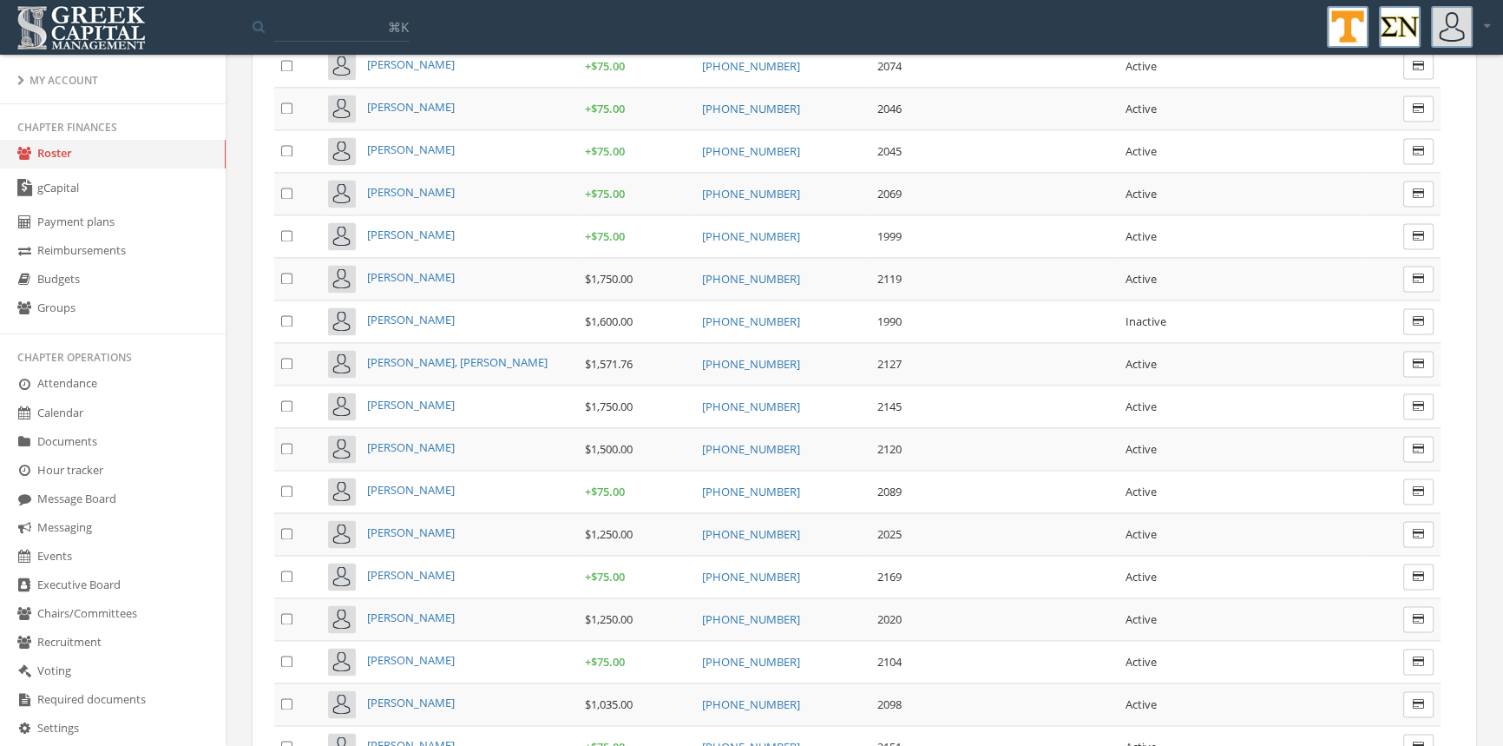
click at [407, 439] on span "[PERSON_NAME]" at bounding box center [411, 447] width 88 height 16
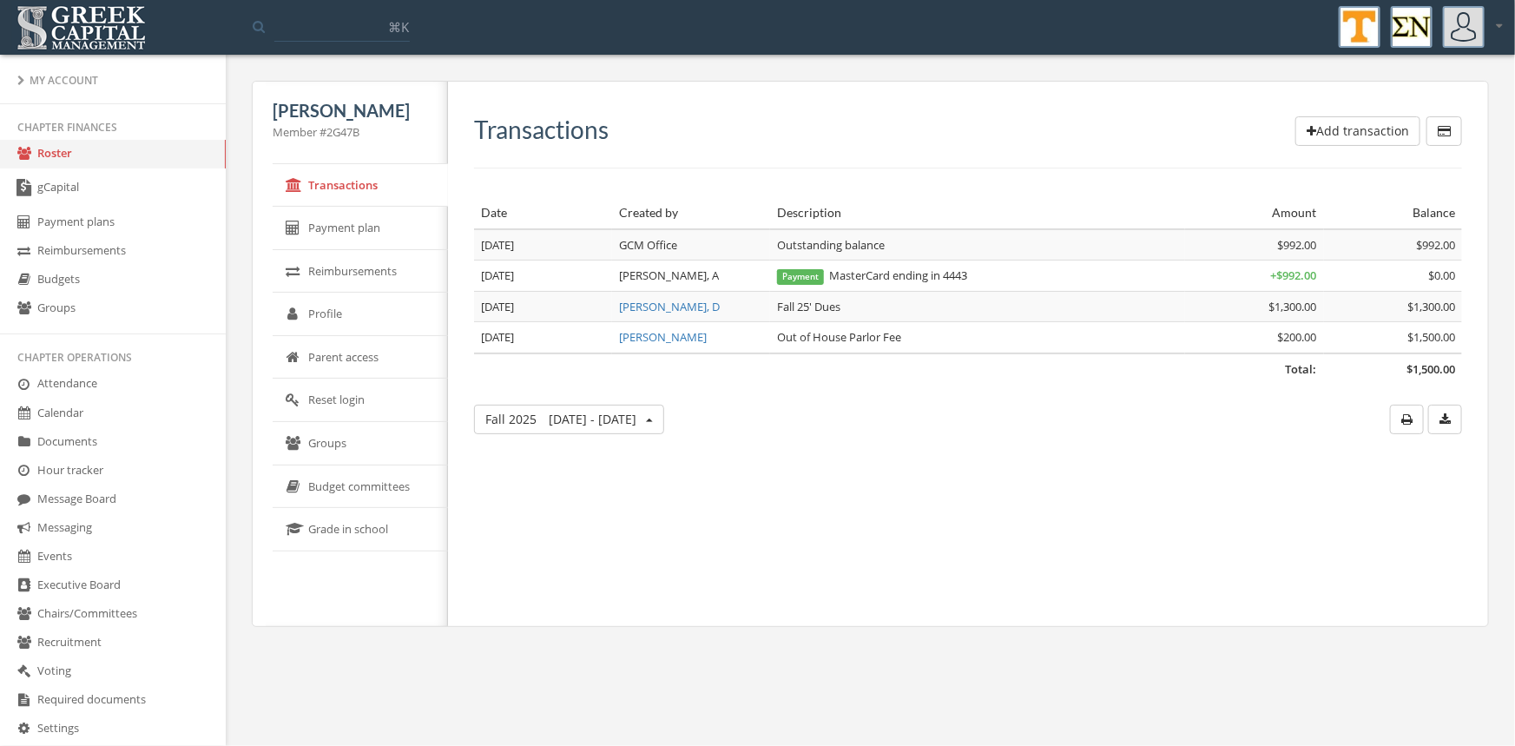
click at [634, 424] on button "Fall [DATE] - [DATE]" at bounding box center [569, 419] width 190 height 30
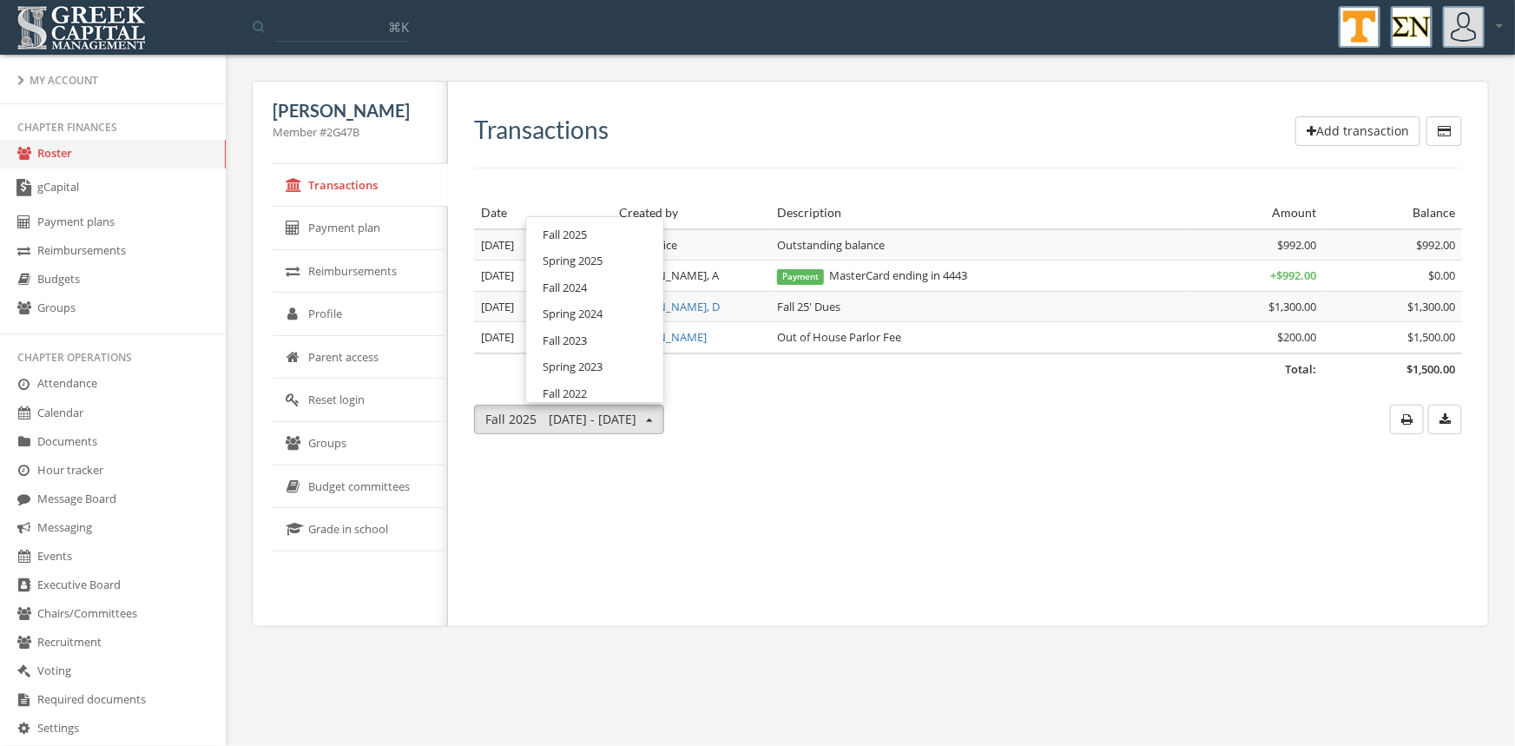
click at [612, 262] on link "Spring 2025" at bounding box center [594, 260] width 125 height 27
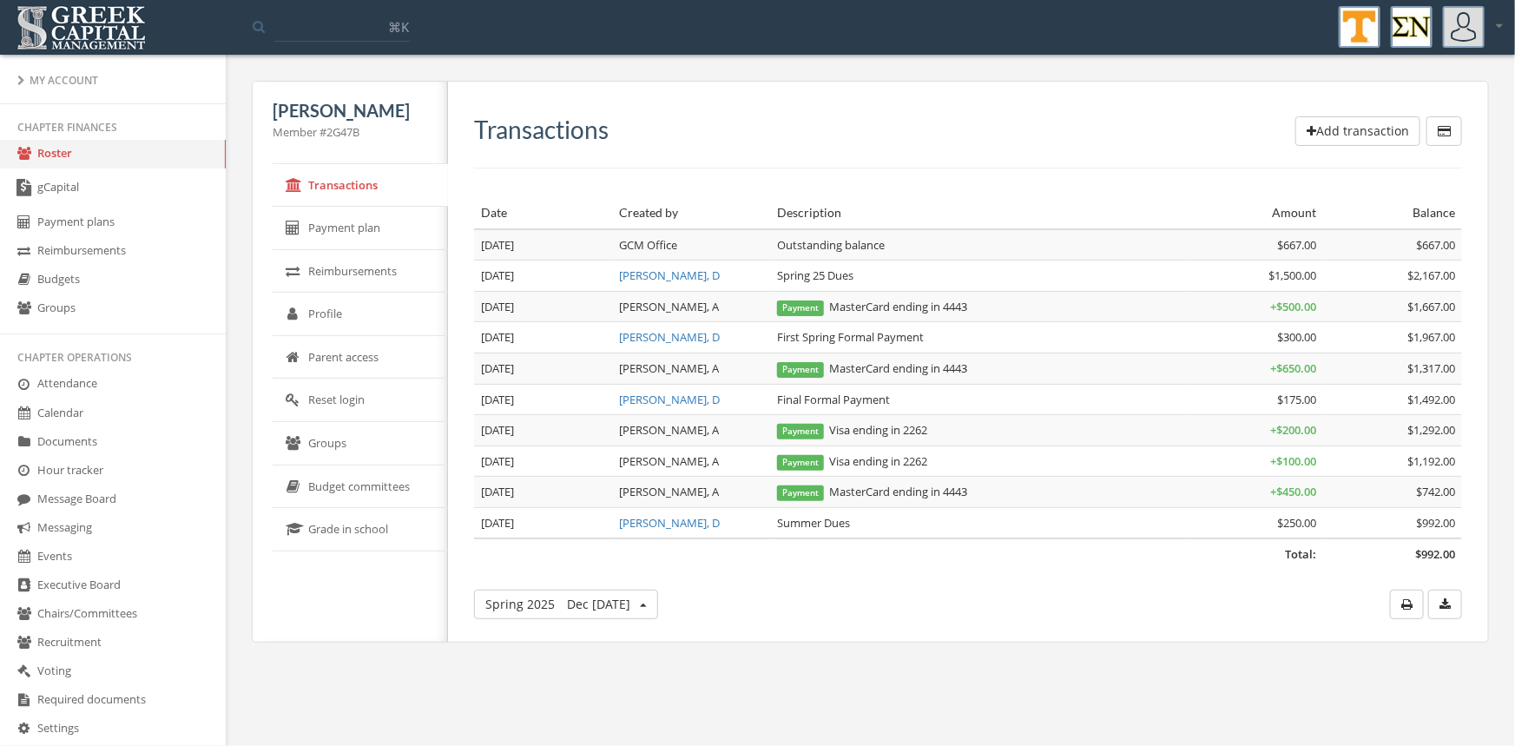
click at [658, 601] on button "Spring [DATE] - May 31" at bounding box center [566, 604] width 184 height 30
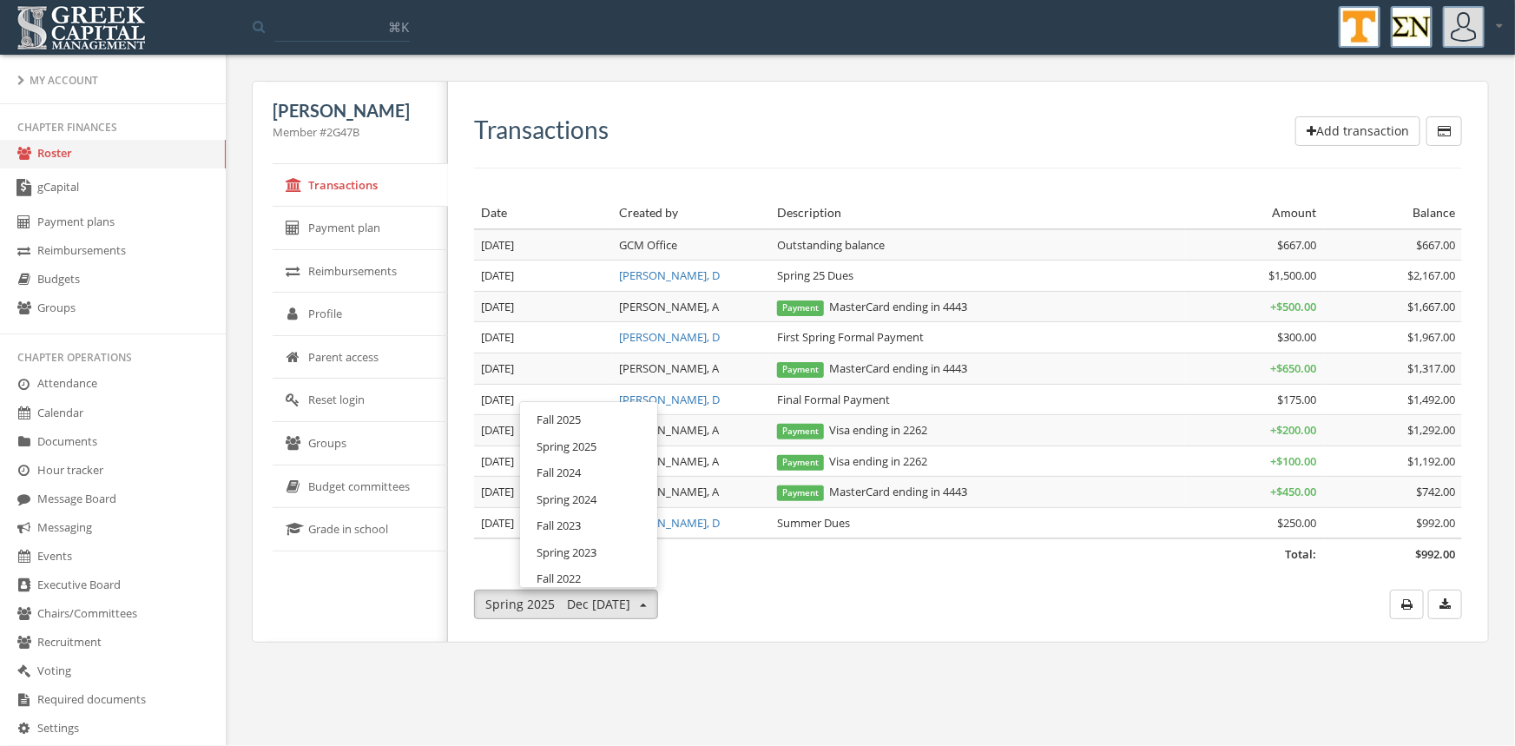
click at [610, 419] on link "Fall 2025" at bounding box center [588, 419] width 125 height 27
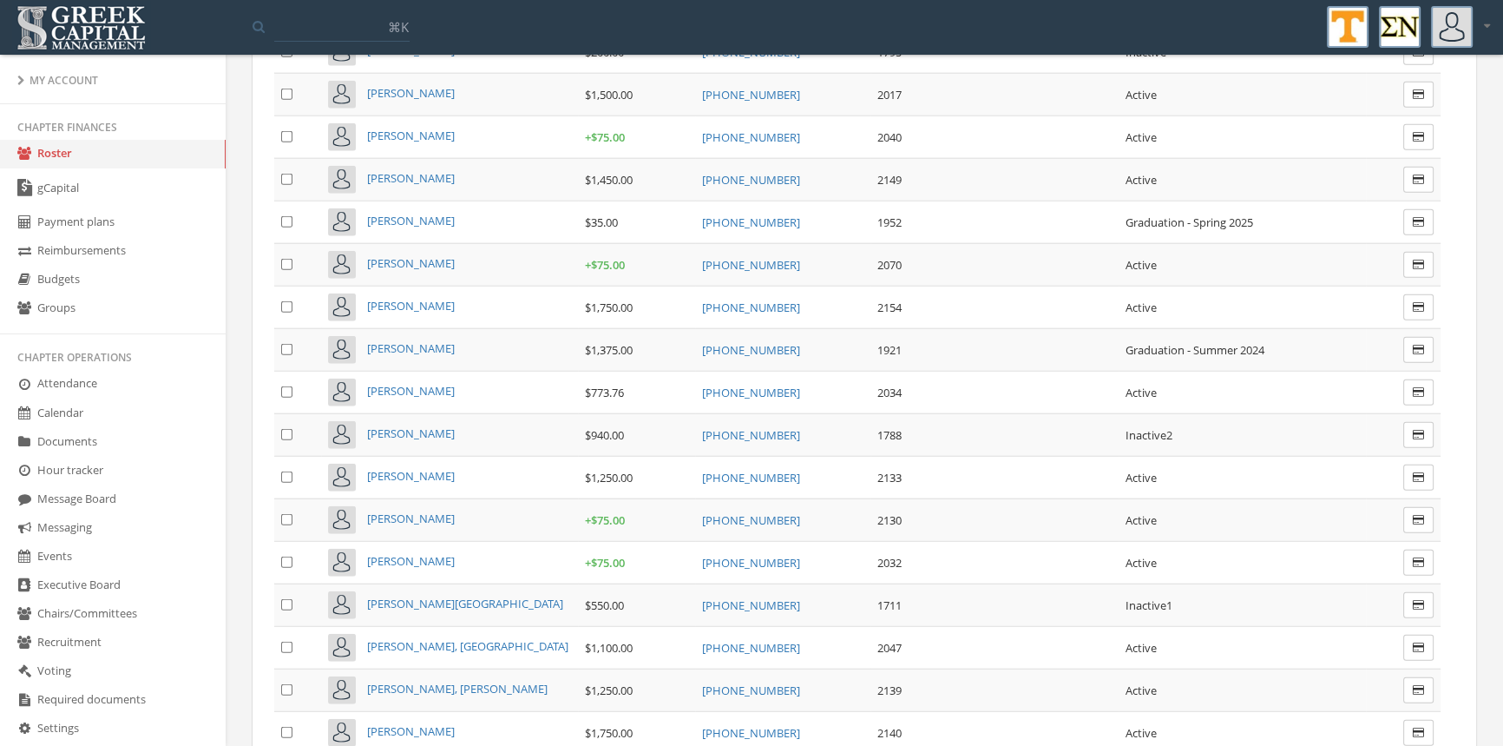
scroll to position [5528, 0]
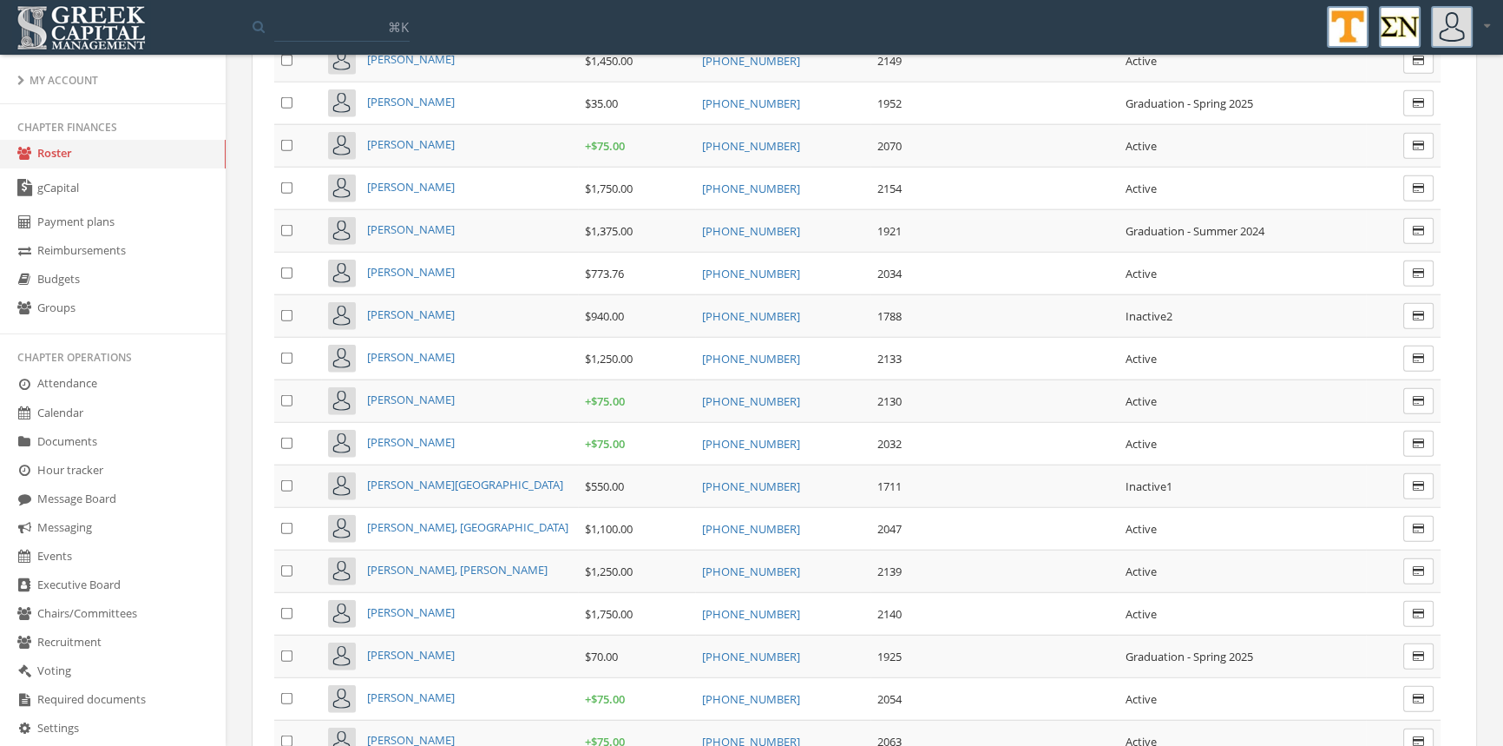
click at [433, 349] on span "[PERSON_NAME]" at bounding box center [411, 357] width 88 height 16
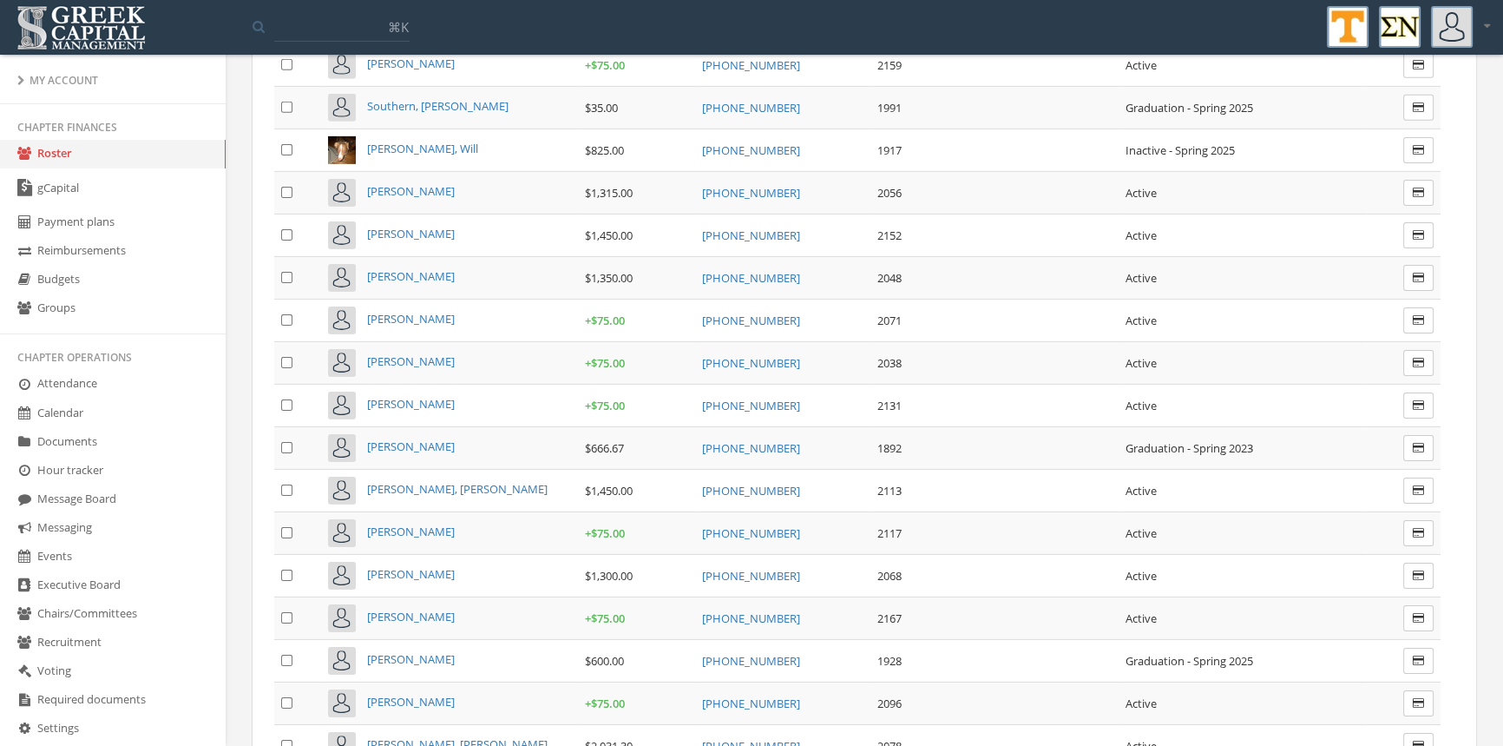
scroll to position [7225, 0]
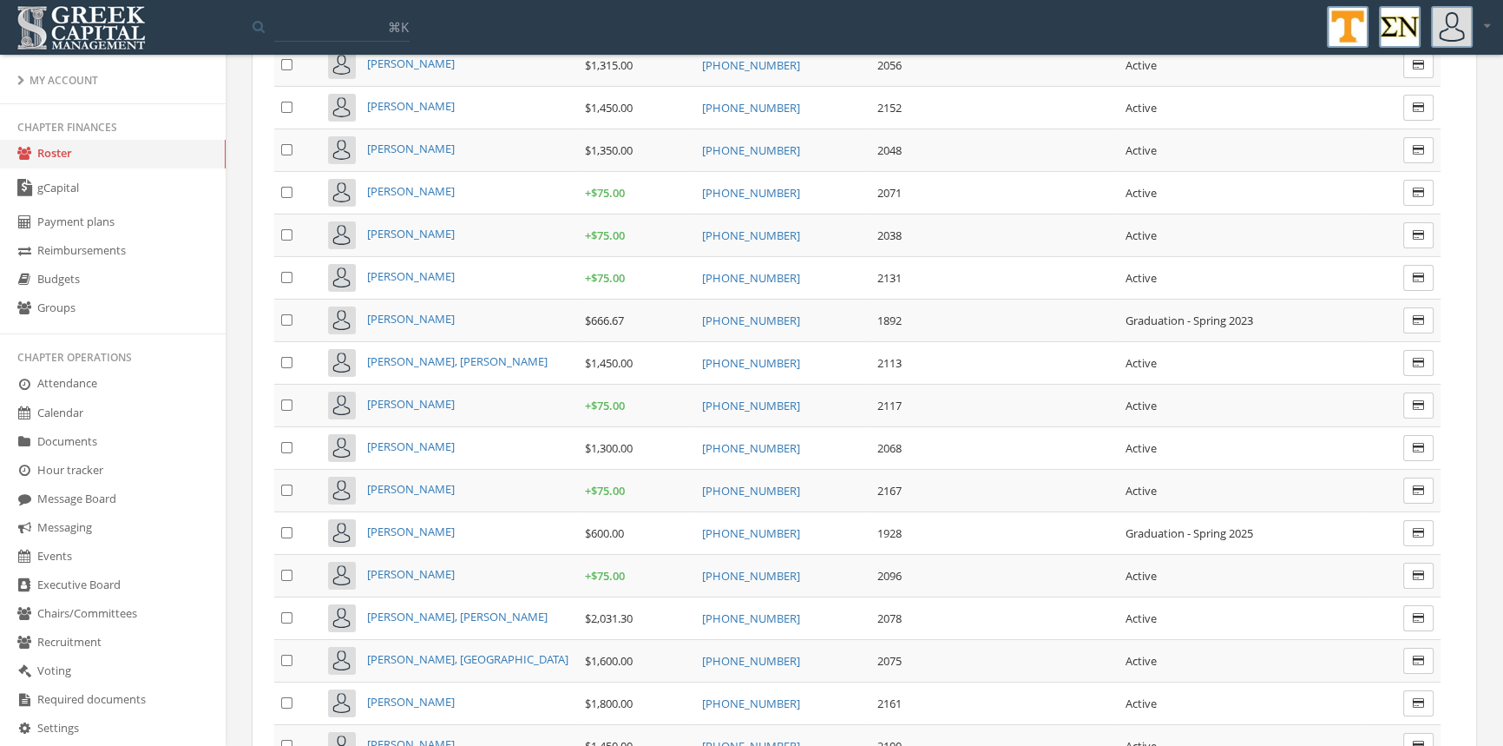
click at [433, 693] on span "[PERSON_NAME]" at bounding box center [411, 701] width 88 height 16
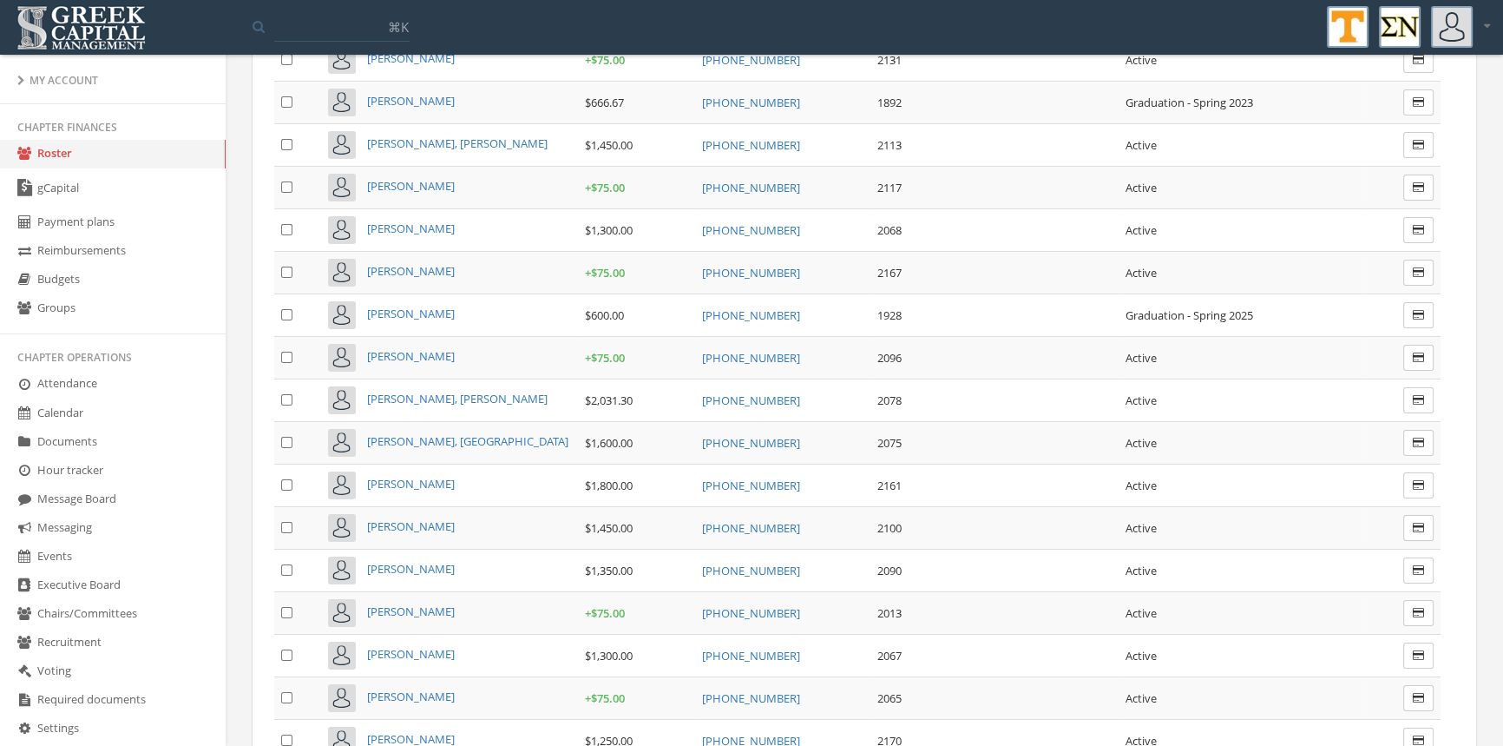
scroll to position [7432, 0]
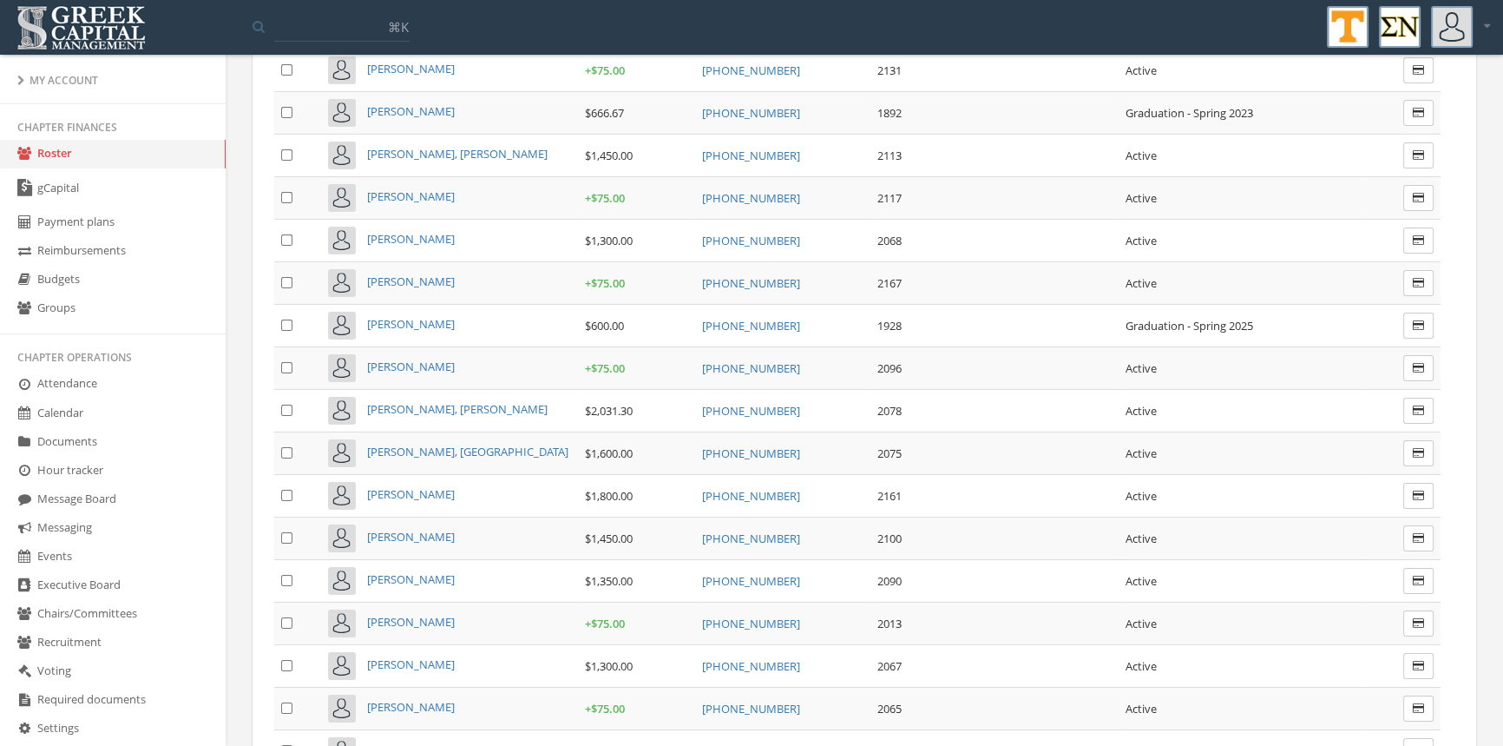
click at [435, 401] on span "[PERSON_NAME], [PERSON_NAME]" at bounding box center [457, 409] width 181 height 16
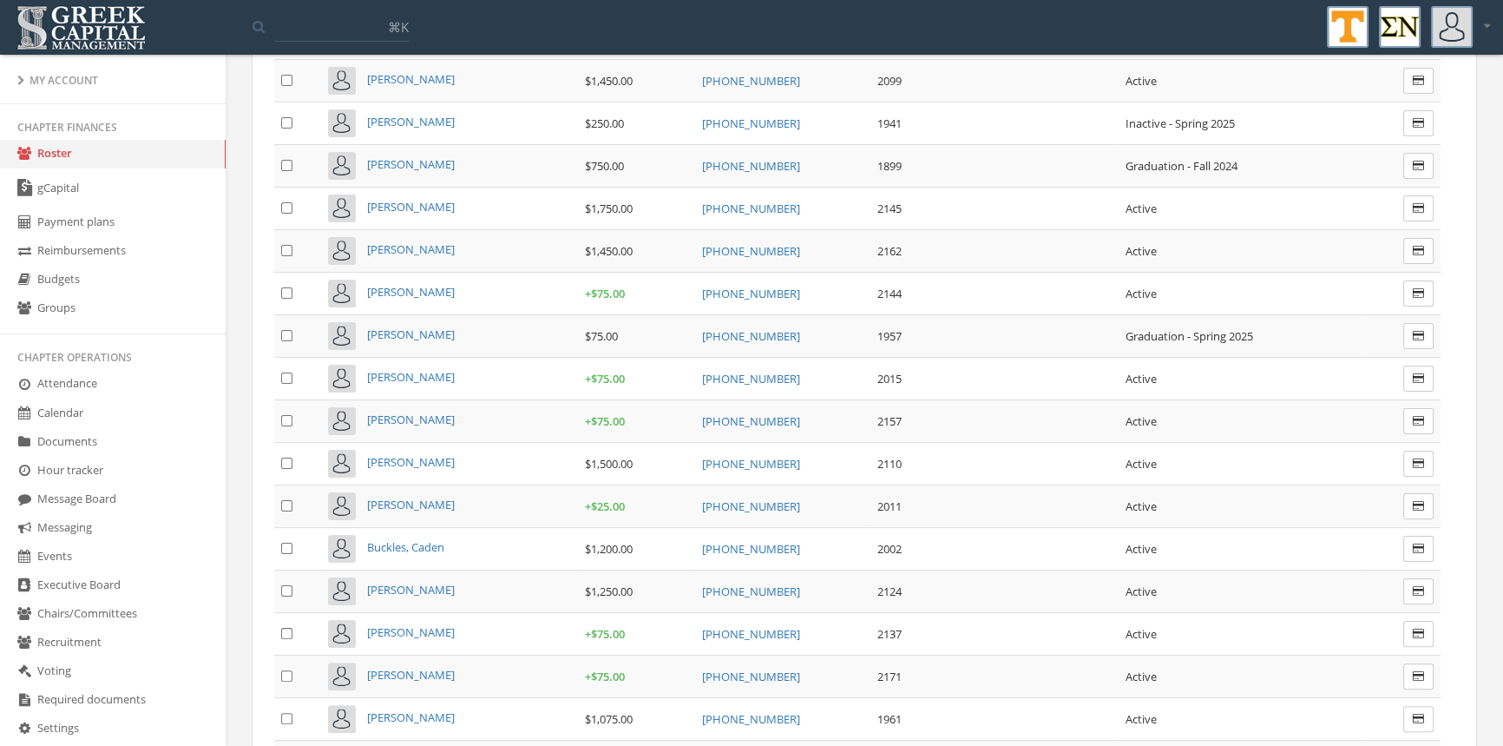
scroll to position [306, 0]
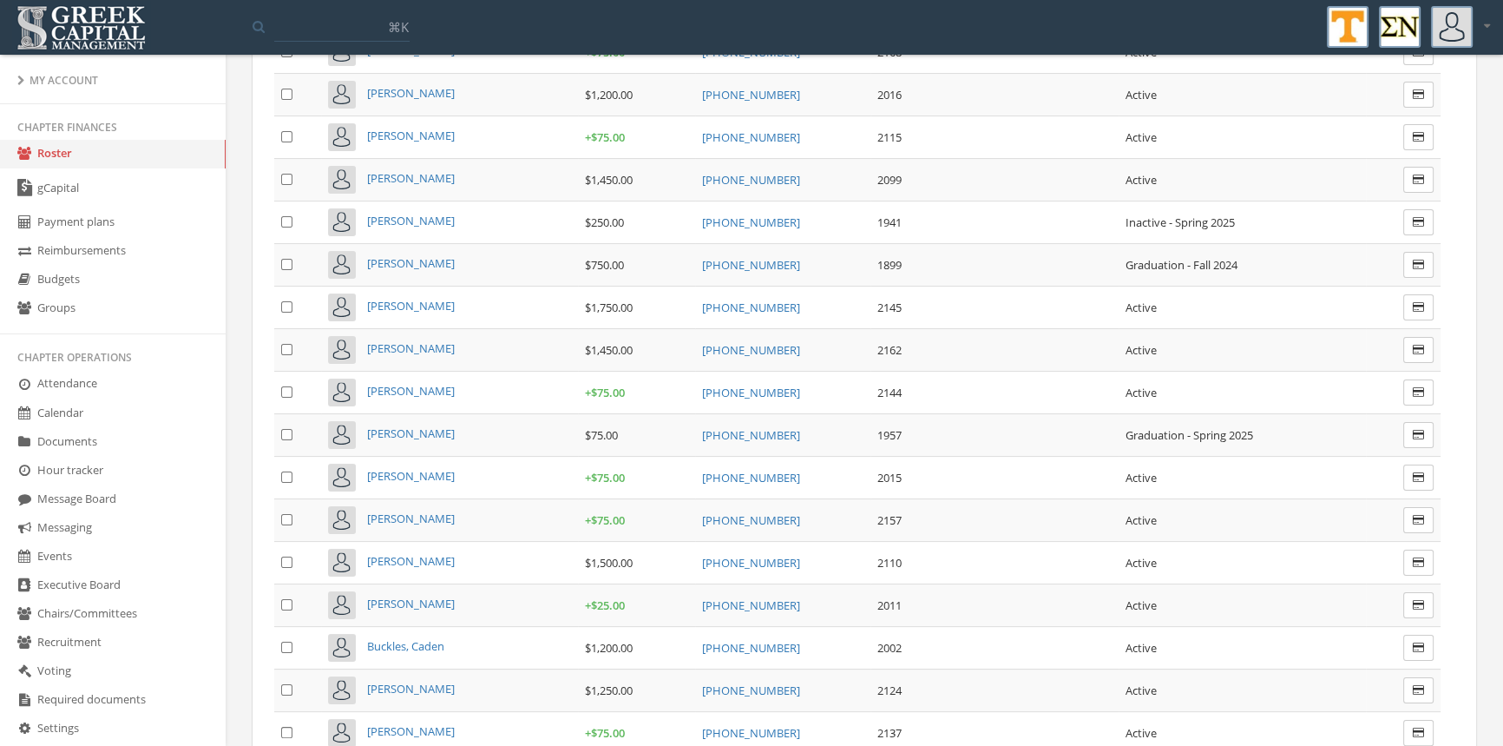
click at [405, 595] on span "[PERSON_NAME]" at bounding box center [411, 603] width 88 height 16
